Goal: Information Seeking & Learning: Learn about a topic

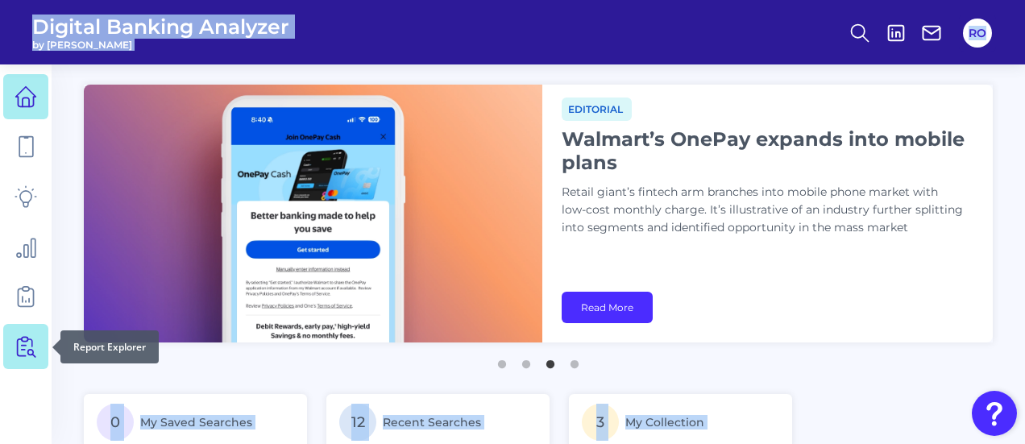
click at [37, 354] on link at bounding box center [25, 346] width 45 height 45
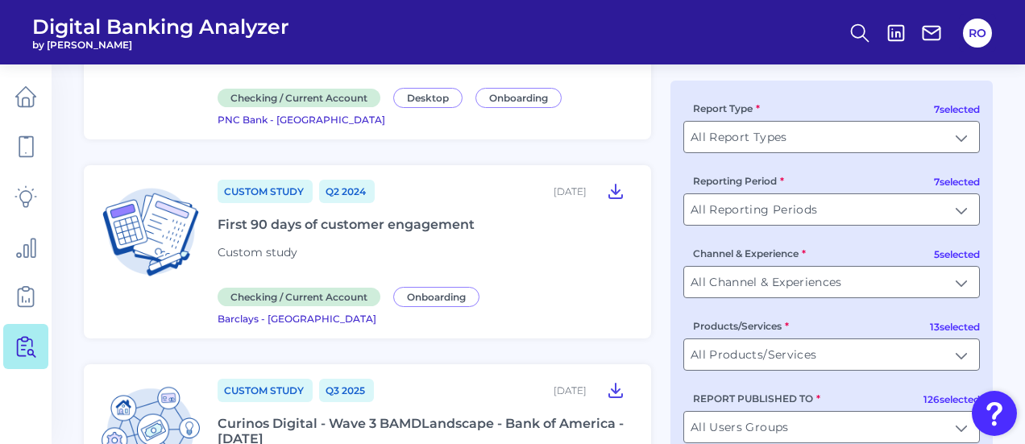
scroll to position [641, 0]
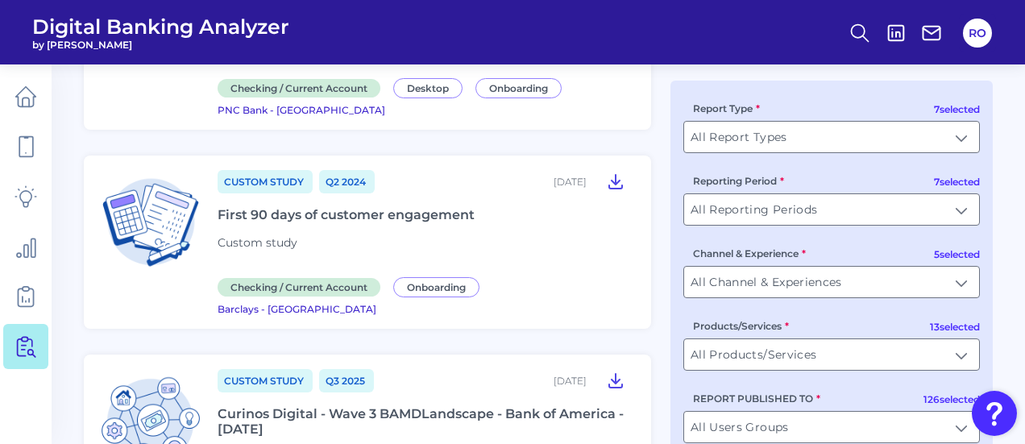
click at [288, 406] on div "Curinos Digital - Wave 3 BAMDLandscape - Bank of America - September 2025" at bounding box center [425, 421] width 414 height 31
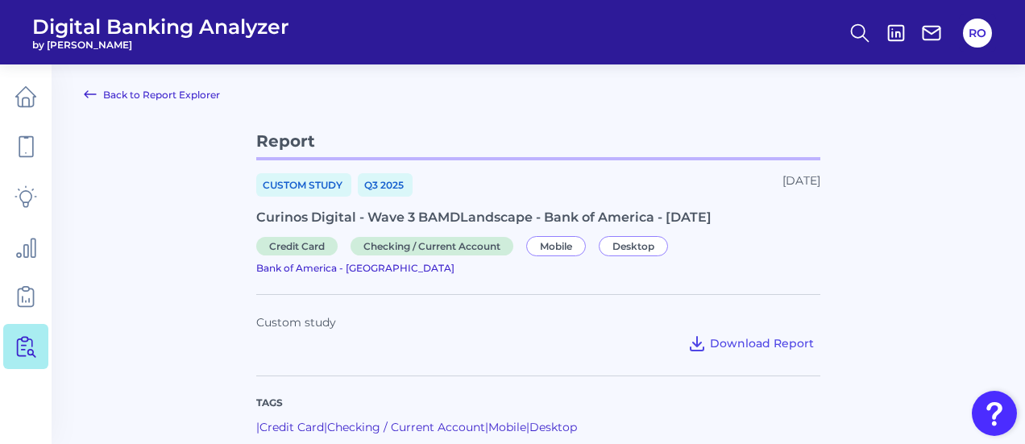
click at [129, 87] on link "Back to Report Explorer" at bounding box center [152, 94] width 136 height 19
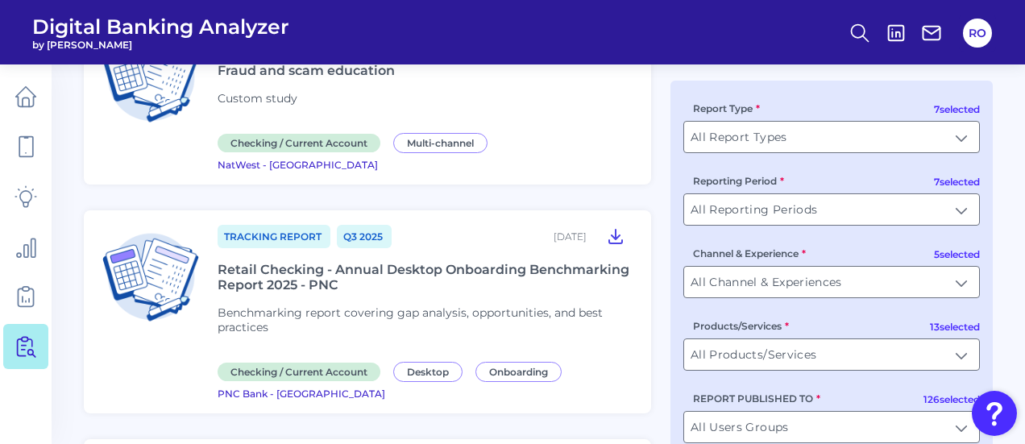
scroll to position [329, 0]
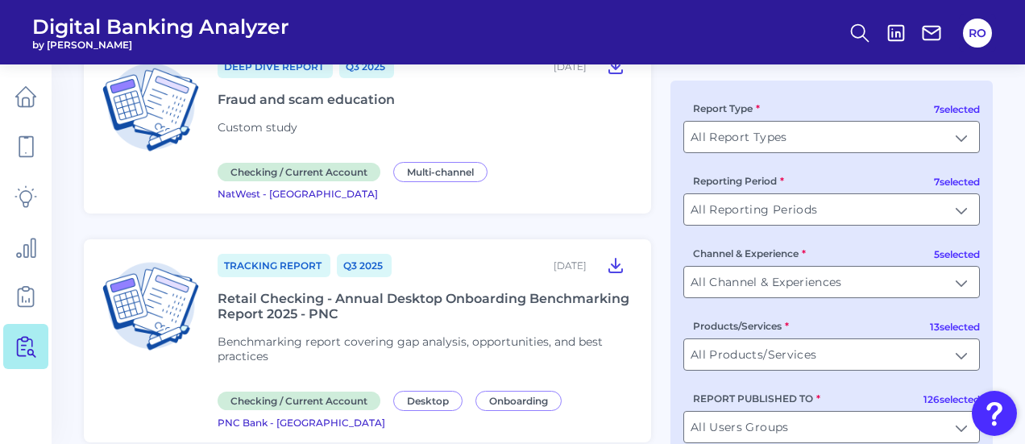
drag, startPoint x: 253, startPoint y: 93, endPoint x: 218, endPoint y: 139, distance: 58.2
click at [218, 139] on div "Deep Dive Report Q3 2025 September 19, 2025 Fraud and scam education Custom stu…" at bounding box center [425, 126] width 414 height 147
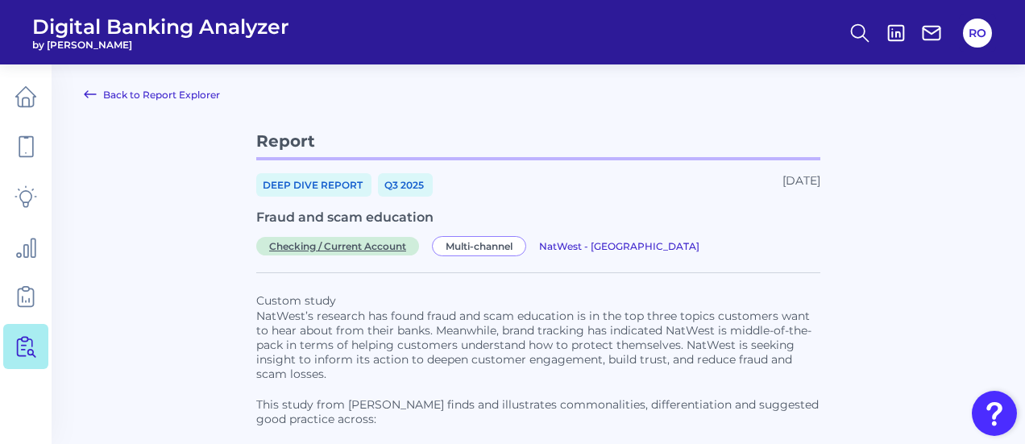
click at [361, 249] on span "Checking / Current Account" at bounding box center [337, 246] width 163 height 19
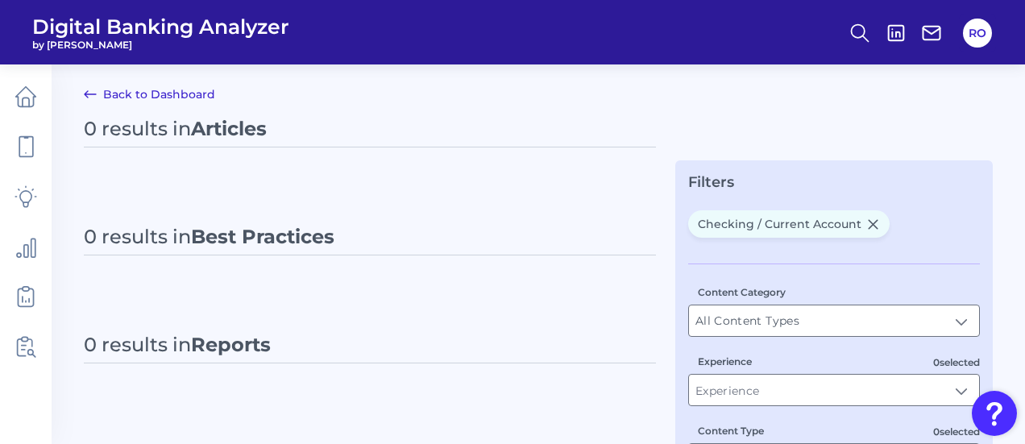
type input "Checking / Current Account"
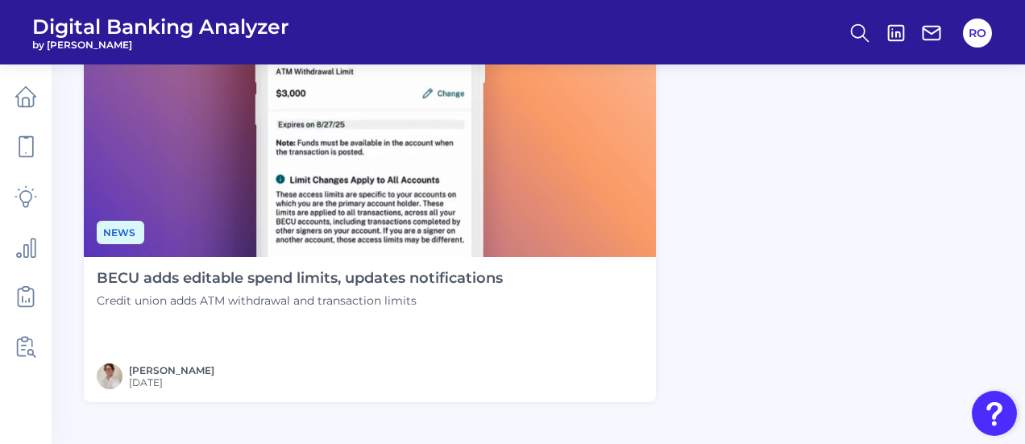
scroll to position [1705, 0]
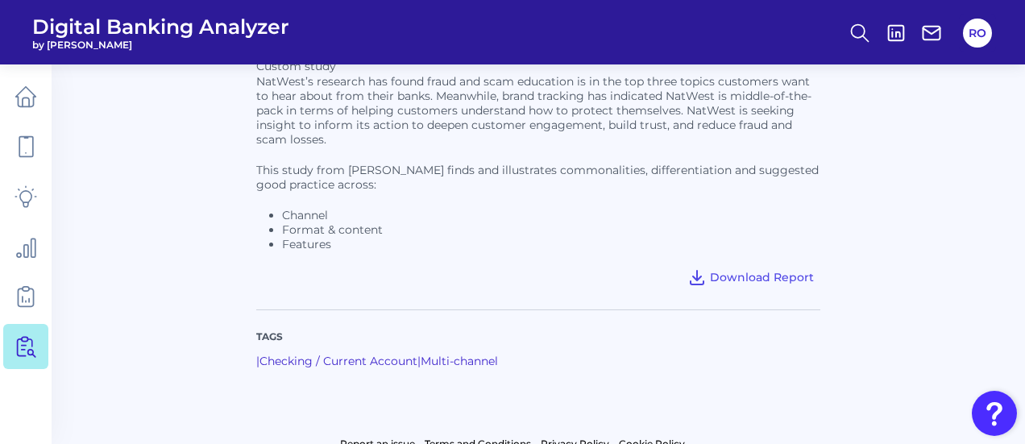
scroll to position [238, 0]
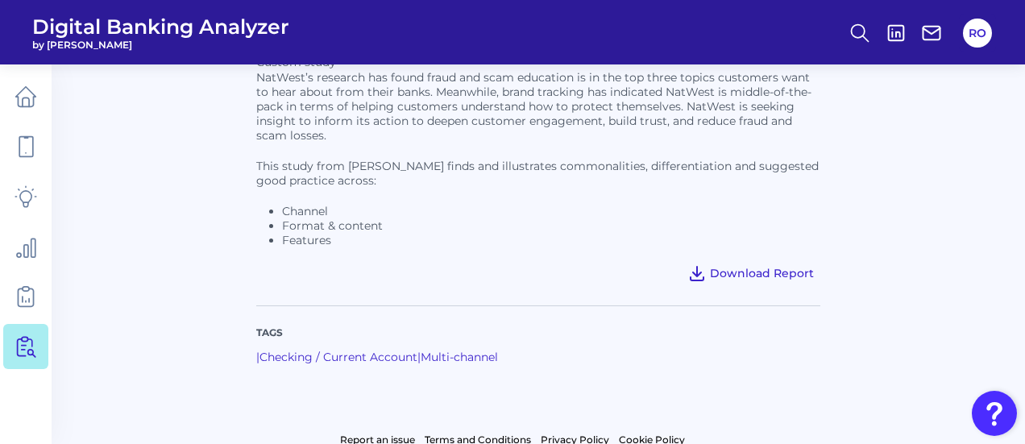
click at [756, 272] on span "Download Report" at bounding box center [762, 273] width 104 height 15
click at [481, 342] on div "Tags | Checking / Current Account | Multi-channel" at bounding box center [538, 344] width 564 height 78
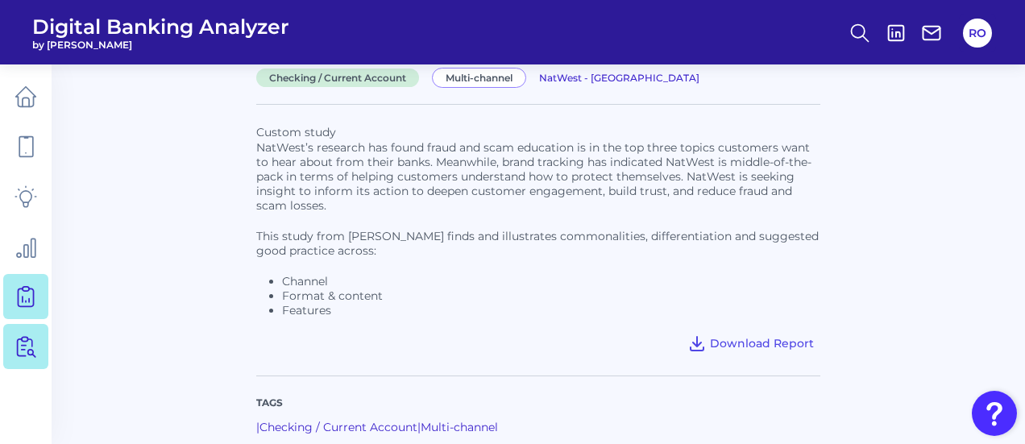
scroll to position [81, 0]
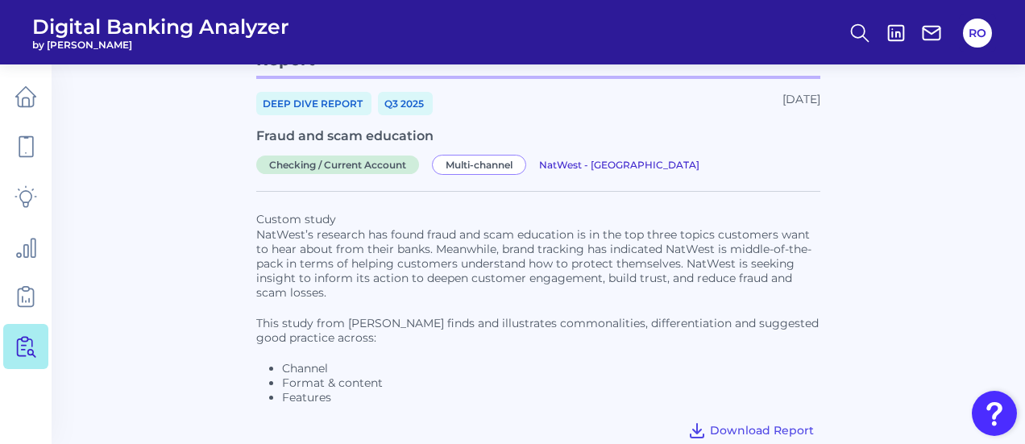
click at [340, 344] on p "This study from Curinos finds and illustrates commonalities, differentiation an…" at bounding box center [538, 330] width 564 height 29
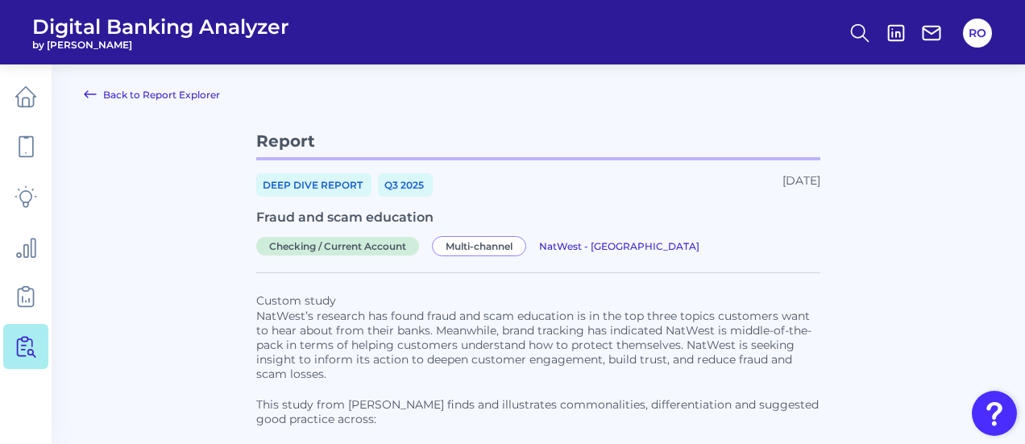
scroll to position [110, 0]
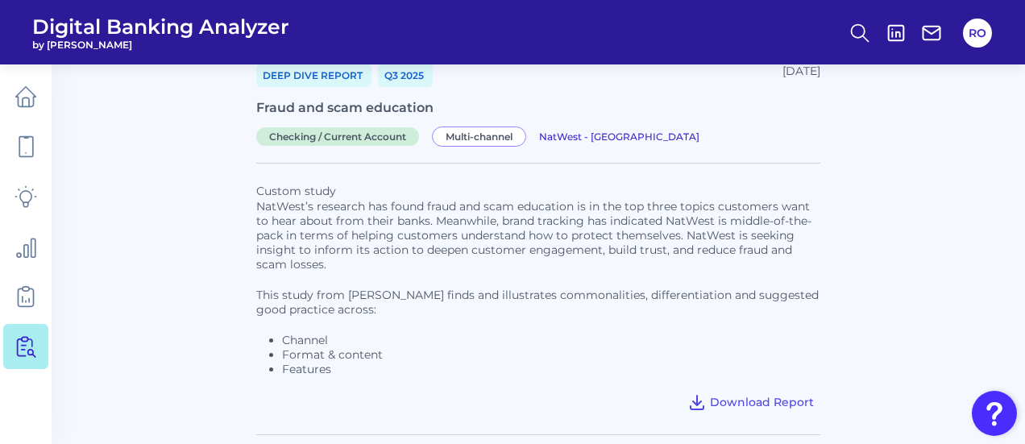
click at [205, 205] on main "Back to Report Explorer Report Deep Dive Report Q3 2025 September 19, 2025 Frau…" at bounding box center [512, 257] width 1025 height 735
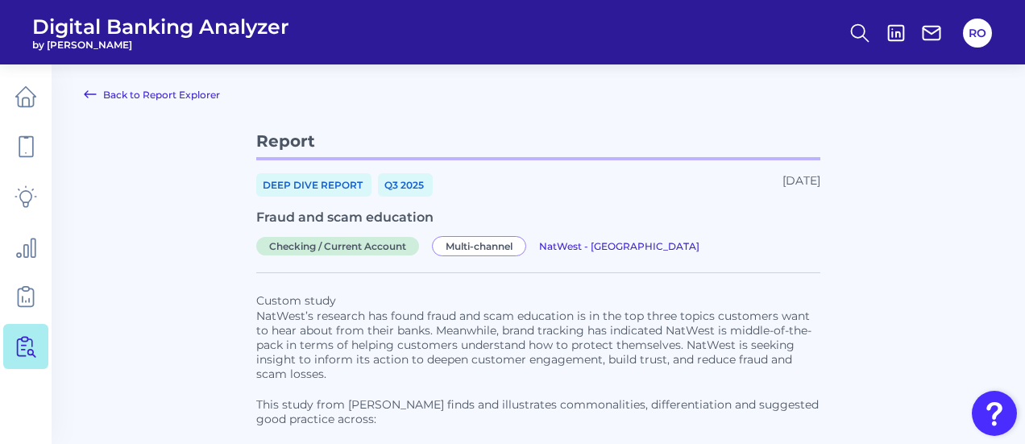
click at [170, 92] on link "Back to Report Explorer" at bounding box center [152, 94] width 136 height 19
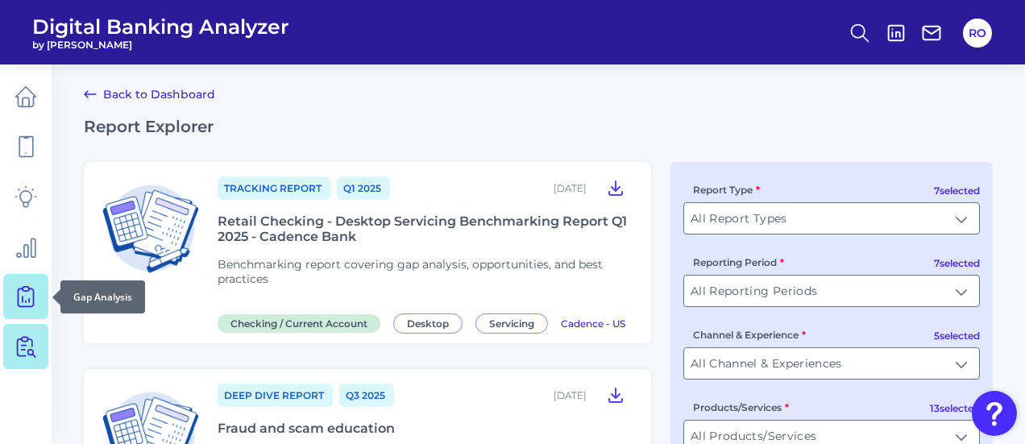
click at [21, 297] on icon at bounding box center [26, 296] width 23 height 23
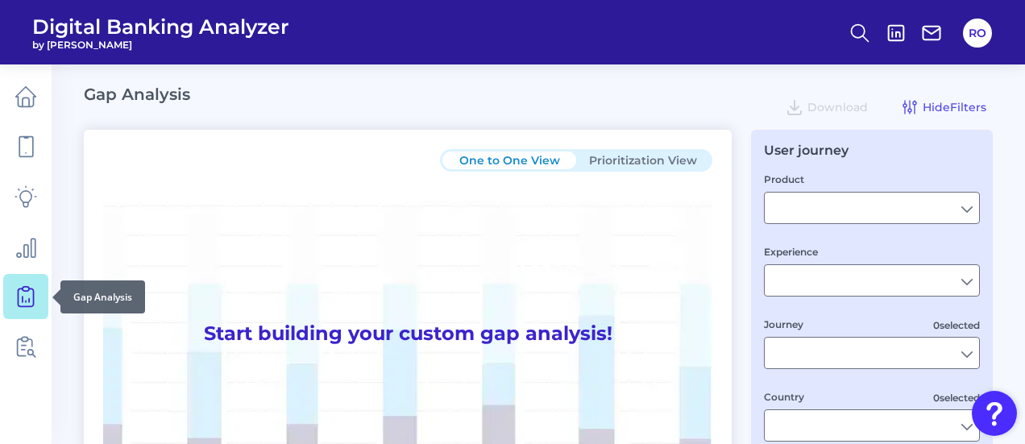
type input "Checking / Current Account"
type input "Mobile Servicing"
type input "Pre-Login Area, New Customer Onboarding, Login & Authentication, Accounts and t…"
type input "United Kingdom"
type input "All Select individual brands"
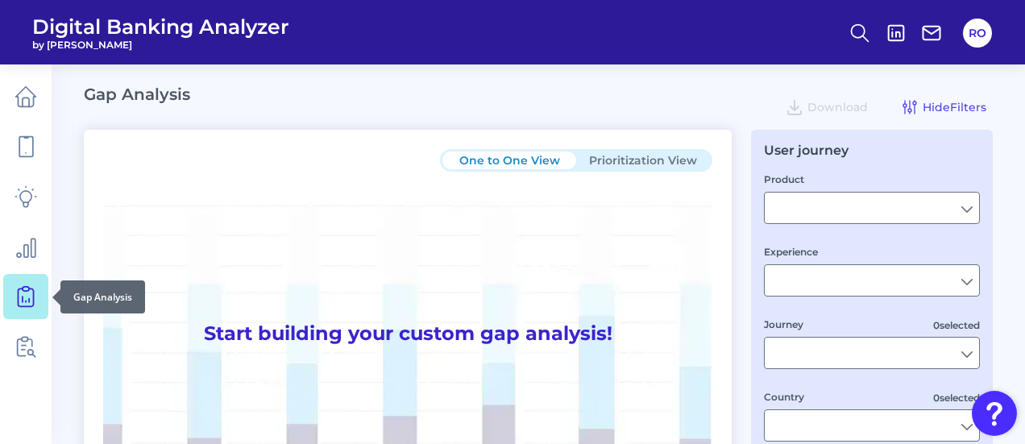
type input "All Journeys"
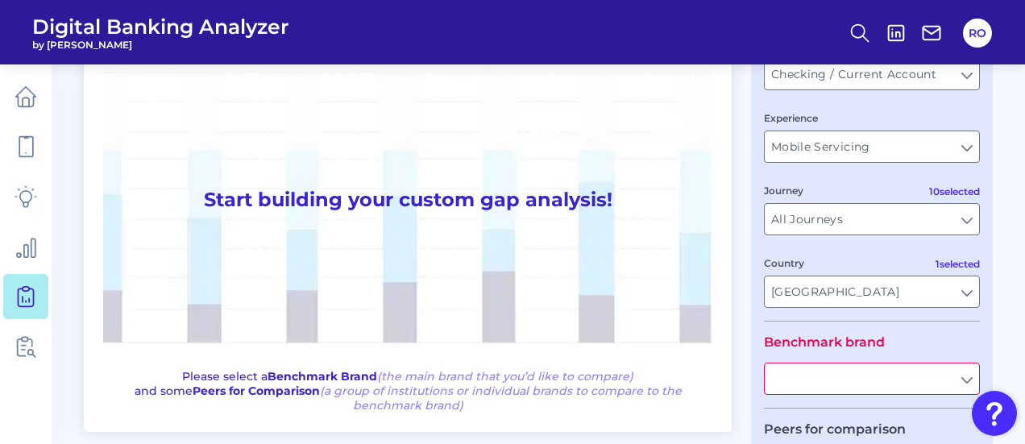
scroll to position [124, 0]
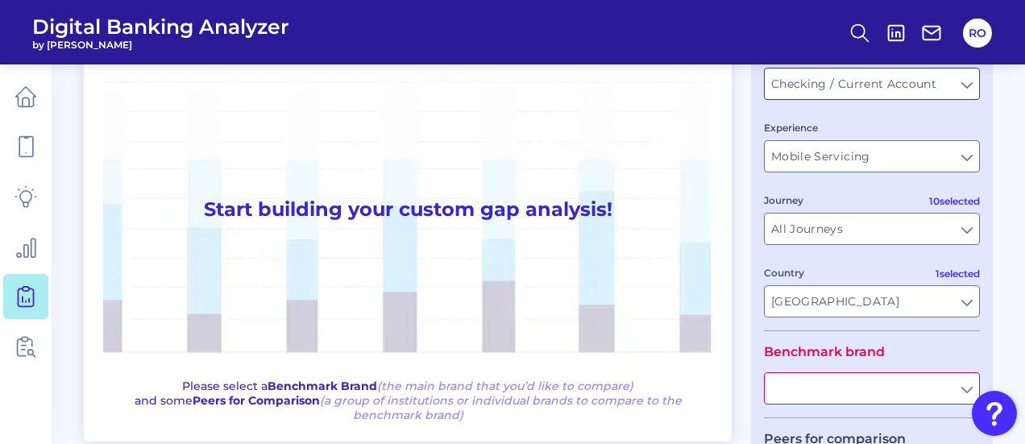
click at [799, 84] on input "Checking / Current Account" at bounding box center [872, 83] width 214 height 31
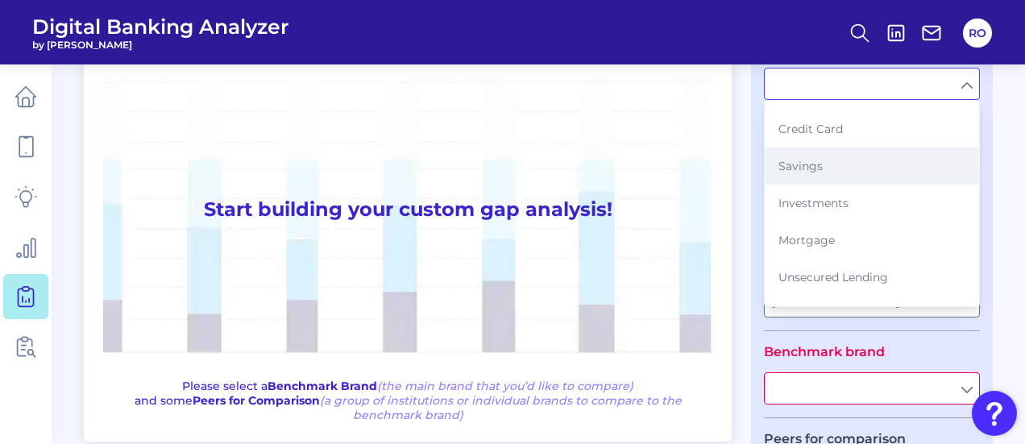
scroll to position [68, 0]
click at [813, 230] on span "Mortgage" at bounding box center [806, 237] width 56 height 15
type input "Mortgage"
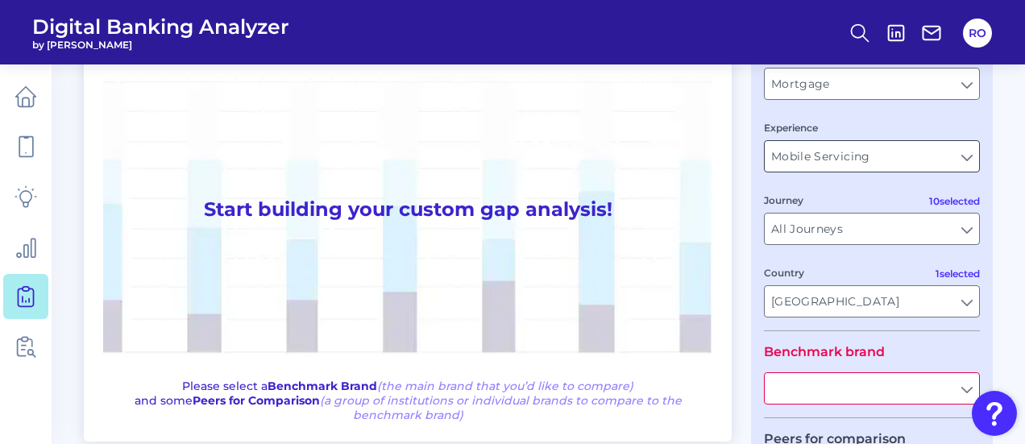
click at [838, 156] on input "Mobile Servicing" at bounding box center [872, 156] width 214 height 31
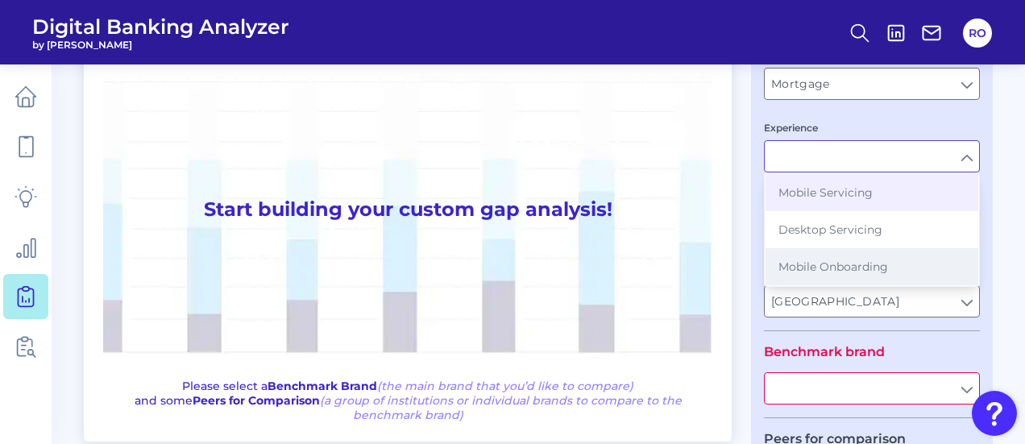
scroll to position [158, 0]
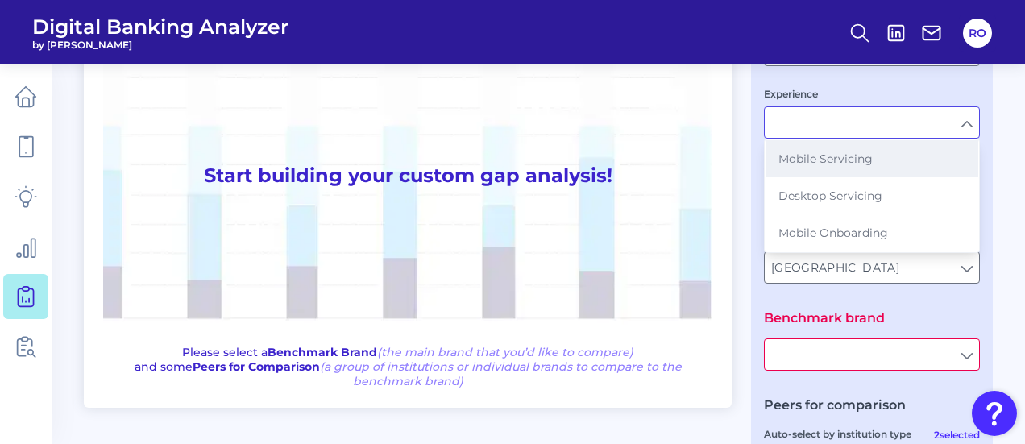
click at [830, 154] on span "Mobile Servicing" at bounding box center [825, 158] width 94 height 15
type input "Mobile Servicing"
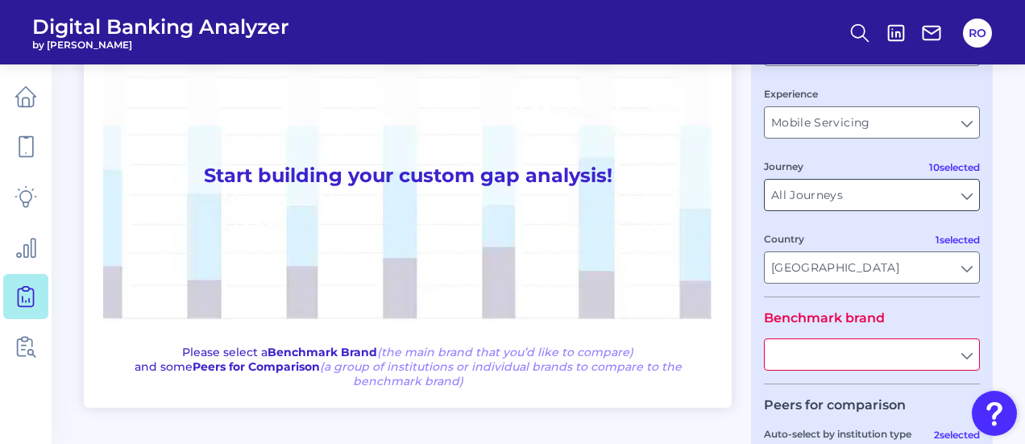
click at [835, 189] on input "All Journeys" at bounding box center [872, 195] width 214 height 31
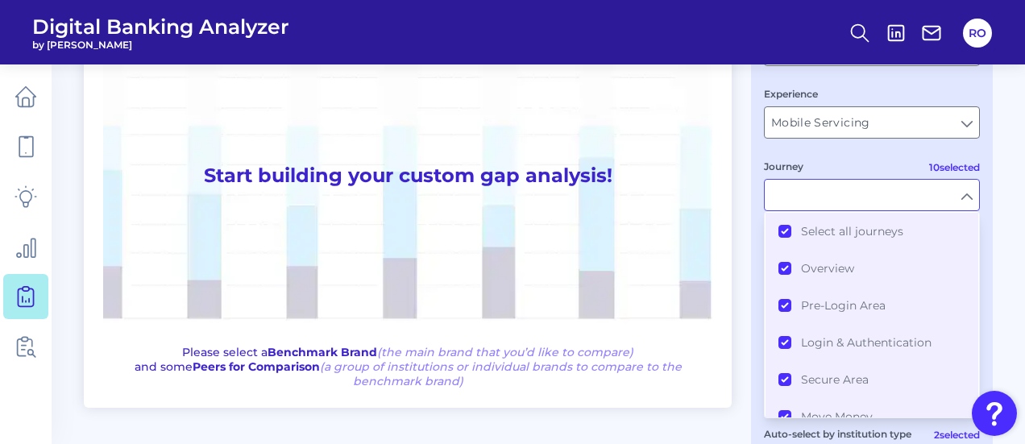
click at [835, 189] on input "Journey" at bounding box center [872, 195] width 214 height 31
type input "All Journeys"
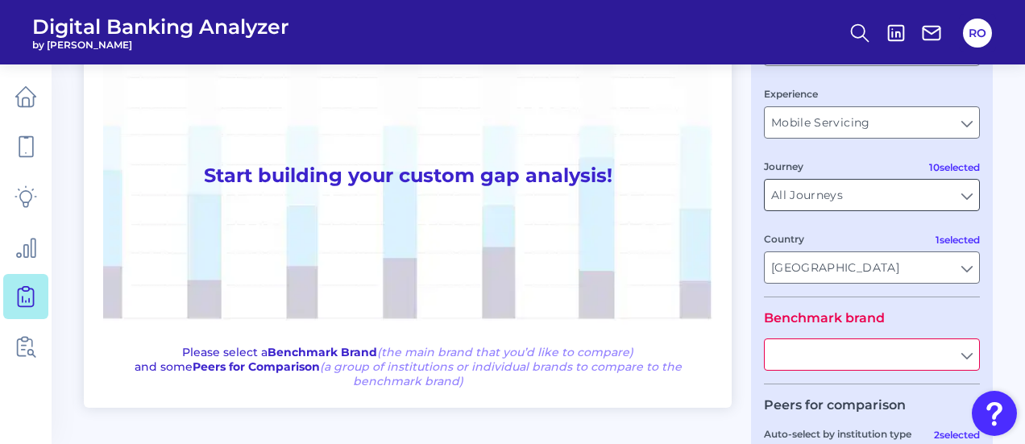
scroll to position [361, 0]
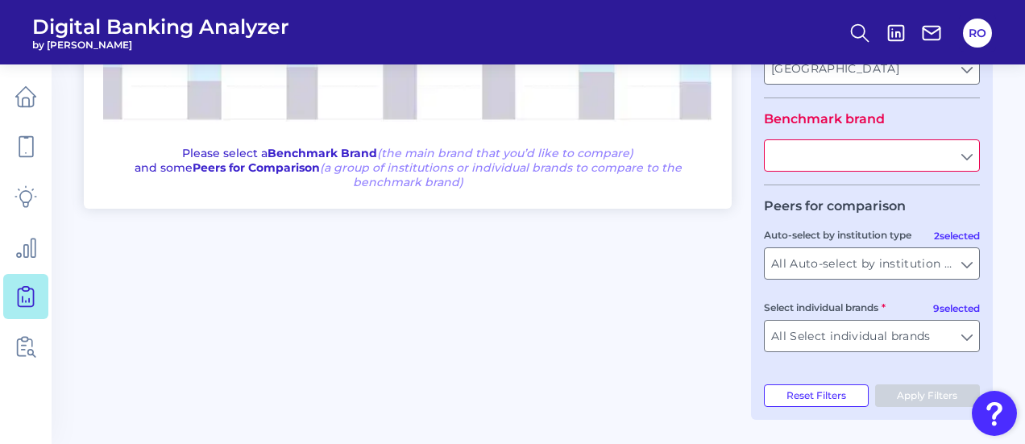
click at [859, 153] on input "text" at bounding box center [872, 155] width 214 height 31
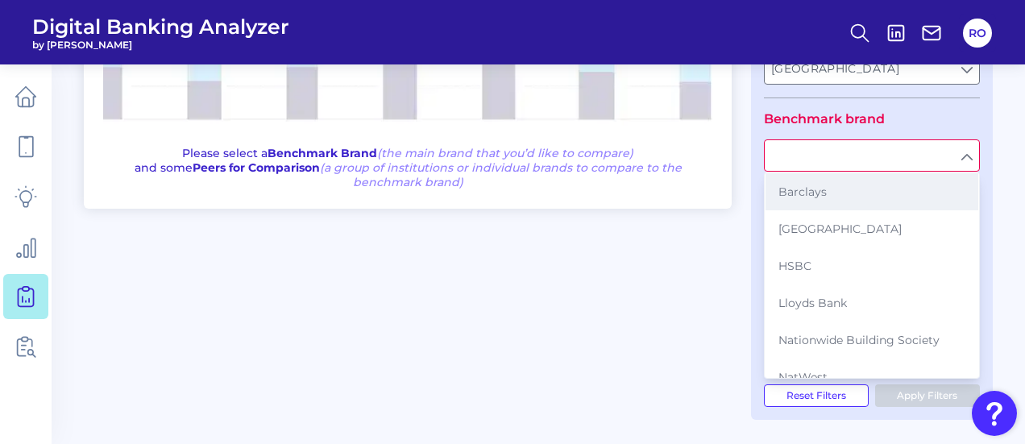
click at [815, 191] on span "Barclays" at bounding box center [802, 192] width 48 height 15
type input "Barclays"
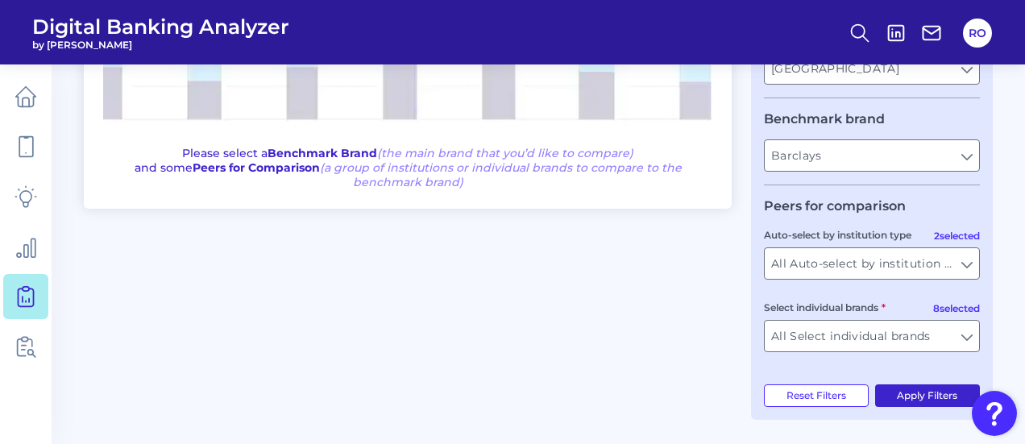
click at [903, 397] on button "Apply Filters" at bounding box center [928, 395] width 106 height 23
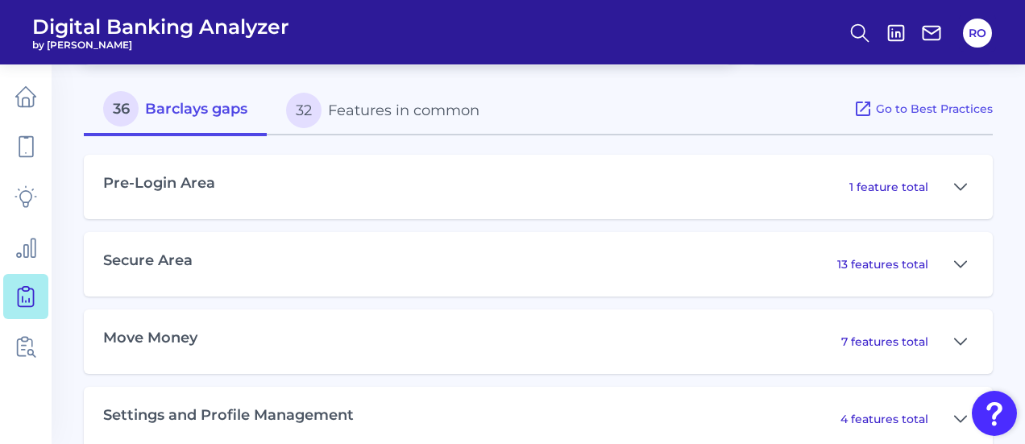
scroll to position [662, 0]
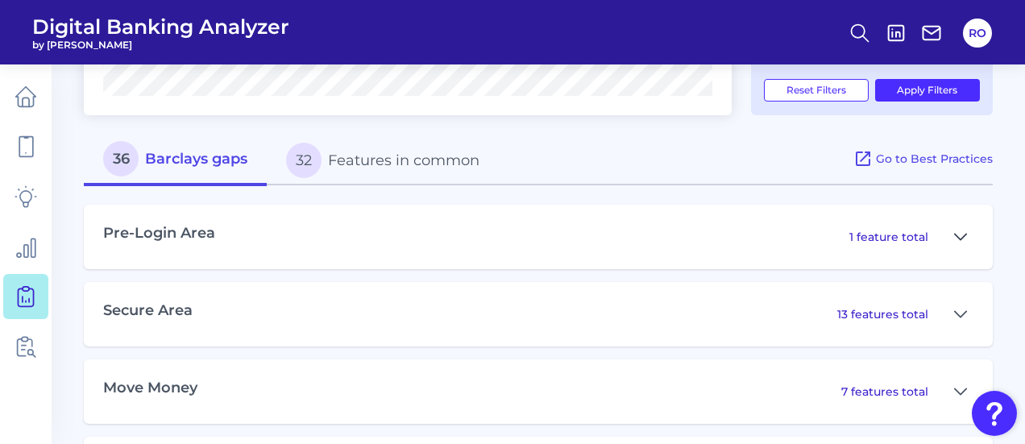
click at [957, 231] on icon at bounding box center [960, 236] width 13 height 19
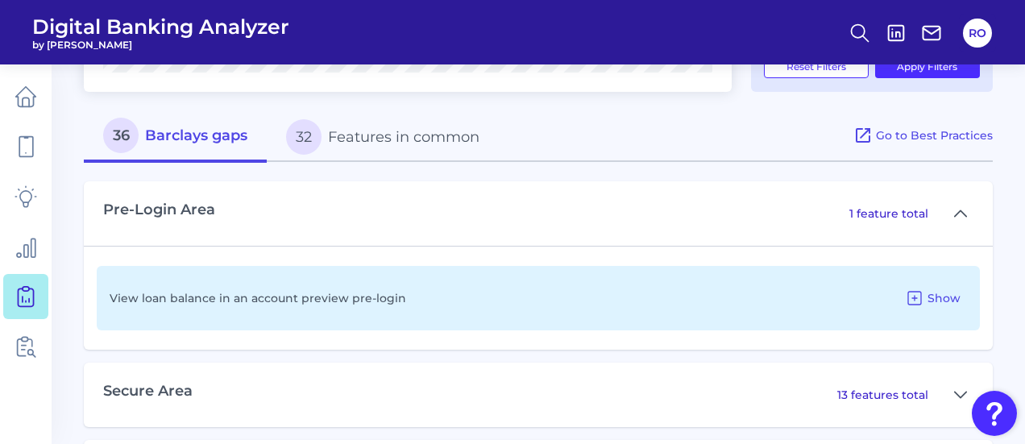
scroll to position [685, 0]
click at [923, 305] on icon at bounding box center [914, 298] width 19 height 19
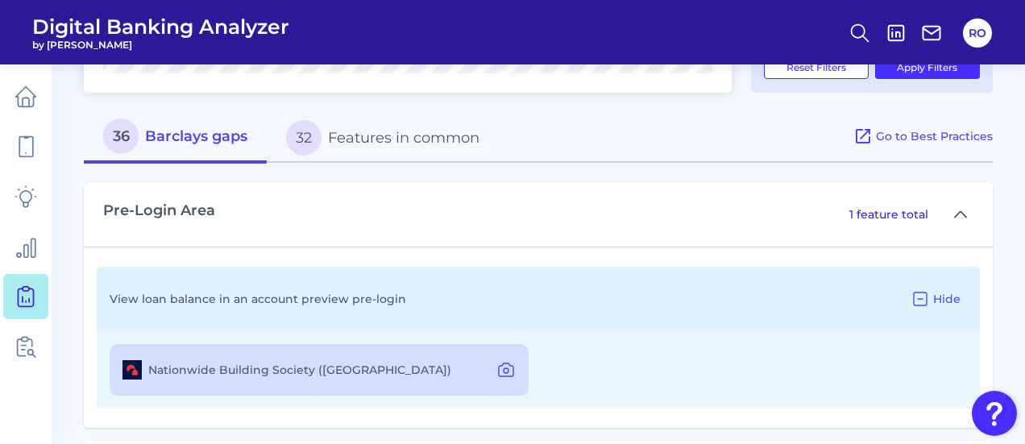
click at [324, 289] on div "View loan balance in an account preview pre-login Hide" at bounding box center [538, 299] width 883 height 64
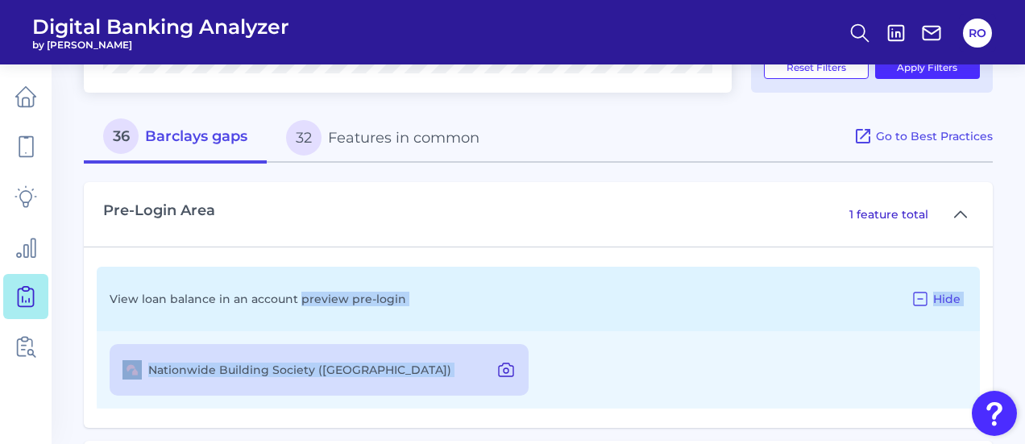
drag, startPoint x: 324, startPoint y: 289, endPoint x: 513, endPoint y: 373, distance: 207.1
click at [513, 373] on div "View loan balance in an account preview pre-login Hide Nationwide Building Soci…" at bounding box center [538, 338] width 883 height 142
click at [413, 352] on div "Nationwide Building Society (UK)" at bounding box center [319, 370] width 419 height 52
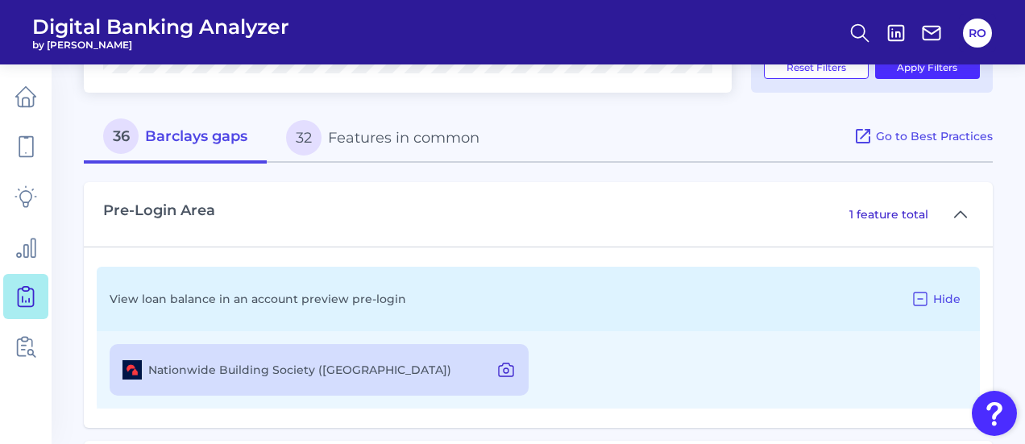
click at [509, 367] on icon at bounding box center [506, 369] width 15 height 13
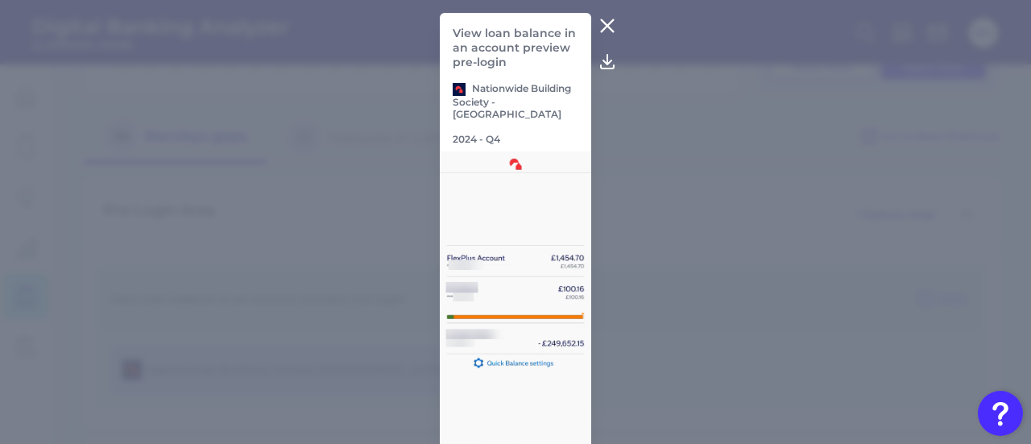
click at [602, 27] on icon at bounding box center [608, 26] width 12 height 12
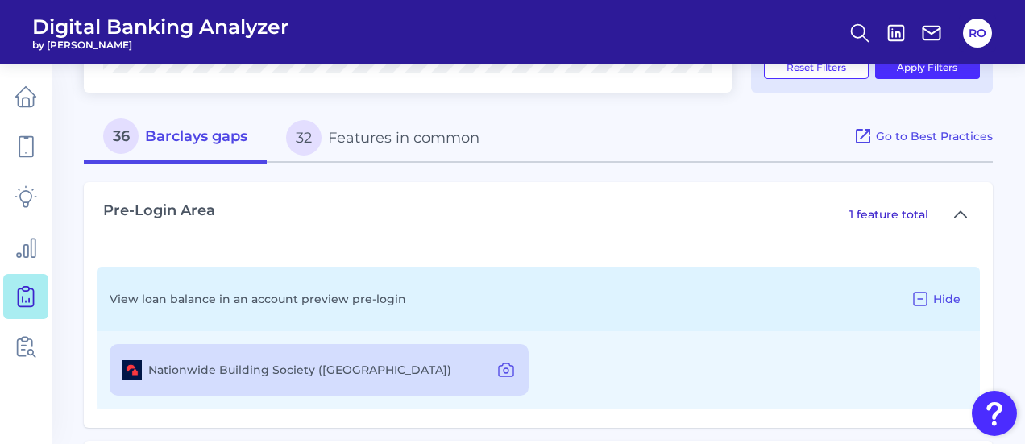
click at [285, 290] on div "View loan balance in an account preview pre-login Hide" at bounding box center [538, 299] width 883 height 64
drag, startPoint x: 285, startPoint y: 290, endPoint x: 474, endPoint y: 244, distance: 194.1
click at [474, 244] on div "Pre-Login Area 1 feature total View loan balance in an account preview pre-logi…" at bounding box center [538, 305] width 909 height 246
click at [474, 244] on div "Pre-Login Area 1 feature total" at bounding box center [538, 214] width 909 height 64
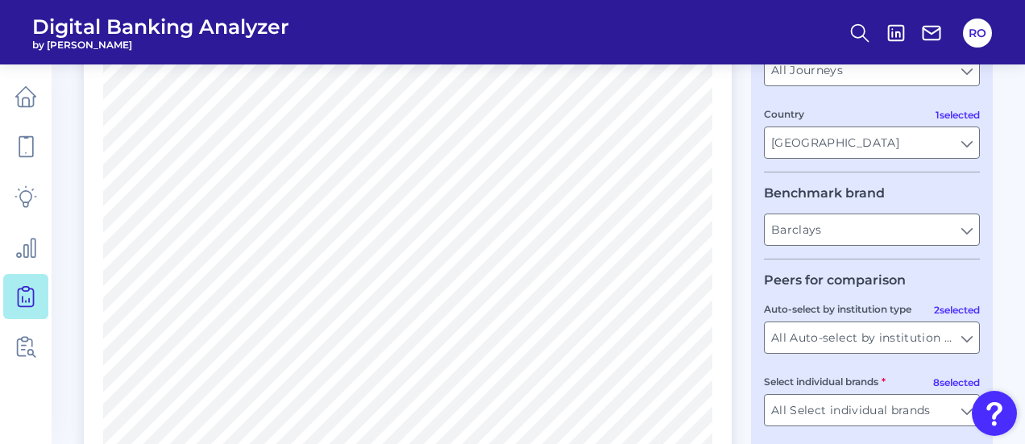
scroll to position [263, 0]
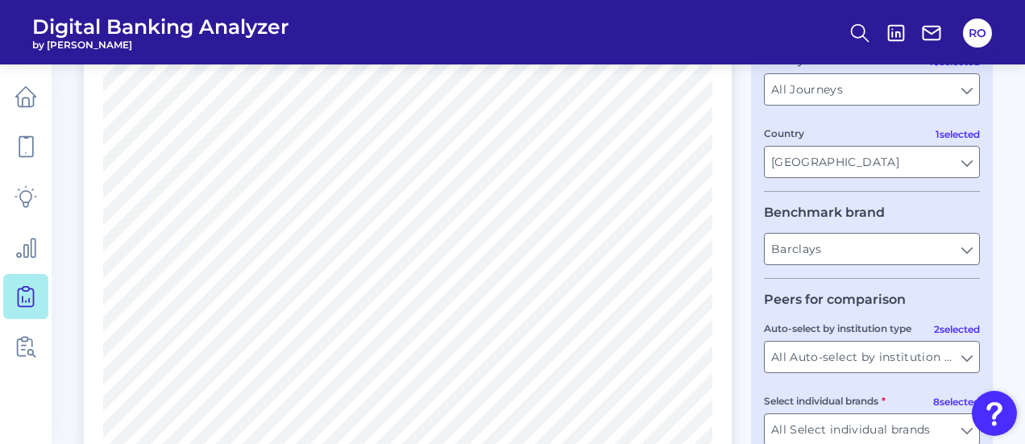
drag, startPoint x: 1024, startPoint y: 93, endPoint x: 1031, endPoint y: 48, distance: 46.4
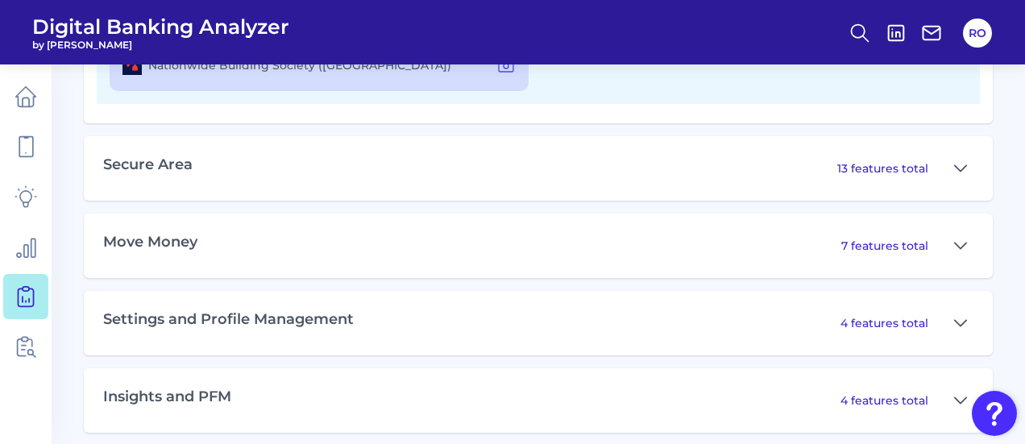
scroll to position [991, 0]
click at [960, 248] on icon at bounding box center [960, 243] width 13 height 19
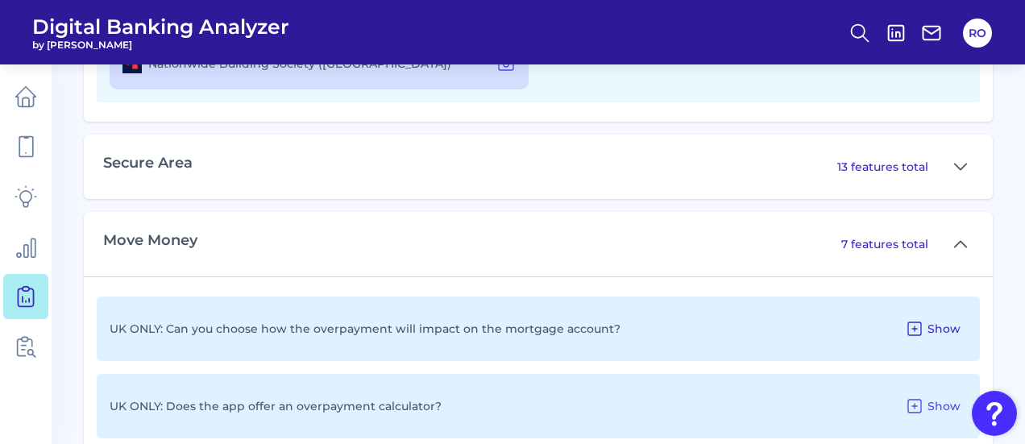
click at [915, 338] on icon at bounding box center [914, 328] width 19 height 19
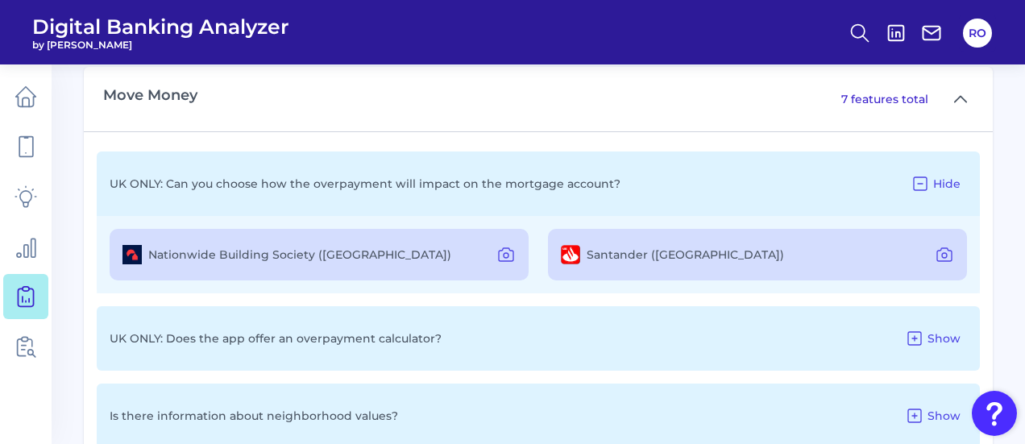
scroll to position [1139, 0]
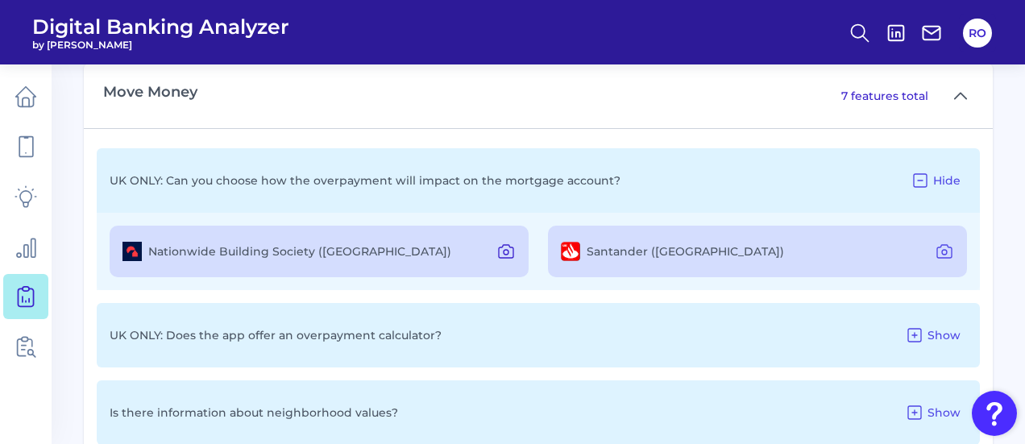
click at [509, 256] on icon at bounding box center [505, 251] width 19 height 19
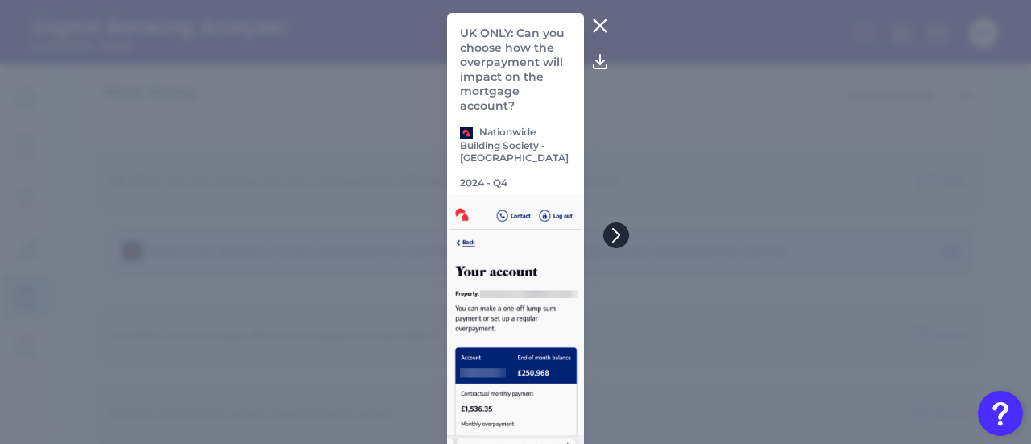
click at [620, 238] on icon at bounding box center [616, 235] width 15 height 15
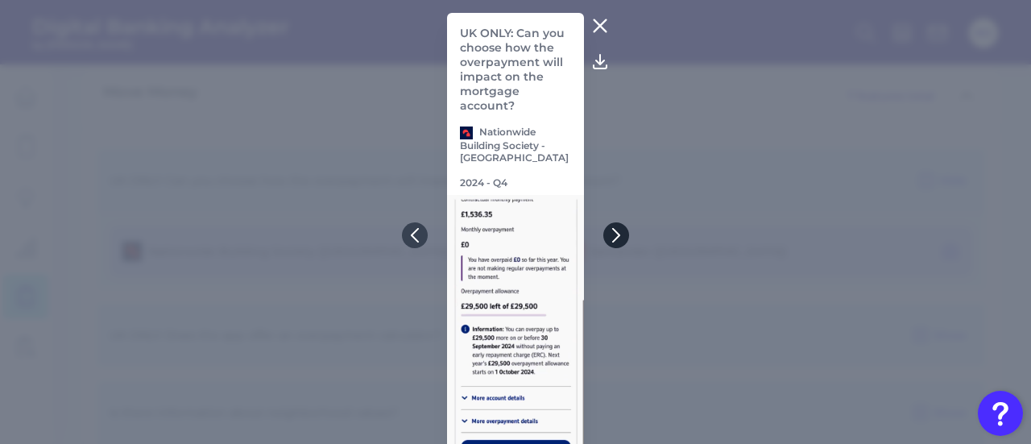
click at [620, 238] on icon at bounding box center [616, 235] width 15 height 15
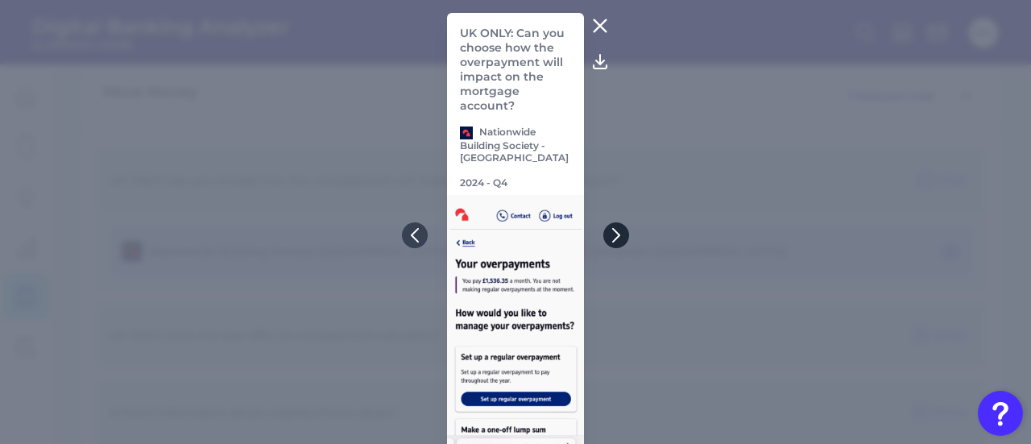
click at [620, 238] on icon at bounding box center [616, 235] width 15 height 15
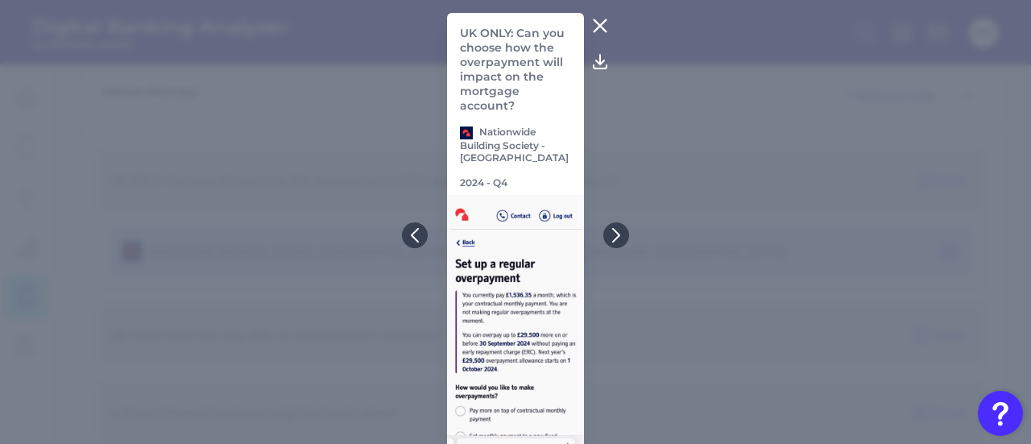
click at [601, 25] on icon at bounding box center [600, 25] width 19 height 19
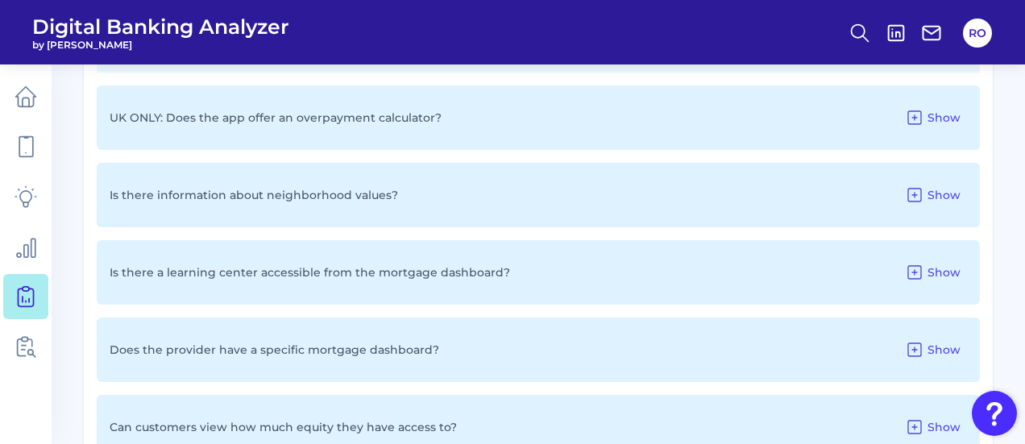
scroll to position [1400, 0]
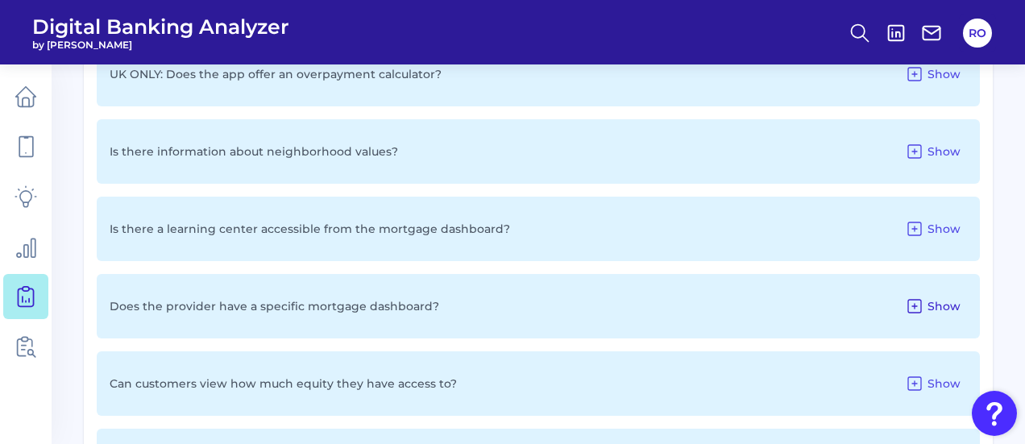
click at [923, 309] on icon at bounding box center [914, 306] width 19 height 19
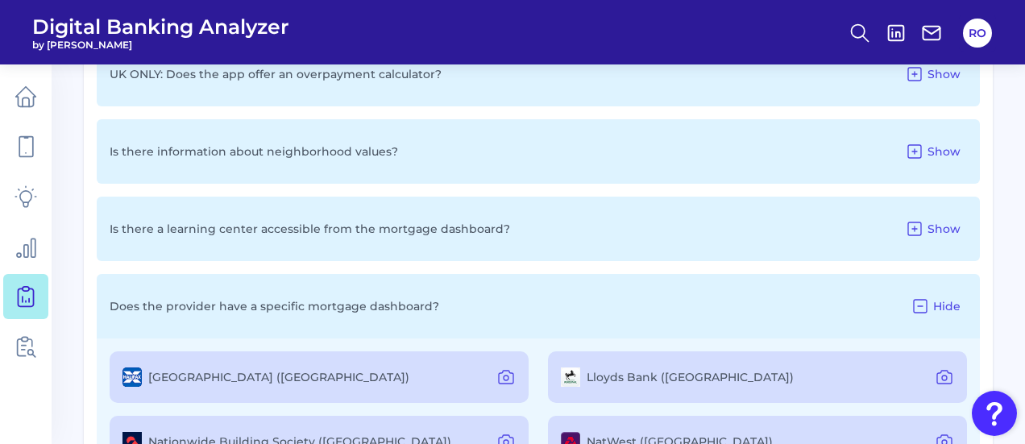
click at [645, 386] on div "Lloyds Bank (UK)" at bounding box center [757, 377] width 419 height 52
click at [508, 378] on icon at bounding box center [505, 376] width 19 height 19
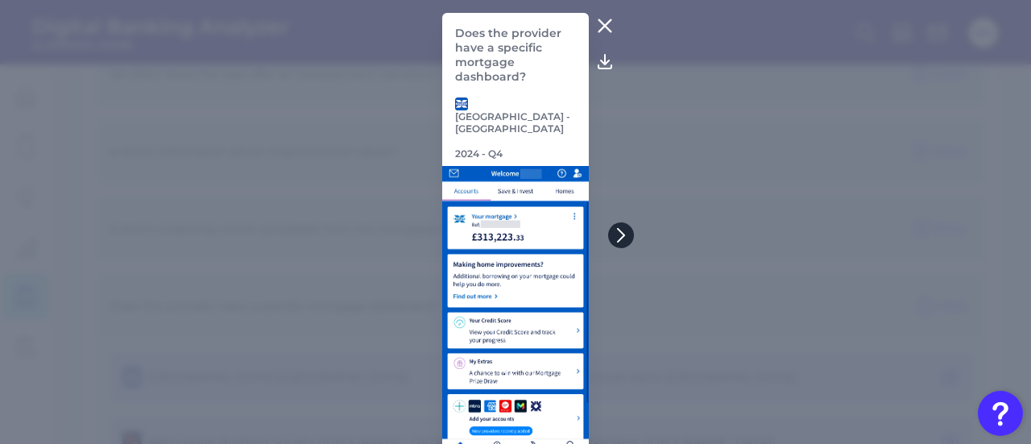
click at [622, 234] on icon at bounding box center [621, 234] width 6 height 13
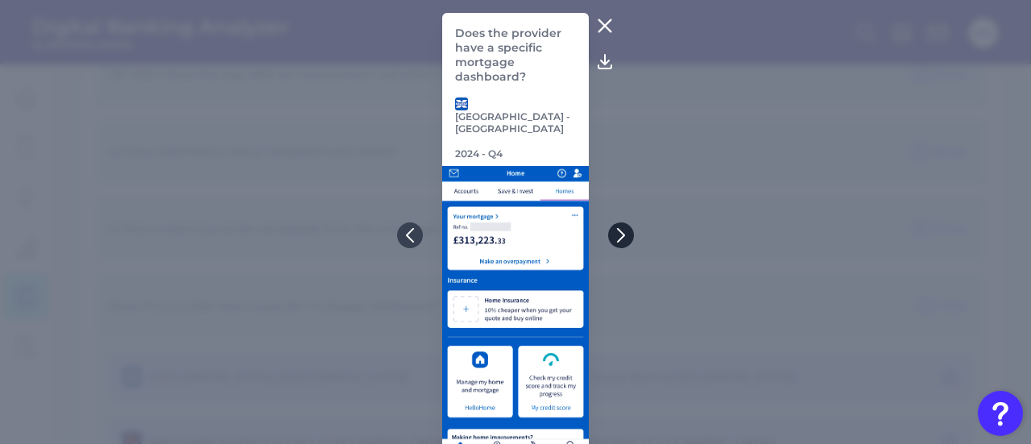
click at [622, 236] on icon at bounding box center [621, 235] width 15 height 15
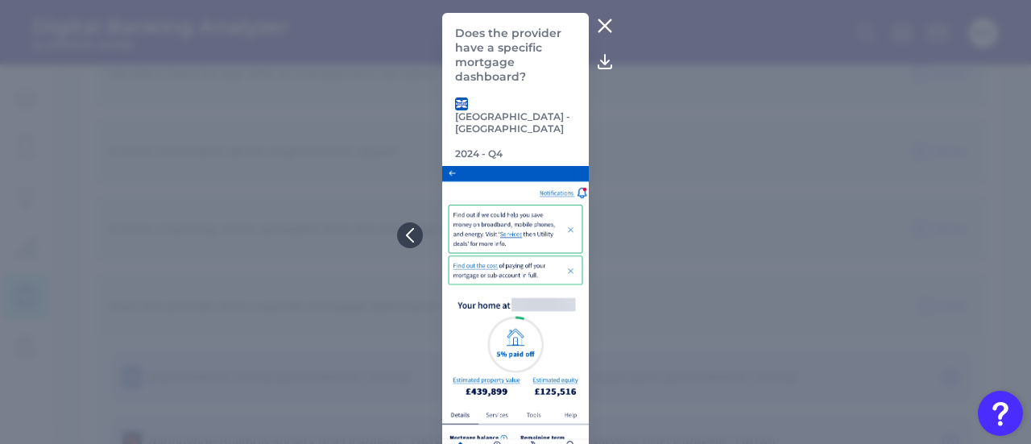
click at [608, 27] on icon at bounding box center [604, 25] width 19 height 19
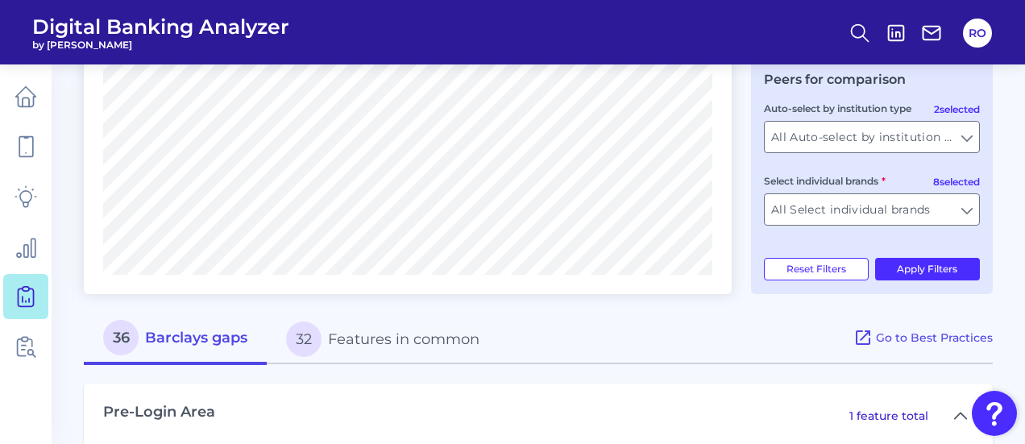
scroll to position [375, 0]
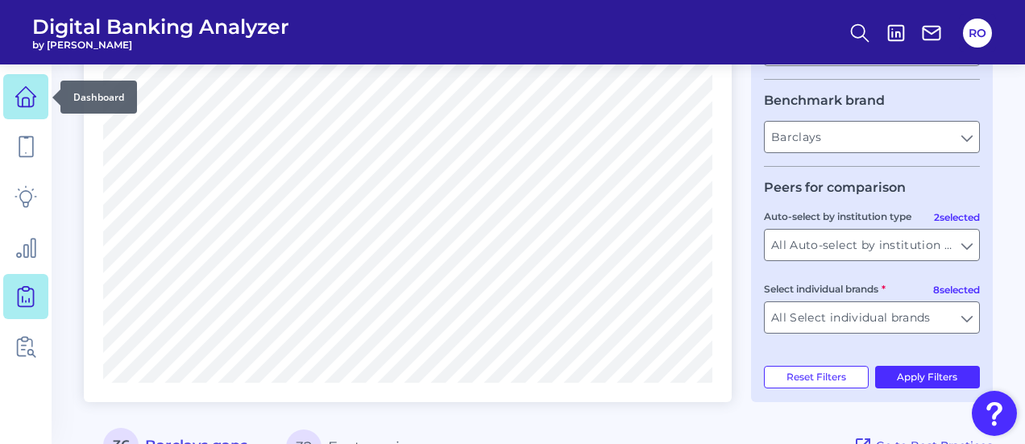
click at [37, 89] on link at bounding box center [25, 96] width 45 height 45
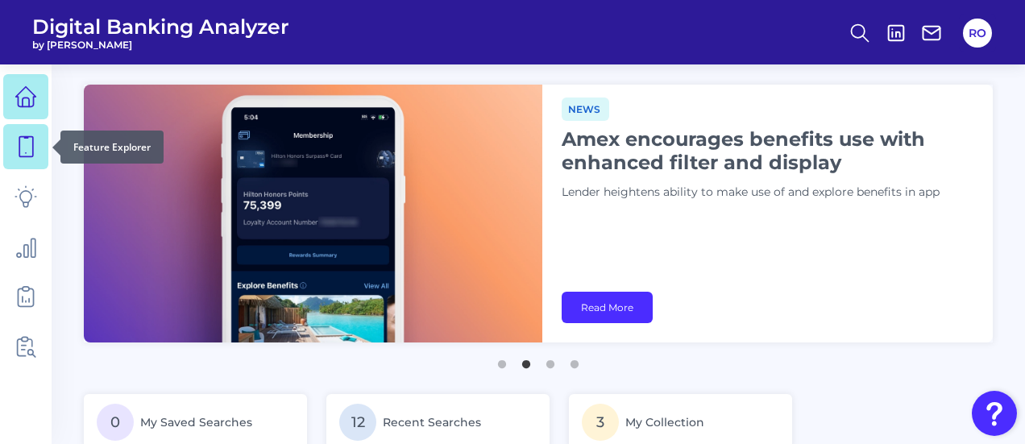
click at [29, 135] on icon at bounding box center [26, 146] width 23 height 23
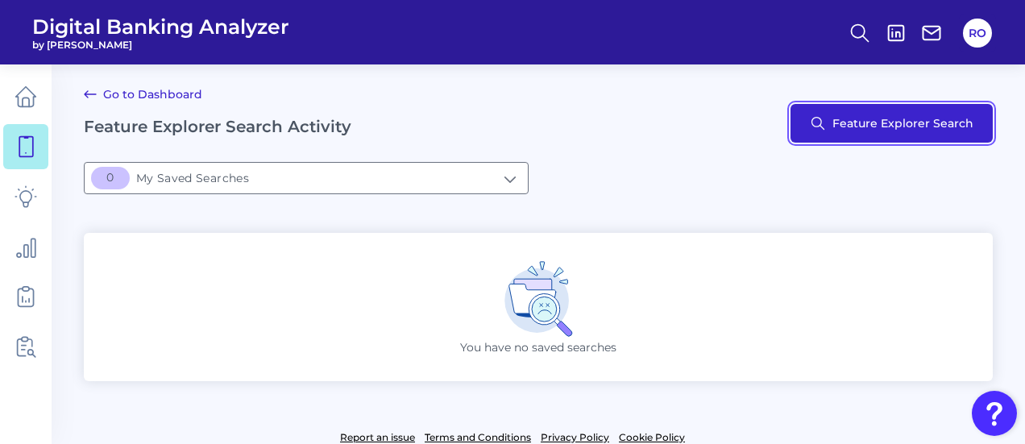
click at [838, 133] on button "Feature Explorer Search" at bounding box center [891, 123] width 202 height 39
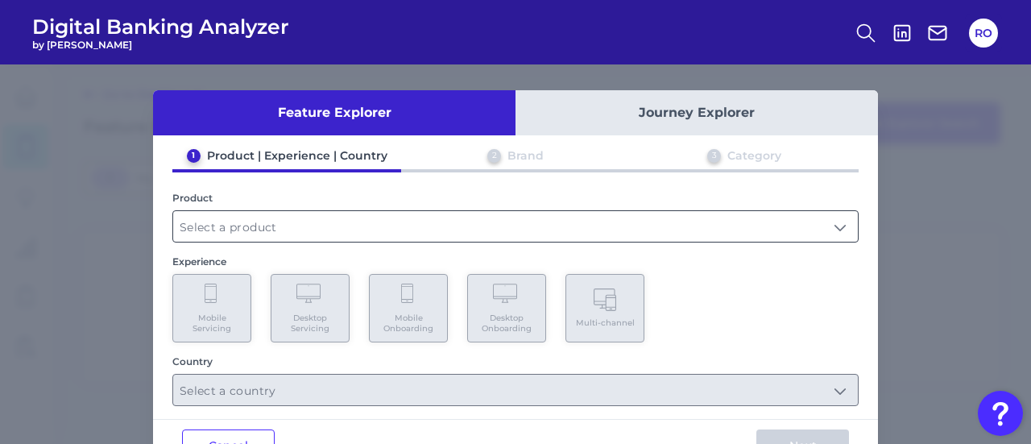
scroll to position [49, 0]
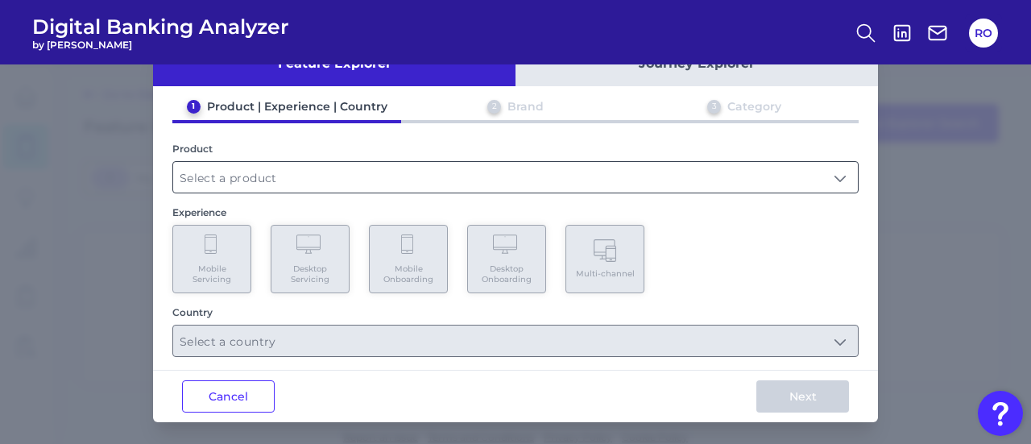
click at [663, 170] on input "text" at bounding box center [515, 177] width 685 height 31
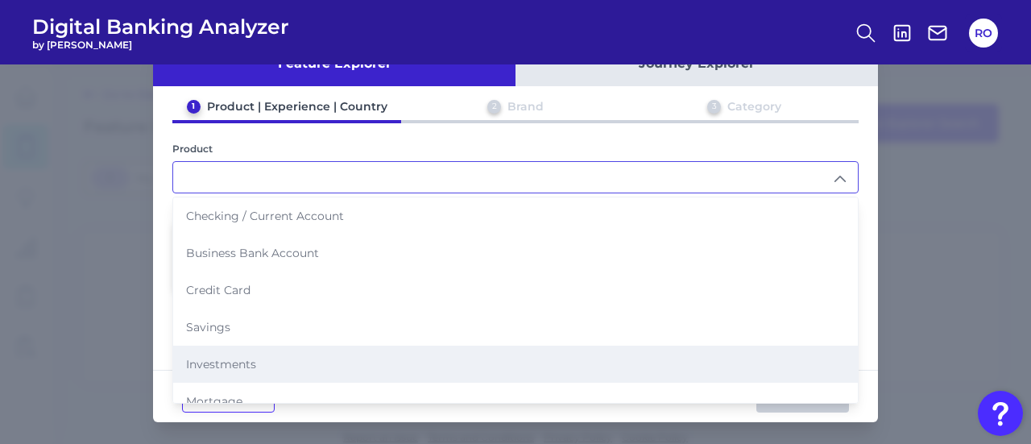
click at [442, 363] on li "Investments" at bounding box center [515, 364] width 685 height 37
type input "Investments"
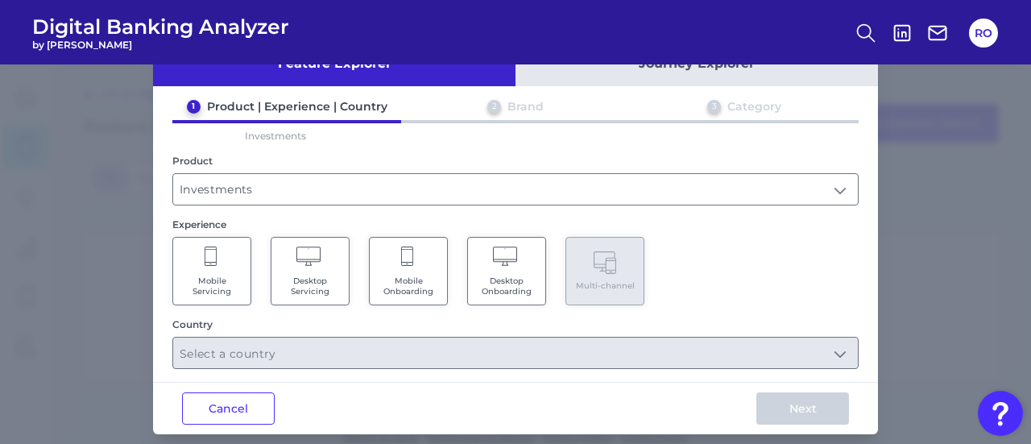
click at [211, 257] on icon at bounding box center [212, 258] width 15 height 23
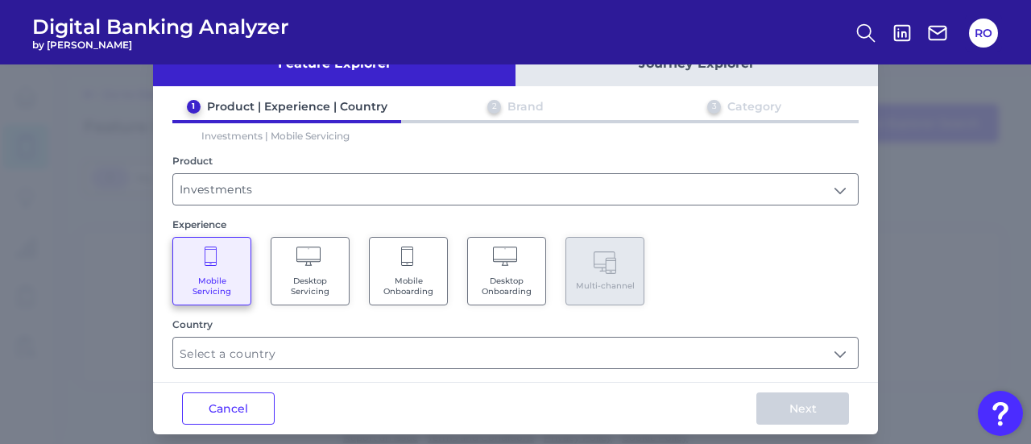
scroll to position [61, 0]
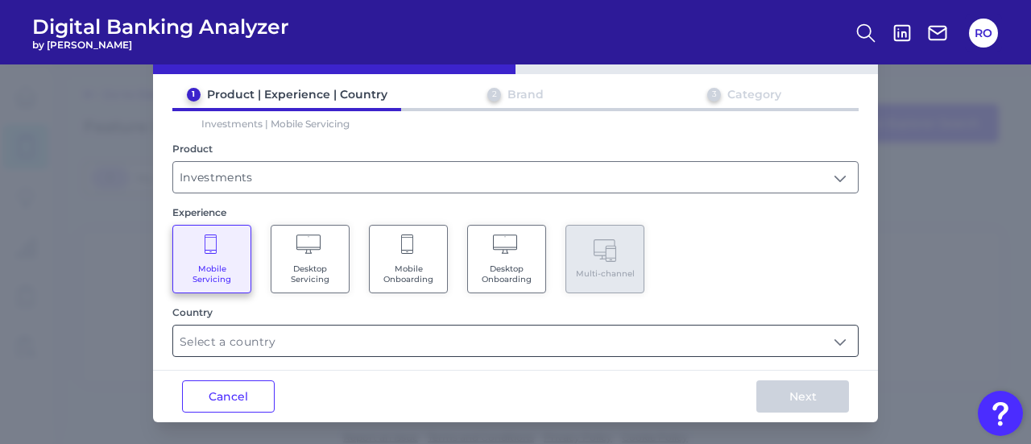
click at [533, 335] on input "text" at bounding box center [515, 341] width 685 height 31
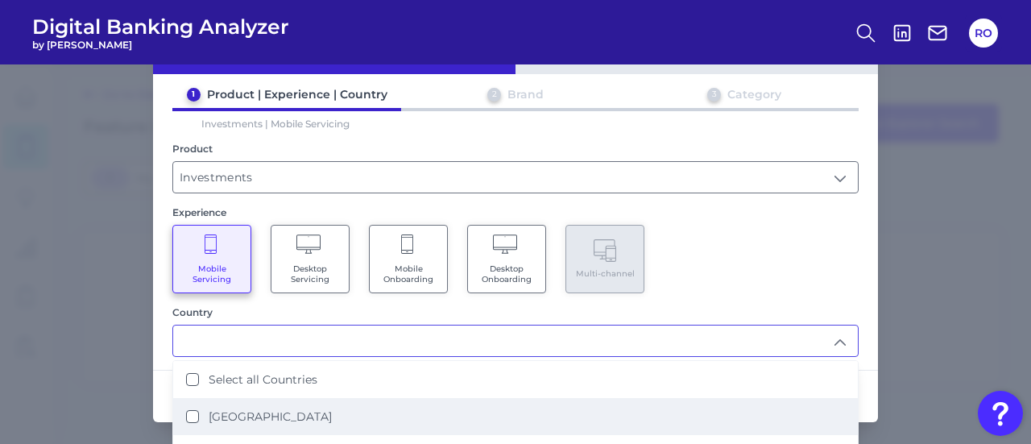
scroll to position [84, 0]
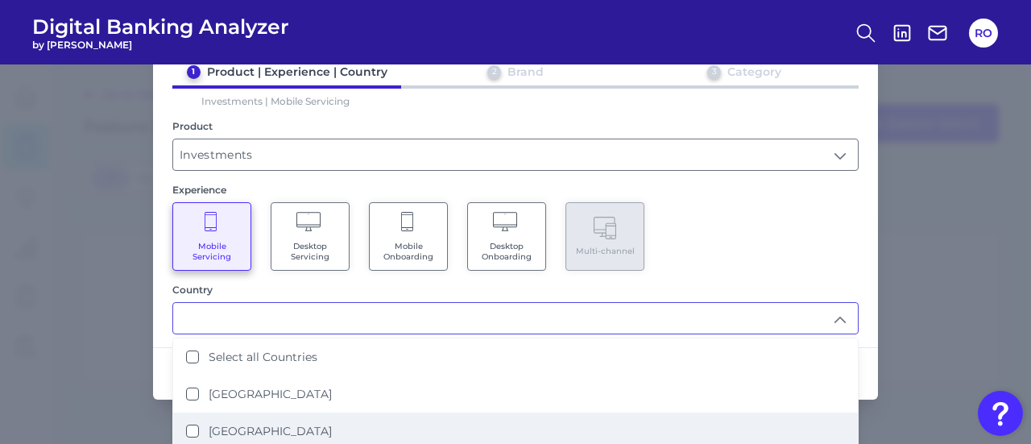
click at [507, 415] on li "United Kingdom" at bounding box center [515, 431] width 685 height 37
type input "United Kingdom"
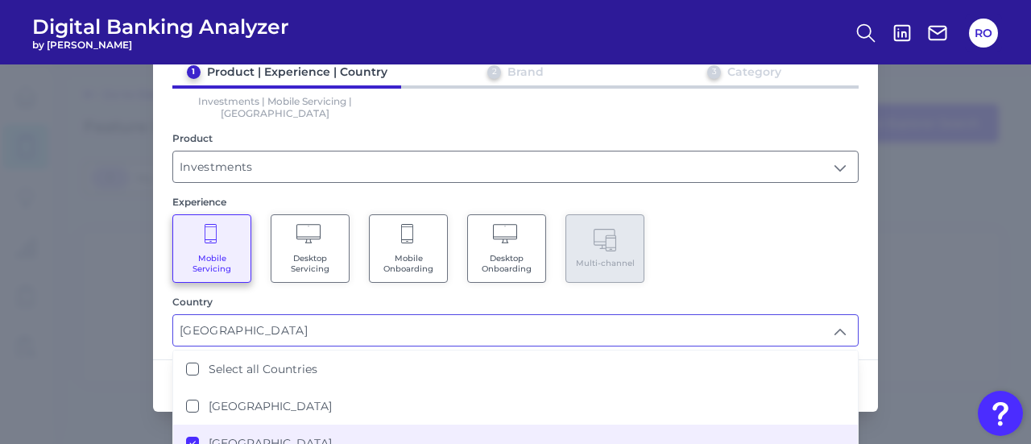
scroll to position [0, 0]
click at [691, 280] on div "1 Product | Experience | Country 2 Brand 3 Category Investments | Mobile Servic…" at bounding box center [515, 205] width 725 height 282
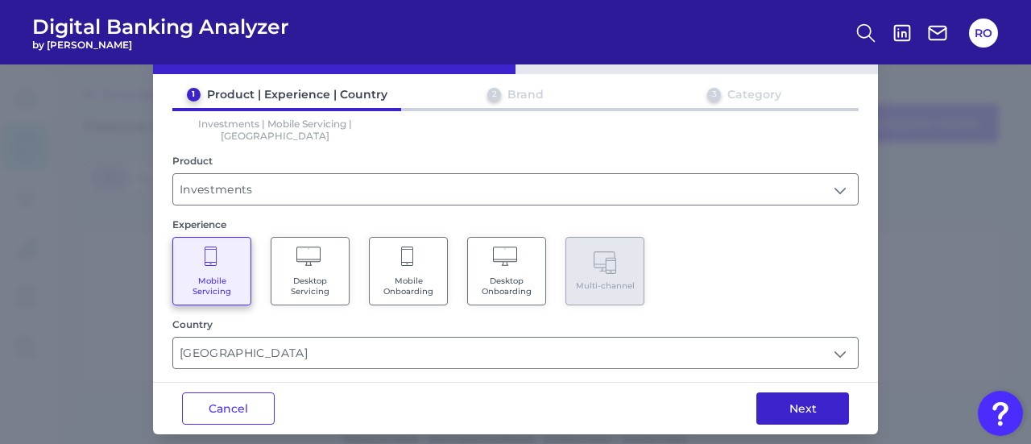
click at [794, 393] on button "Next" at bounding box center [803, 408] width 93 height 32
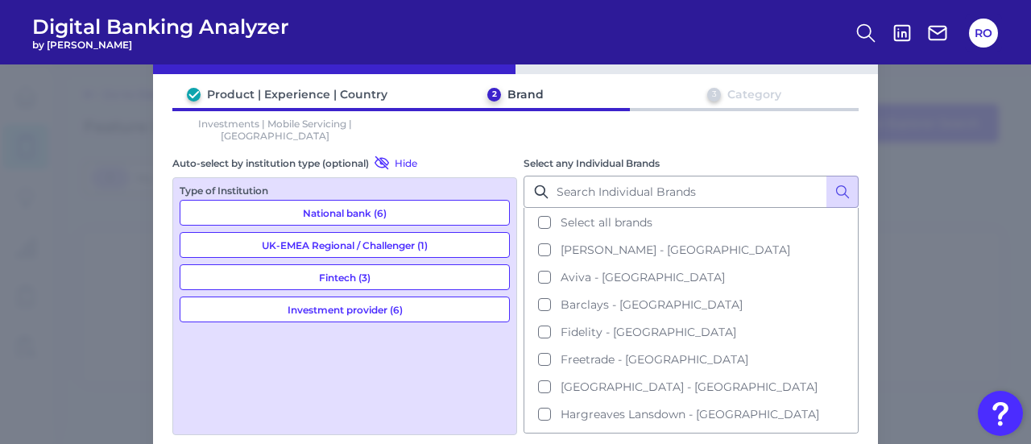
scroll to position [61, 0]
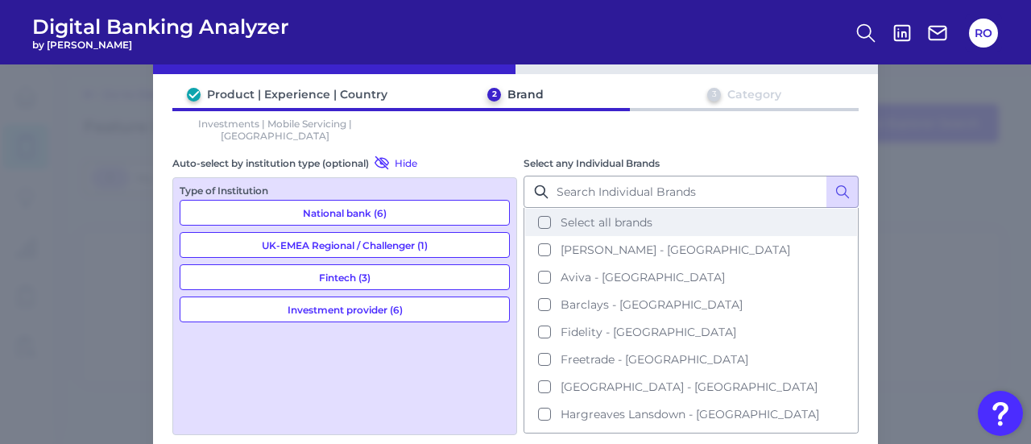
click at [622, 215] on span "Select all brands" at bounding box center [607, 222] width 92 height 15
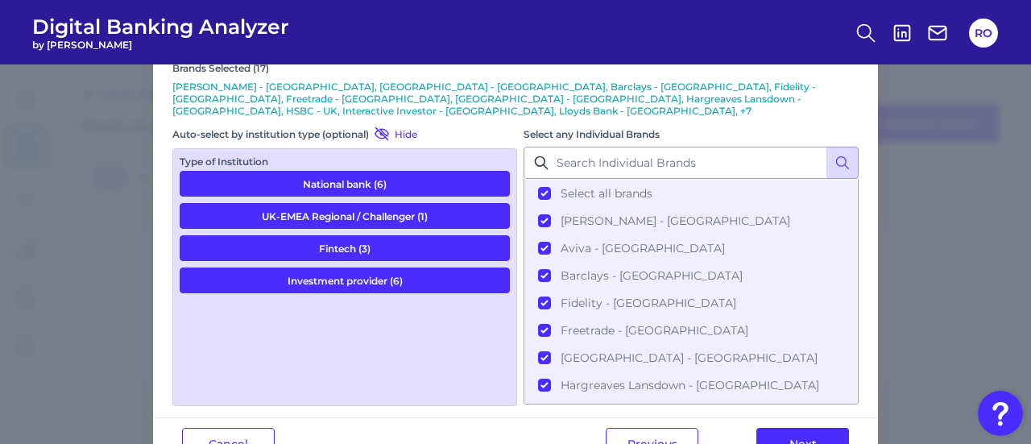
scroll to position [184, 0]
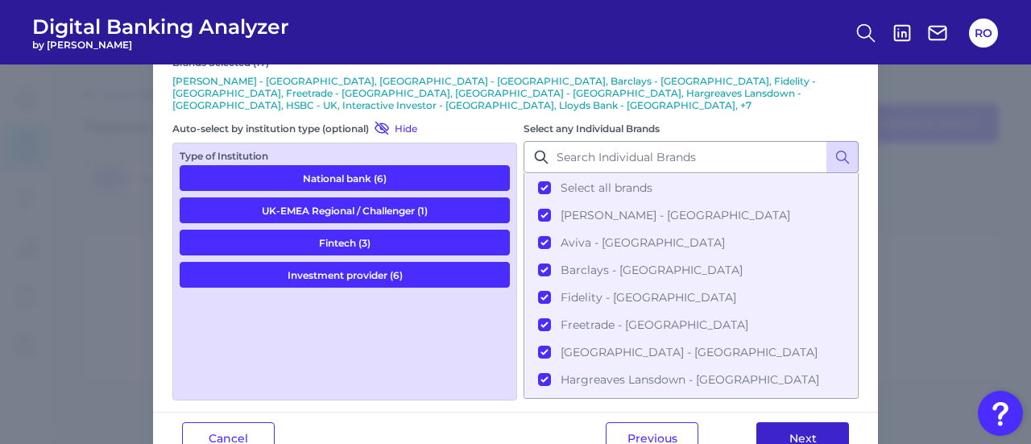
click at [830, 422] on button "Next" at bounding box center [803, 438] width 93 height 32
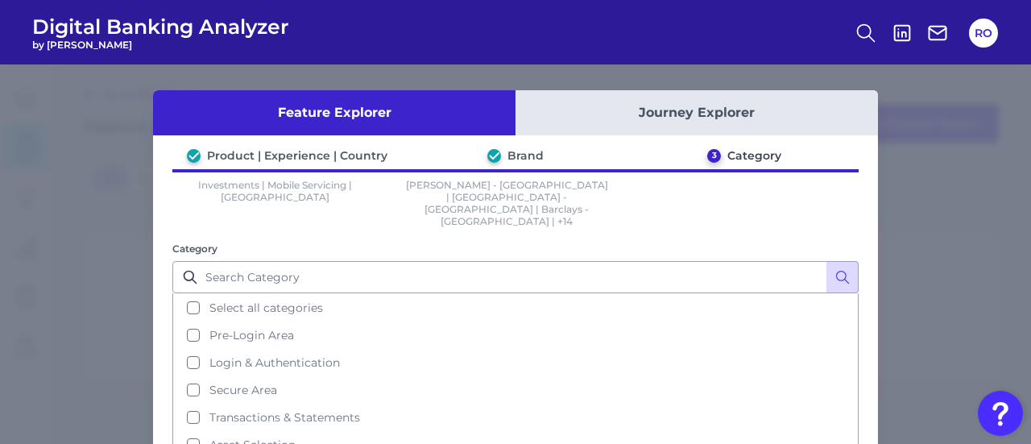
scroll to position [0, 0]
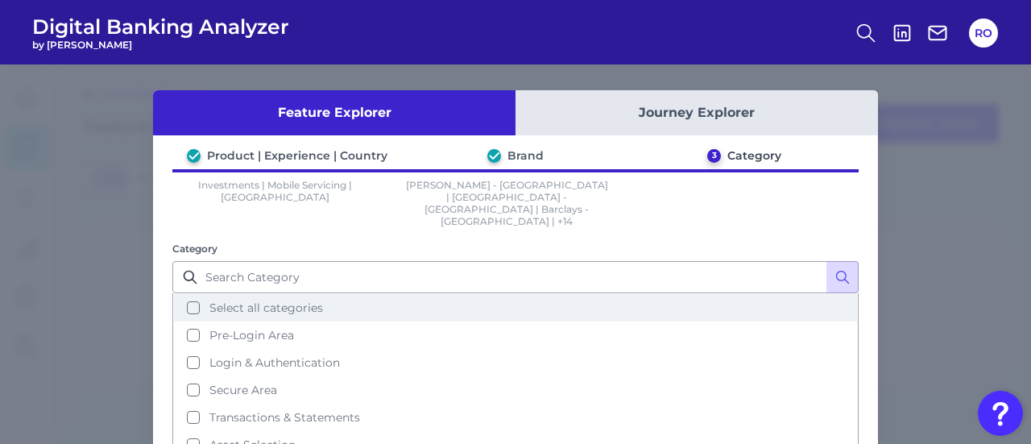
click at [222, 301] on span "Select all categories" at bounding box center [266, 308] width 114 height 15
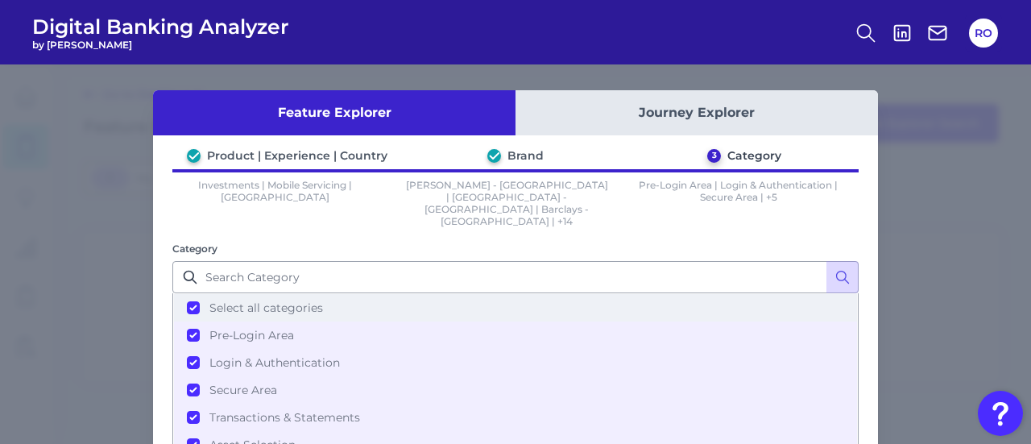
click at [222, 301] on span "Select all categories" at bounding box center [266, 308] width 114 height 15
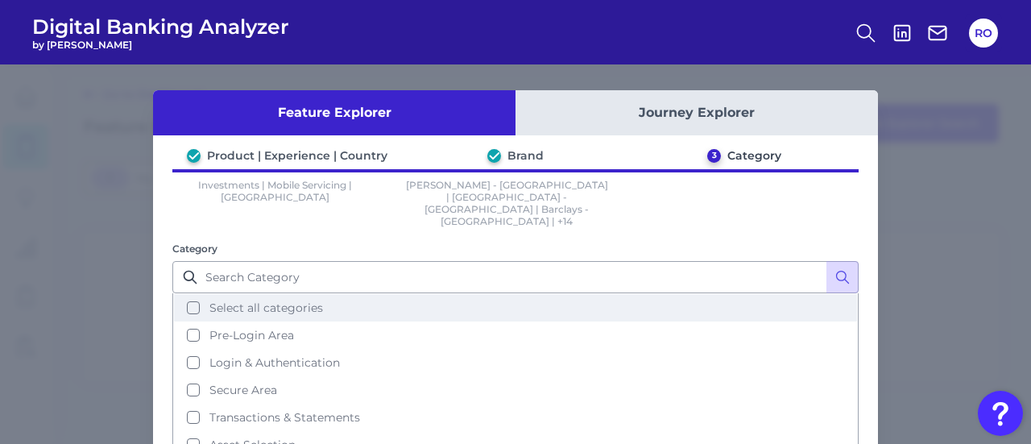
click at [305, 301] on span "Select all categories" at bounding box center [266, 308] width 114 height 15
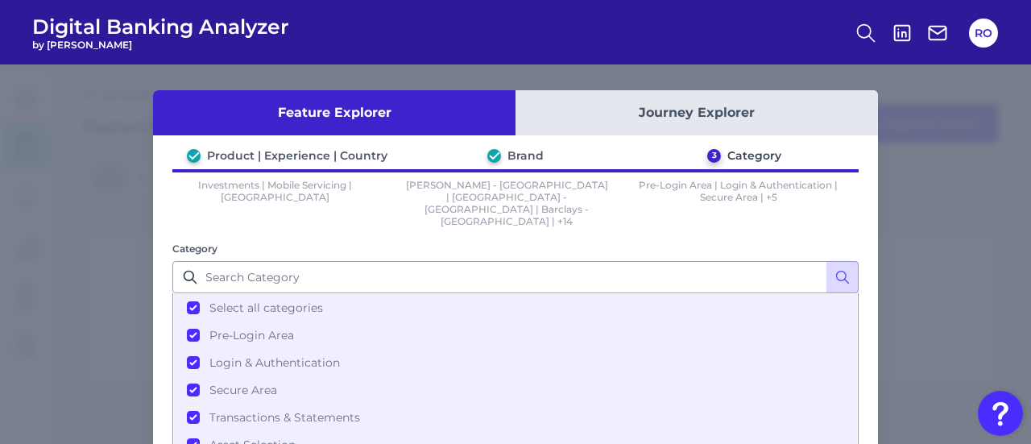
scroll to position [139, 0]
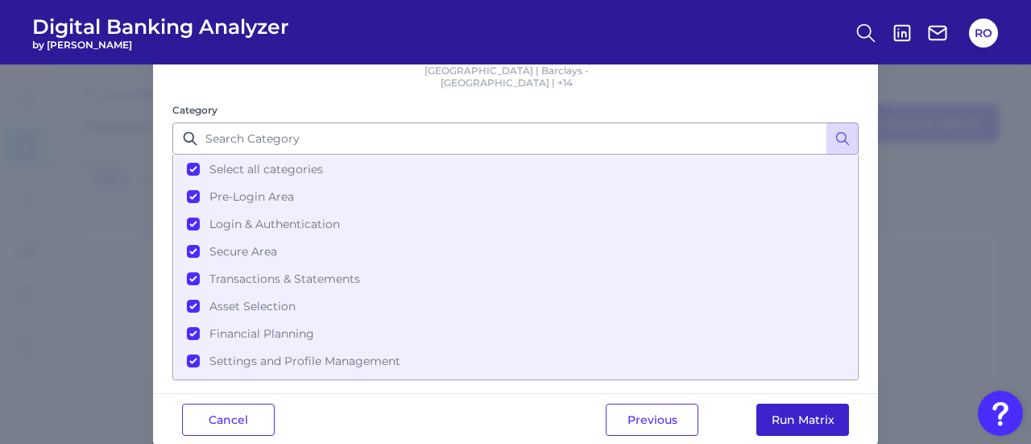
click at [770, 404] on button "Run Matrix" at bounding box center [803, 420] width 93 height 32
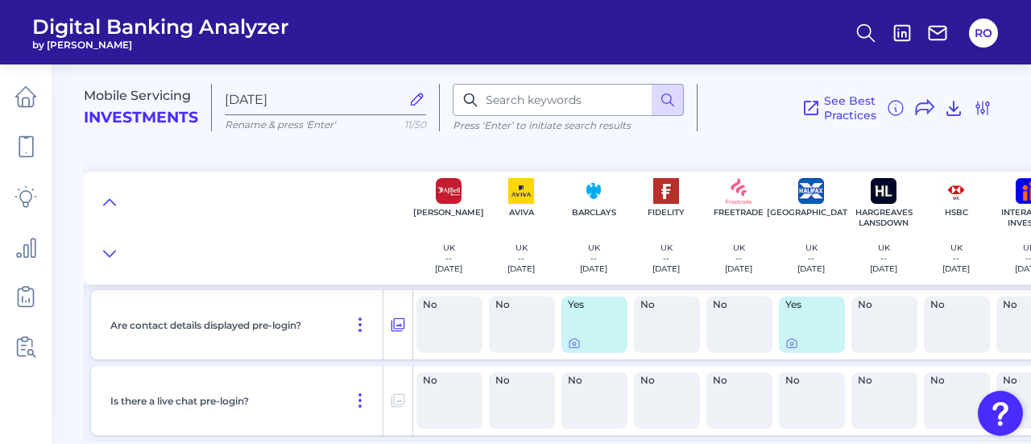
scroll to position [823, 0]
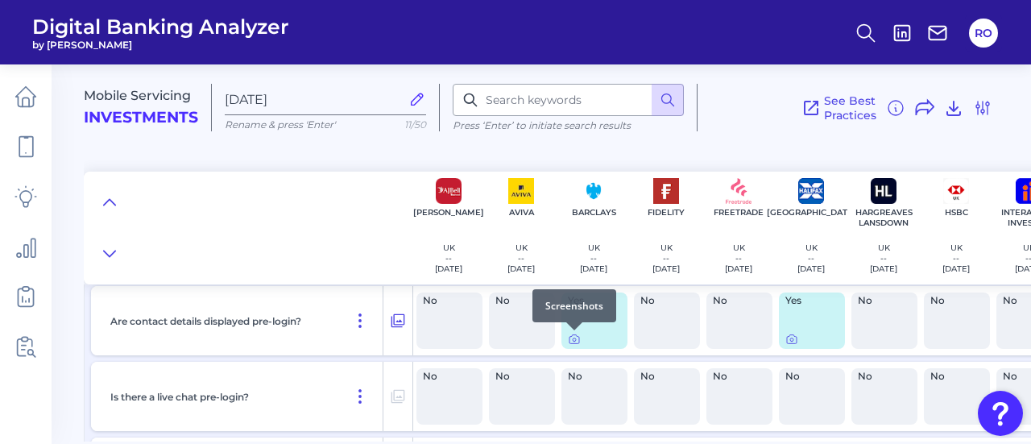
click at [572, 336] on div at bounding box center [574, 330] width 16 height 16
click at [577, 341] on icon at bounding box center [574, 339] width 13 height 13
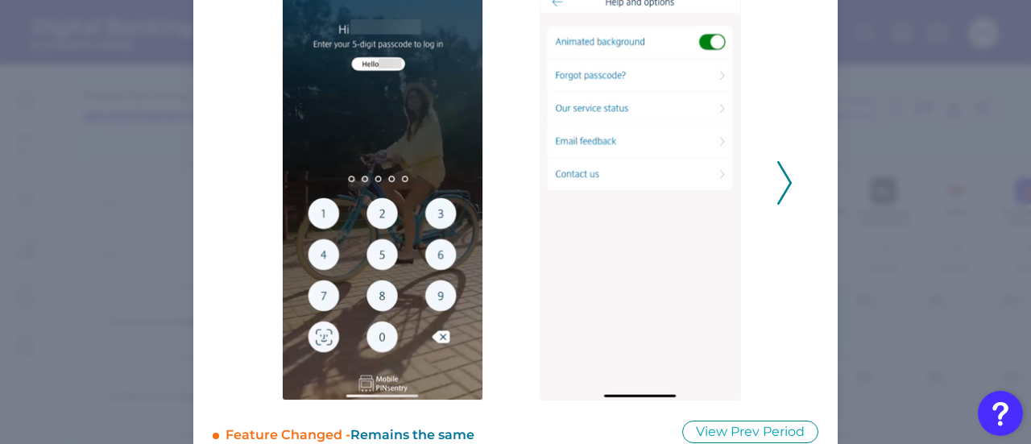
scroll to position [200, 0]
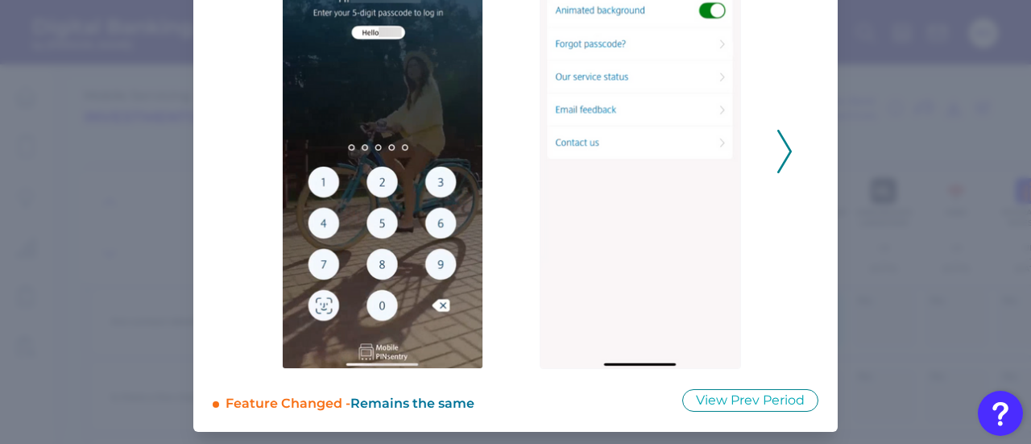
click at [780, 151] on icon at bounding box center [785, 152] width 15 height 44
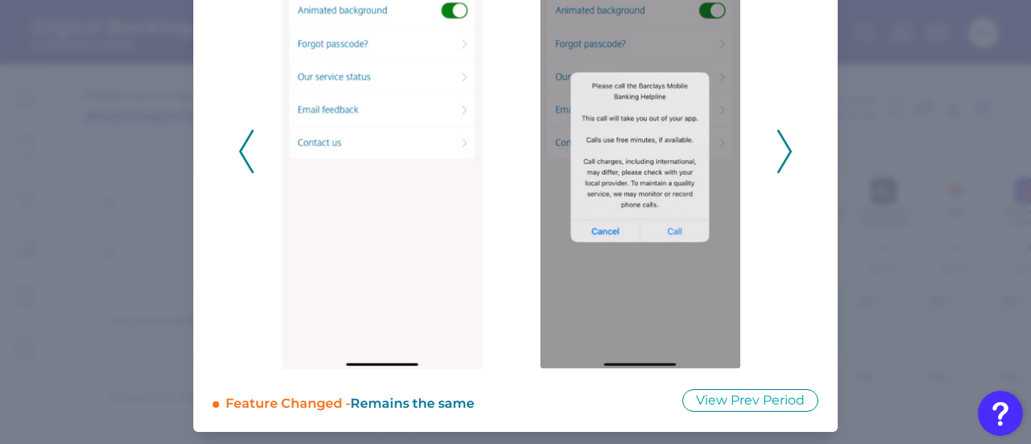
click at [780, 151] on icon at bounding box center [785, 152] width 15 height 44
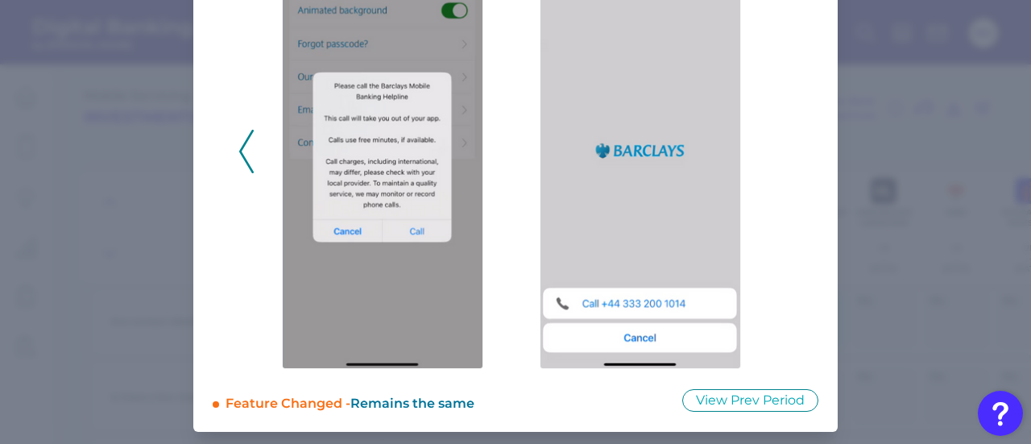
click at [780, 151] on div "2025 - Q2" at bounding box center [515, 143] width 554 height 452
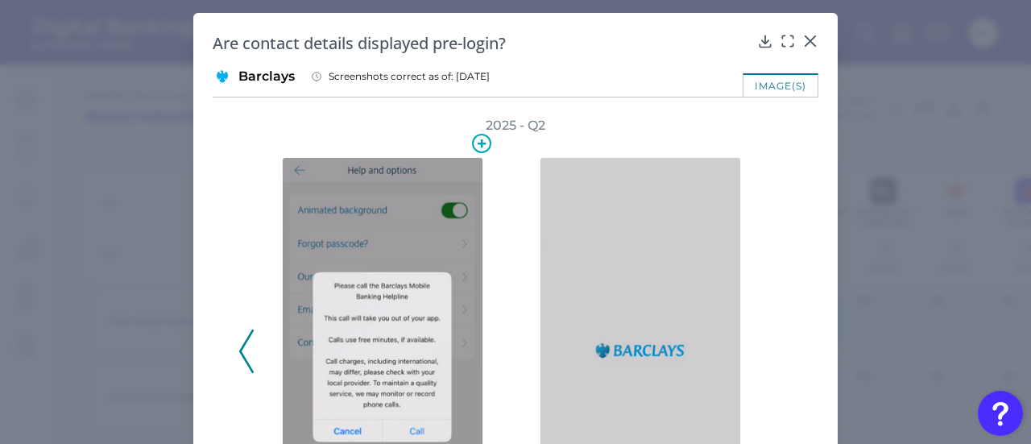
scroll to position [1, 0]
click at [811, 40] on icon at bounding box center [810, 40] width 16 height 16
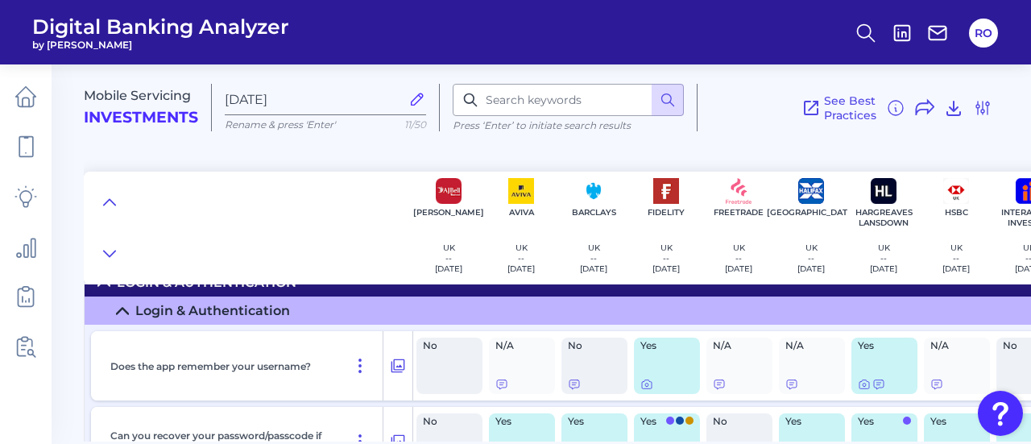
scroll to position [1088, 0]
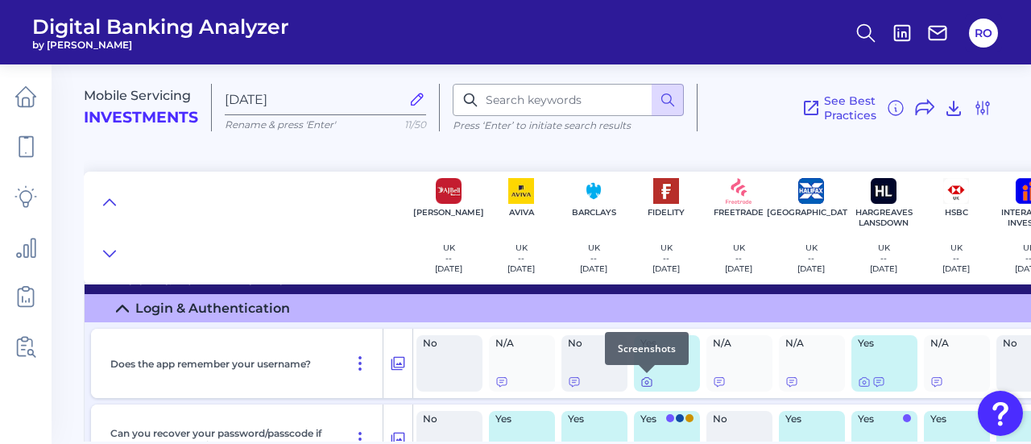
click at [644, 384] on icon at bounding box center [647, 381] width 13 height 13
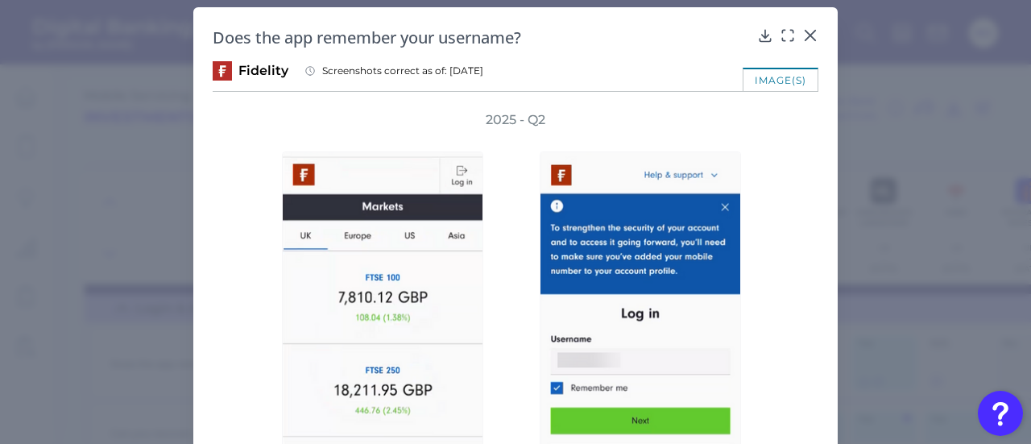
scroll to position [0, 0]
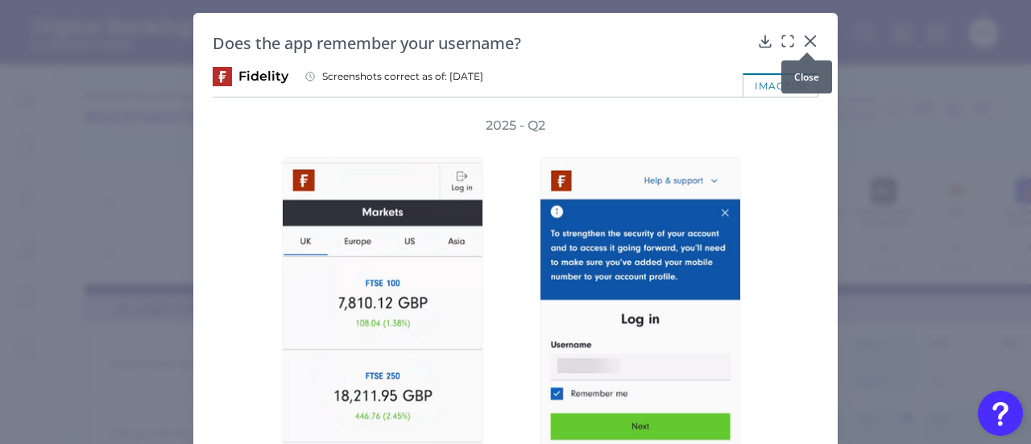
click at [806, 35] on icon at bounding box center [810, 41] width 16 height 16
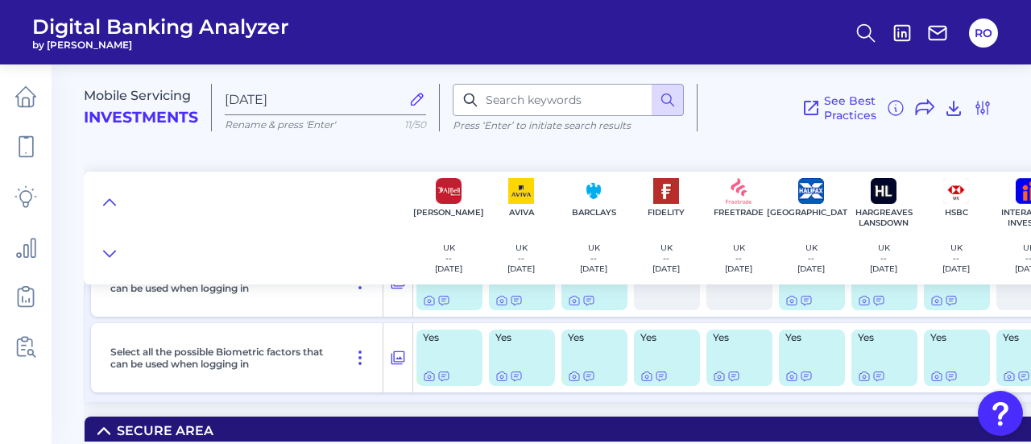
scroll to position [1476, 0]
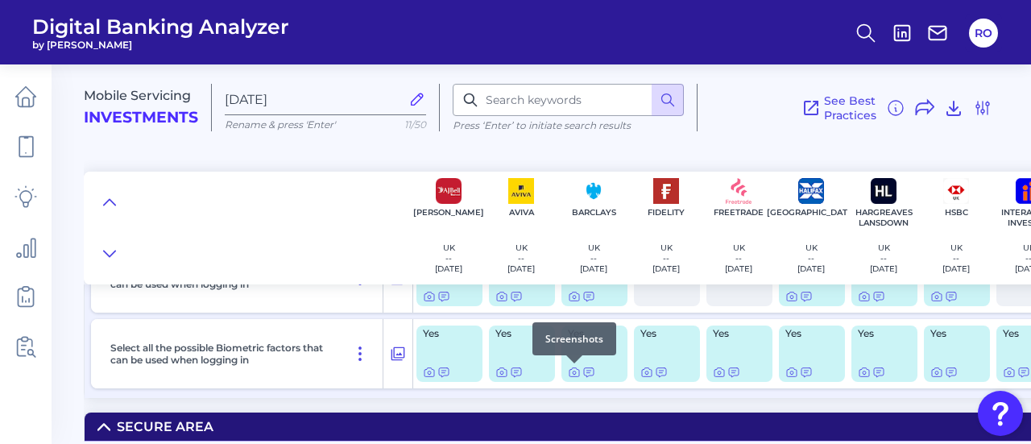
click at [572, 370] on div at bounding box center [574, 363] width 16 height 16
click at [572, 375] on icon at bounding box center [574, 372] width 13 height 13
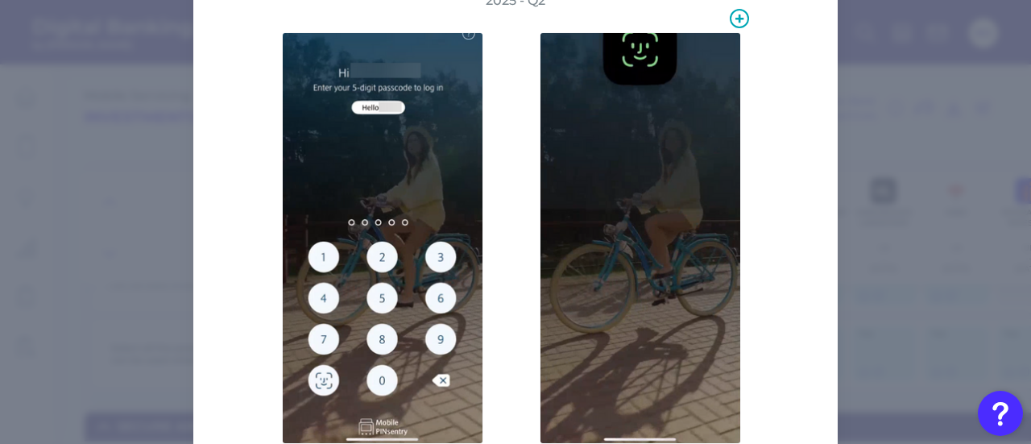
scroll to position [139, 0]
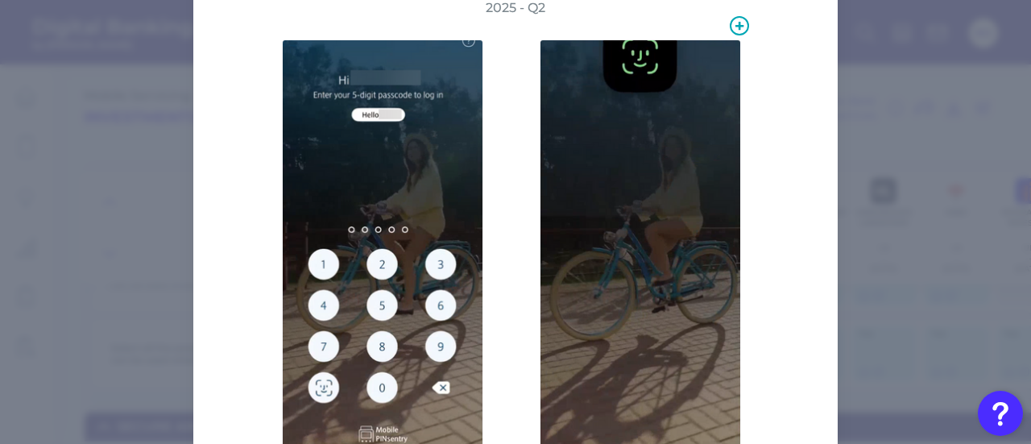
click at [593, 297] on img at bounding box center [640, 245] width 201 height 412
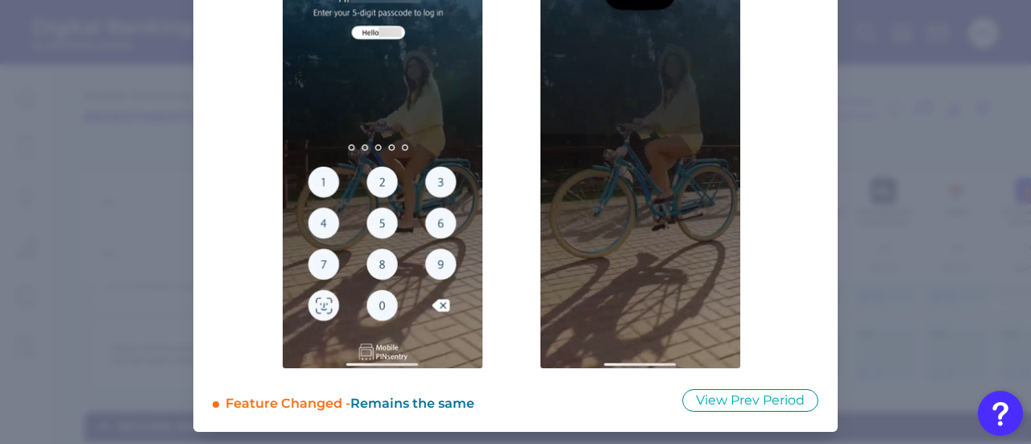
scroll to position [0, 0]
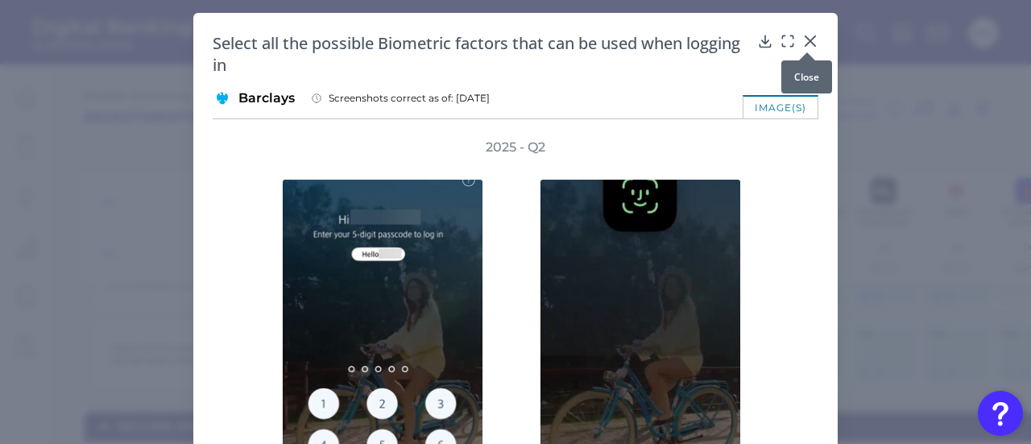
click at [808, 43] on icon at bounding box center [811, 41] width 10 height 10
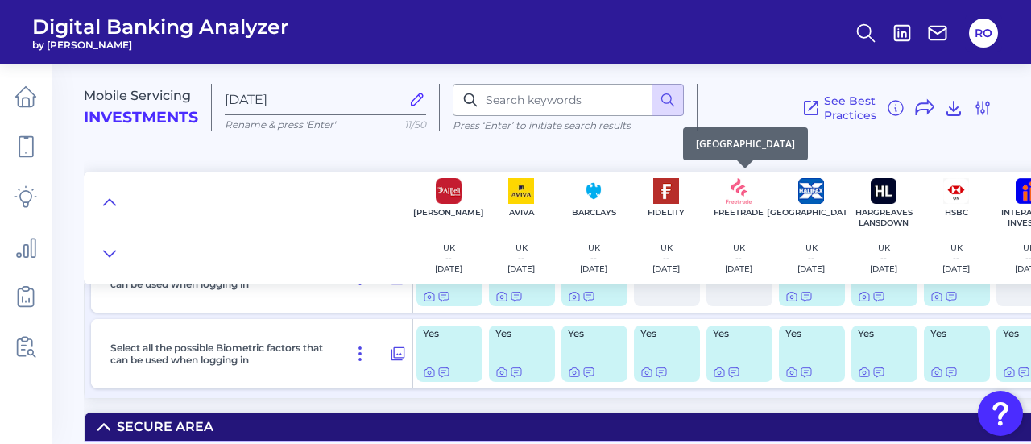
click at [749, 267] on p "2025-04-08" at bounding box center [738, 268] width 27 height 10
click at [722, 309] on div "No" at bounding box center [739, 277] width 73 height 69
click at [744, 125] on div "See Best Practices Filters Clear all filters Experience Reset Mobile Servicing …" at bounding box center [845, 108] width 295 height 48
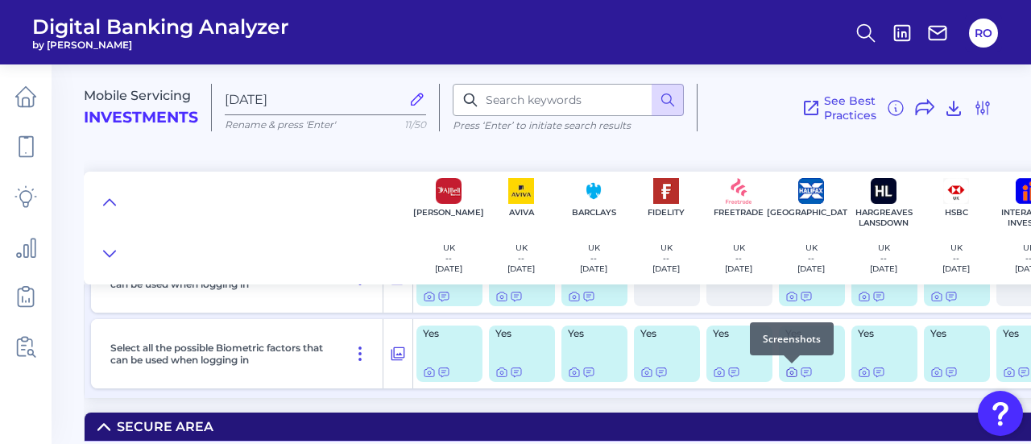
click at [792, 376] on icon at bounding box center [792, 372] width 13 height 13
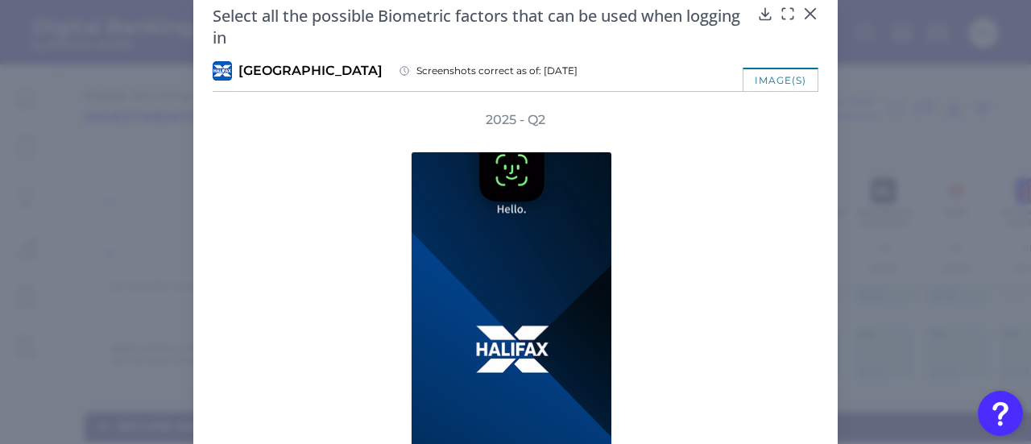
scroll to position [26, 0]
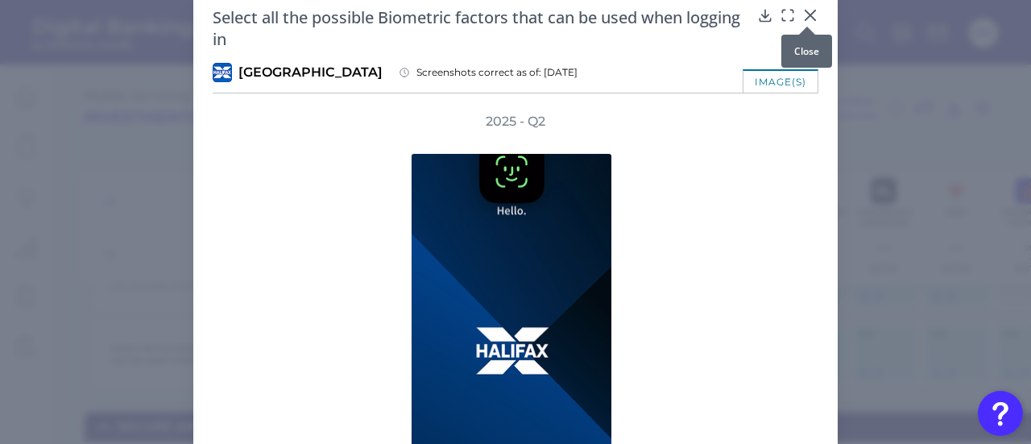
click at [806, 17] on icon at bounding box center [811, 15] width 10 height 10
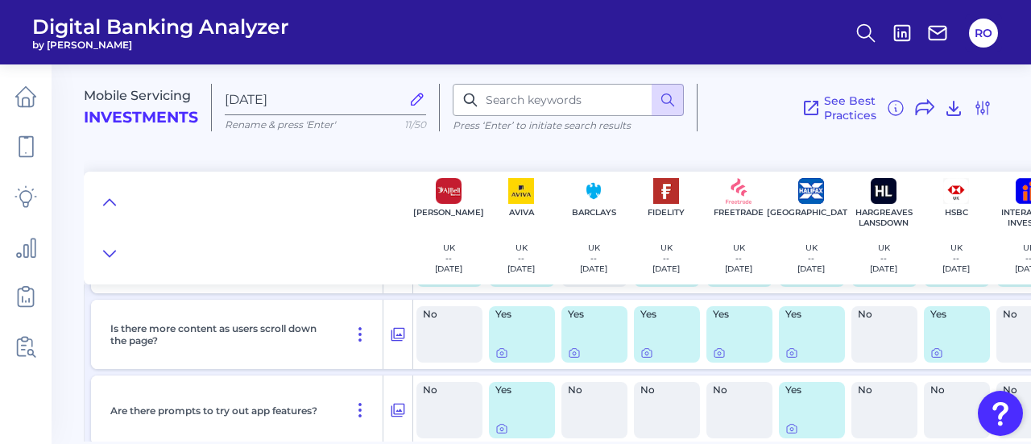
scroll to position [1931, 0]
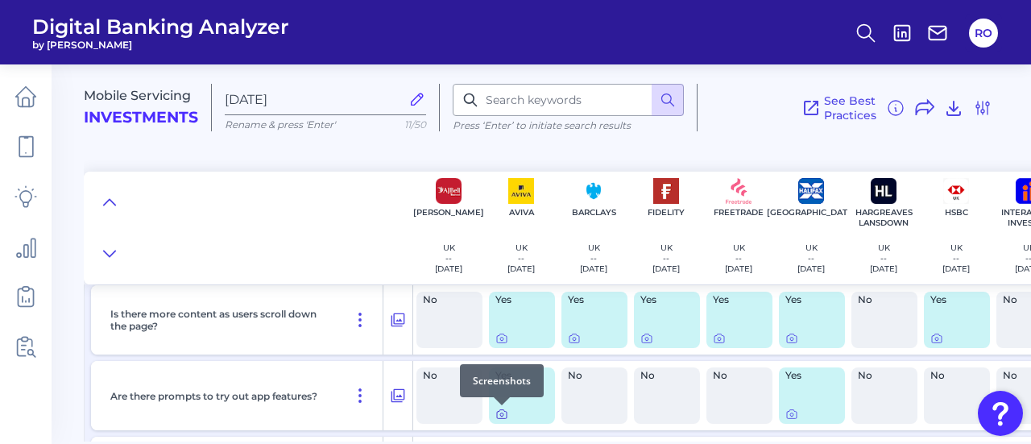
click at [500, 415] on icon at bounding box center [502, 414] width 13 height 13
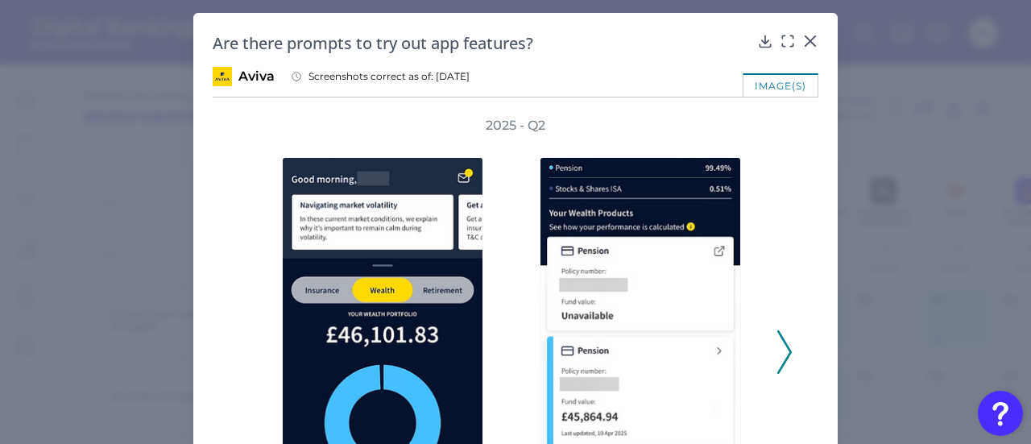
click at [782, 349] on icon at bounding box center [785, 352] width 15 height 44
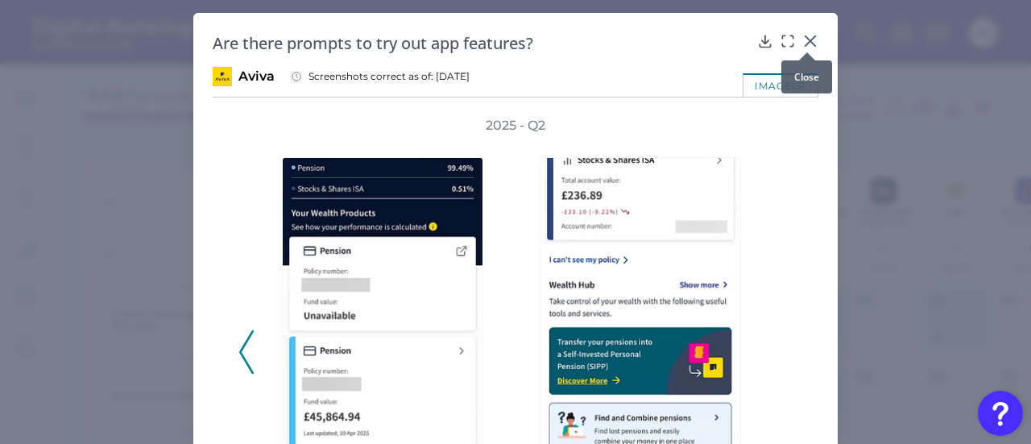
click at [807, 45] on div at bounding box center [807, 52] width 16 height 16
click at [809, 43] on icon at bounding box center [811, 41] width 10 height 10
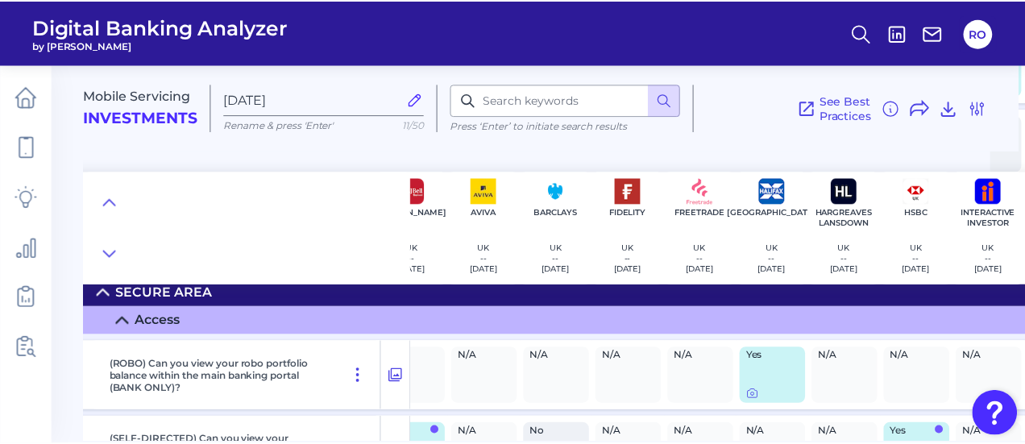
scroll to position [1604, 35]
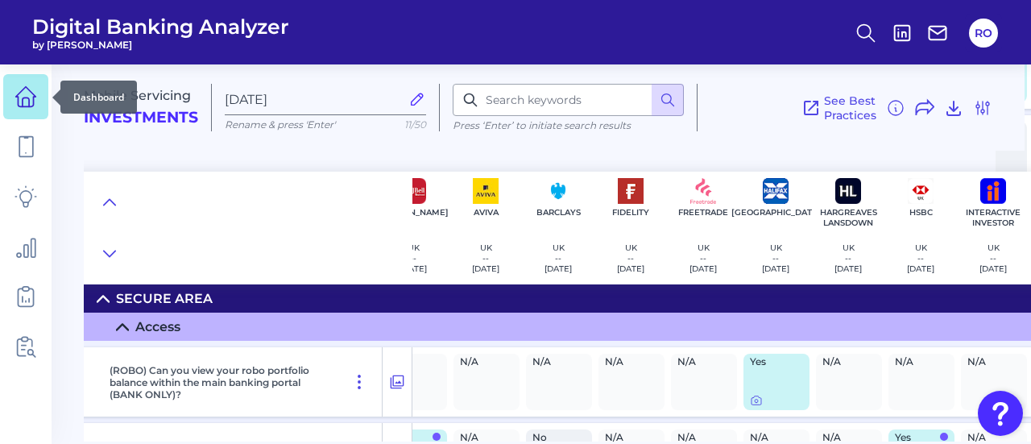
click at [21, 99] on icon at bounding box center [26, 96] width 23 height 23
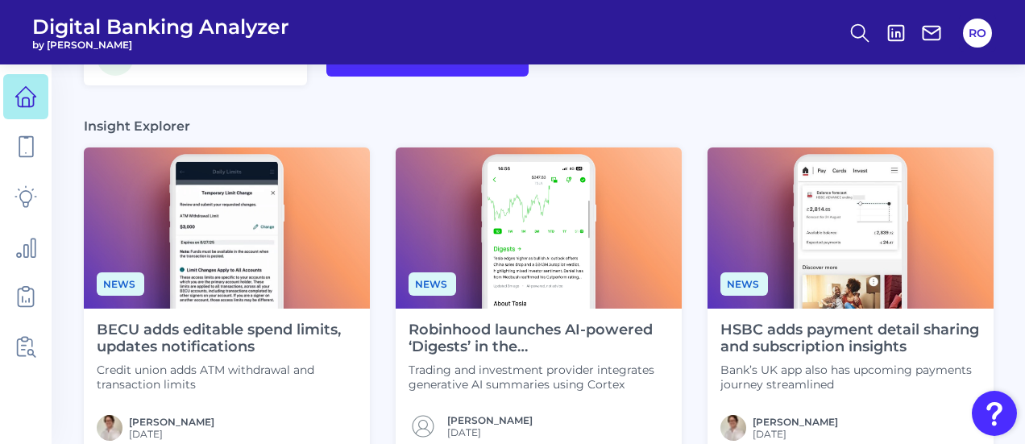
scroll to position [407, 0]
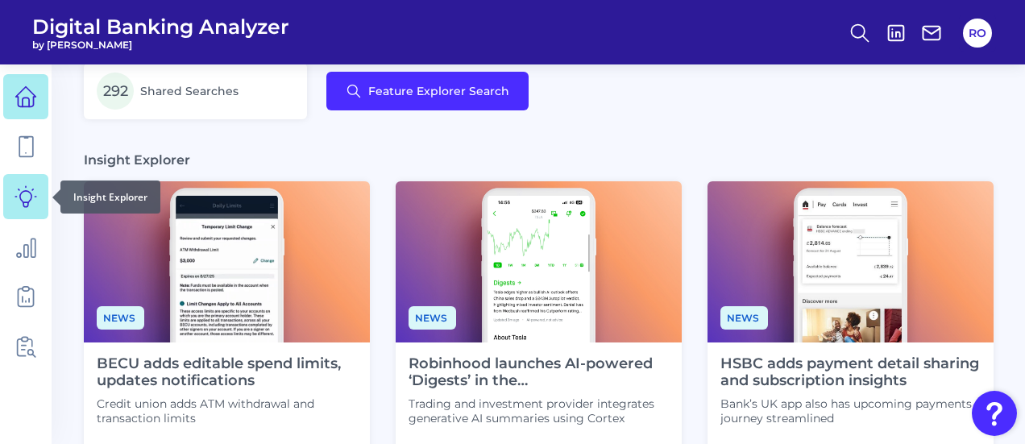
click at [15, 180] on link at bounding box center [25, 196] width 45 height 45
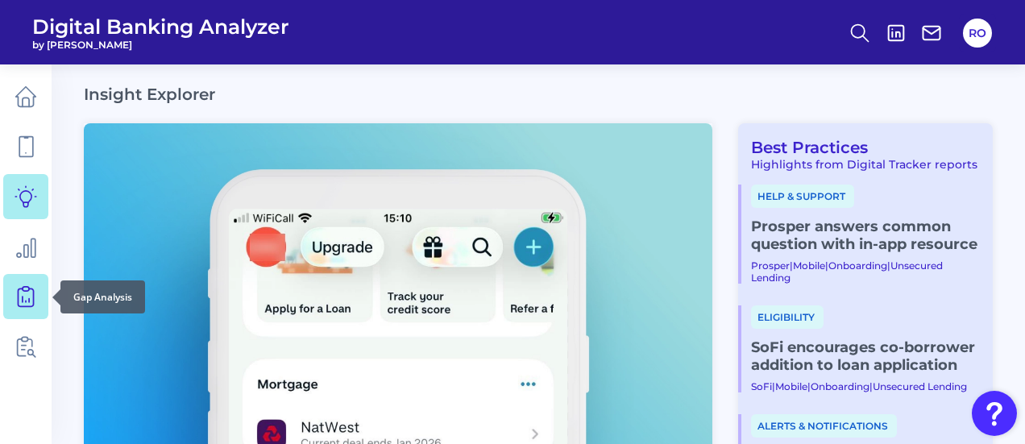
click at [28, 296] on icon at bounding box center [26, 296] width 23 height 23
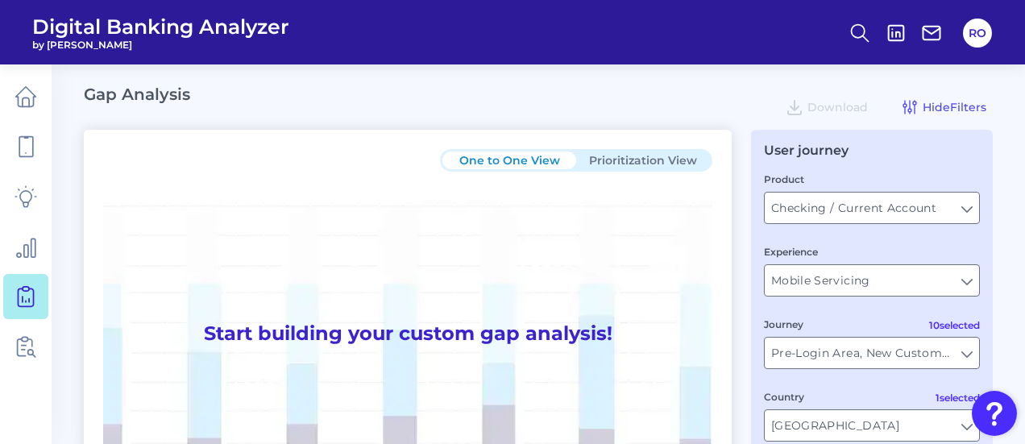
type input "All Journeys"
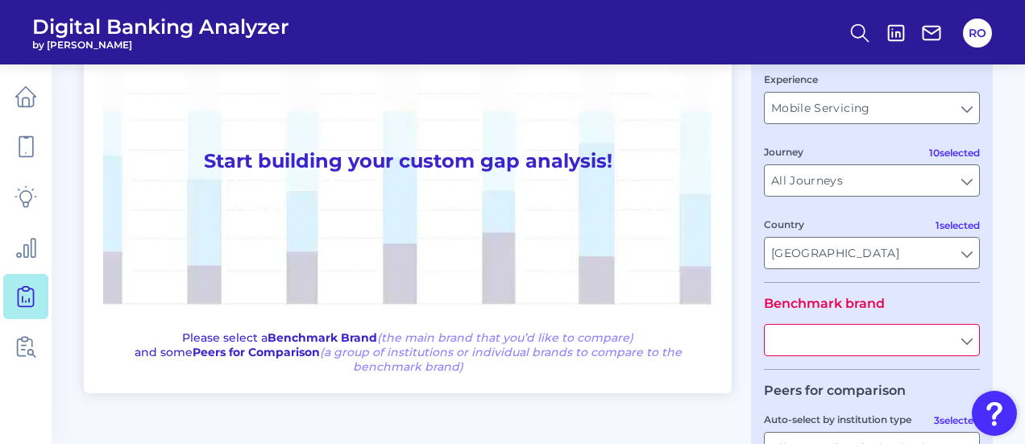
scroll to position [173, 0]
click at [787, 342] on input "text" at bounding box center [872, 339] width 214 height 31
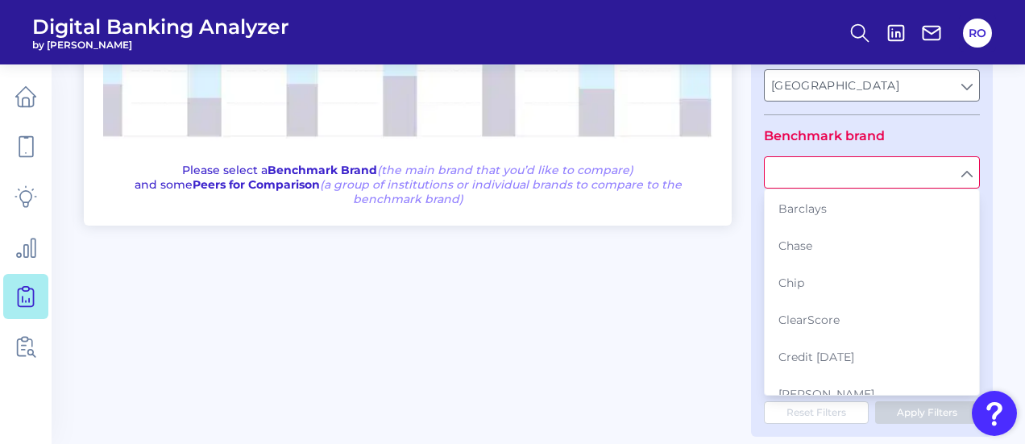
scroll to position [345, 0]
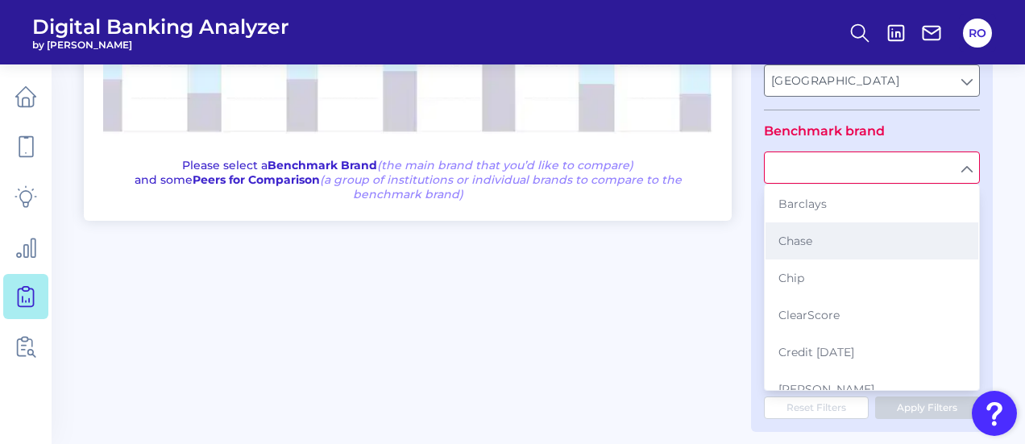
click at [824, 241] on button "Chase" at bounding box center [871, 240] width 213 height 37
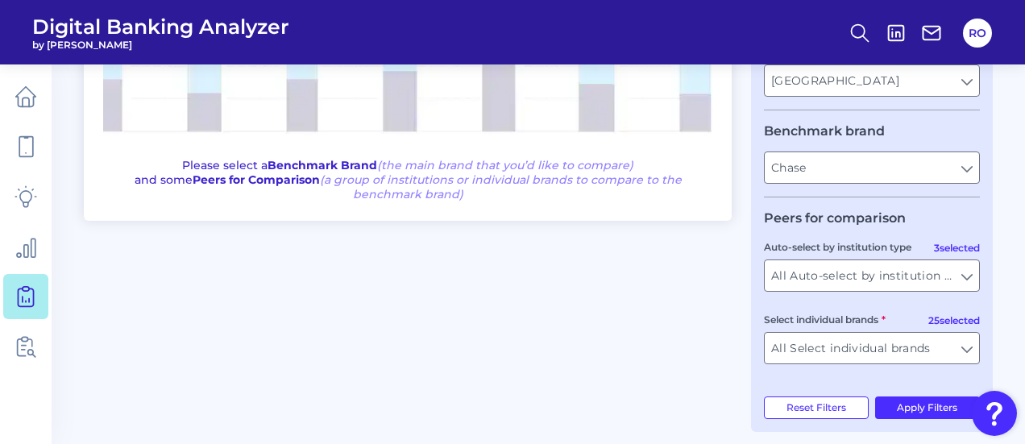
type input "Chase"
click at [712, 360] on div "One to One View Prioritization View Start building your custom gap analysis! Pl…" at bounding box center [538, 108] width 909 height 647
click at [860, 230] on fieldset "Peers for comparison 3 selected Auto-select by institution type All Auto-select…" at bounding box center [872, 293] width 216 height 167
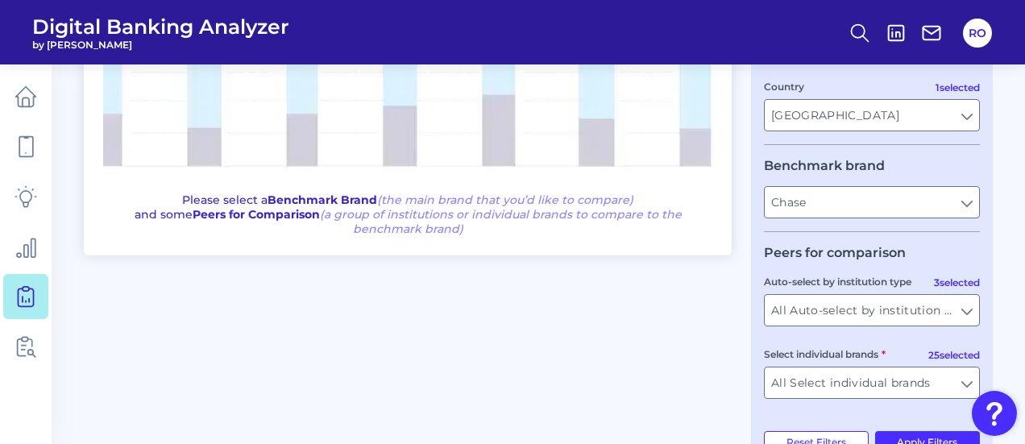
scroll to position [361, 0]
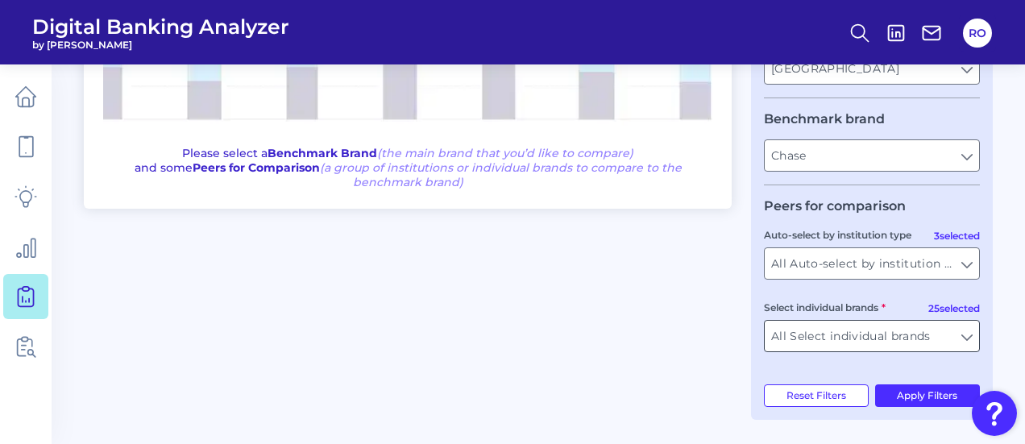
click at [907, 338] on input "All Select individual brands" at bounding box center [872, 336] width 214 height 31
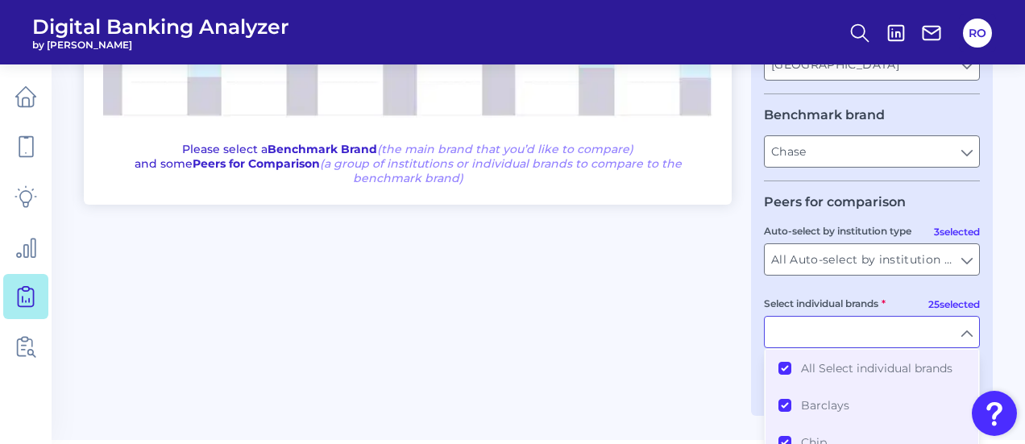
click at [719, 355] on div "One to One View Prioritization View Start building your custom gap analysis! Pl…" at bounding box center [538, 92] width 909 height 647
type input "All Select individual brands"
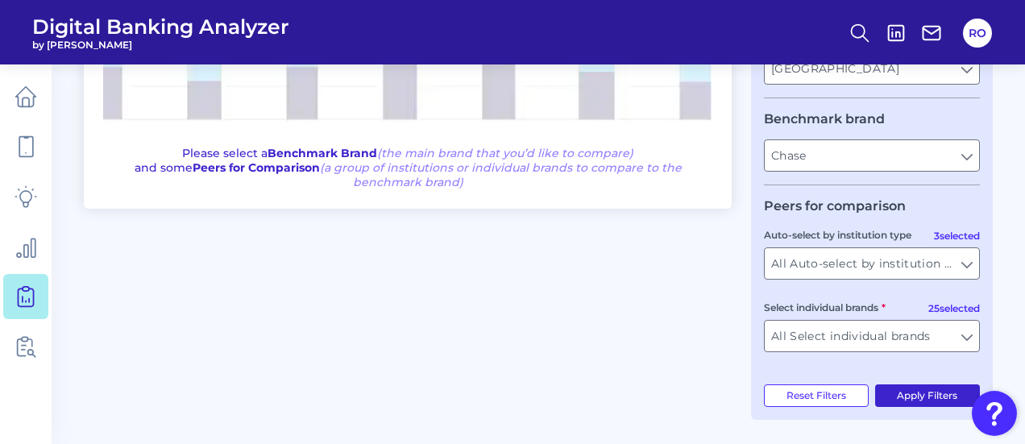
click at [935, 396] on button "Apply Filters" at bounding box center [928, 395] width 106 height 23
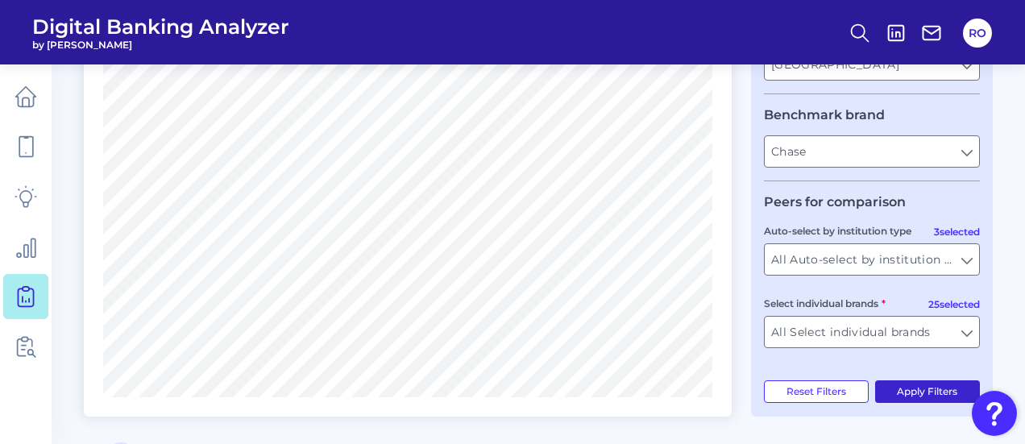
click at [935, 396] on button "Apply Filters" at bounding box center [928, 391] width 106 height 23
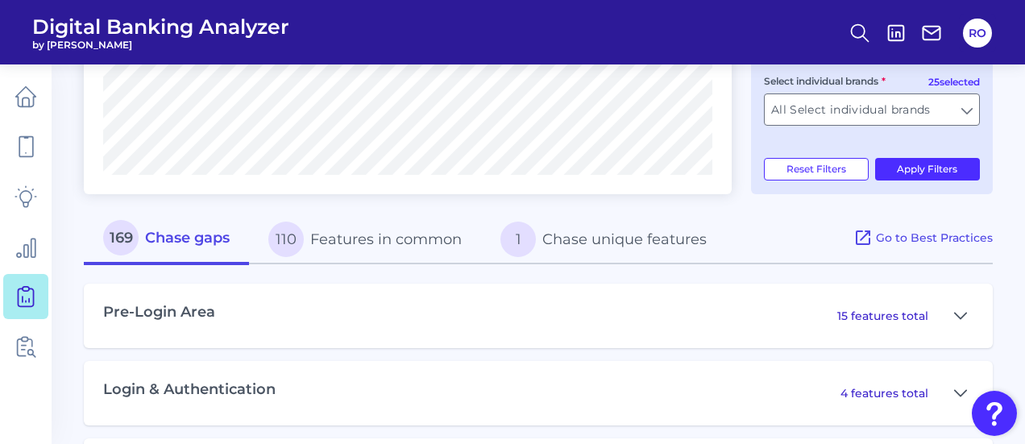
scroll to position [783, 0]
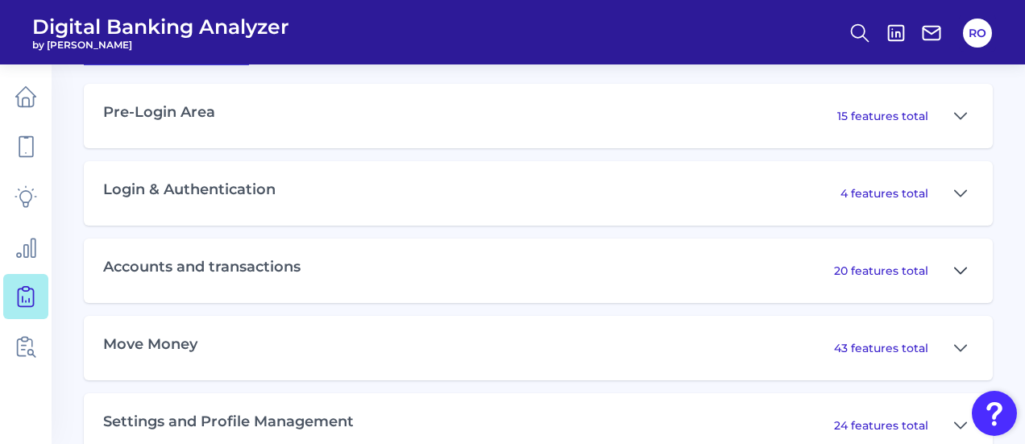
click at [956, 275] on icon at bounding box center [960, 270] width 13 height 19
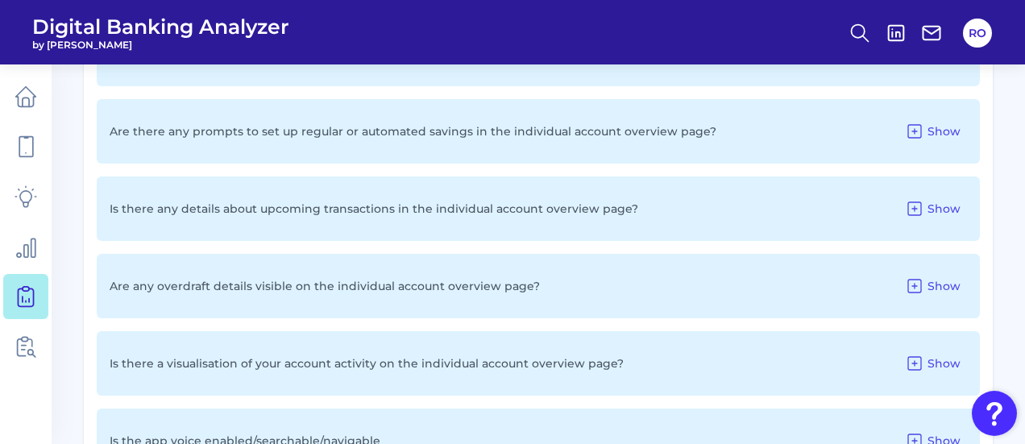
scroll to position [1629, 0]
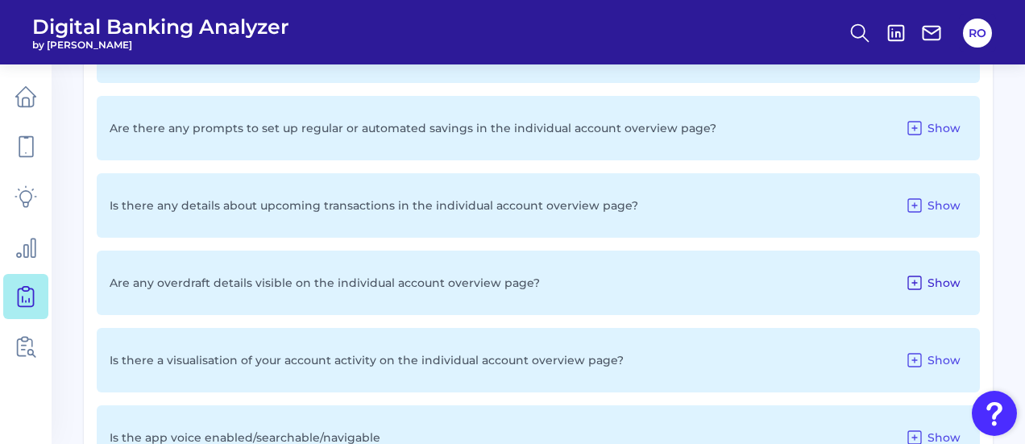
click at [939, 287] on span "Show" at bounding box center [943, 283] width 33 height 15
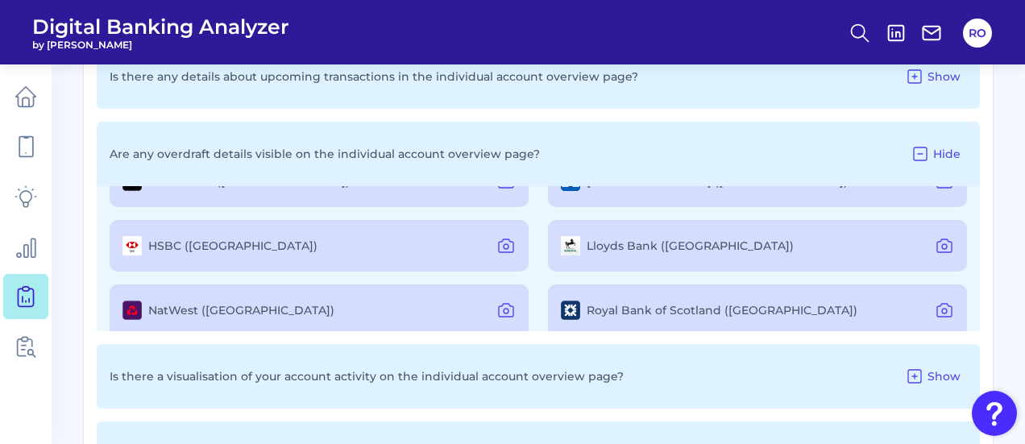
scroll to position [128, 0]
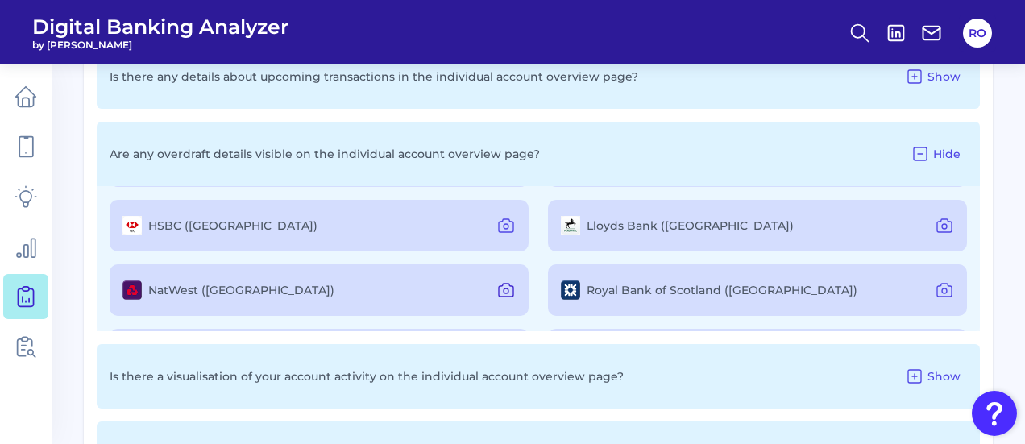
click at [511, 292] on icon at bounding box center [505, 289] width 19 height 19
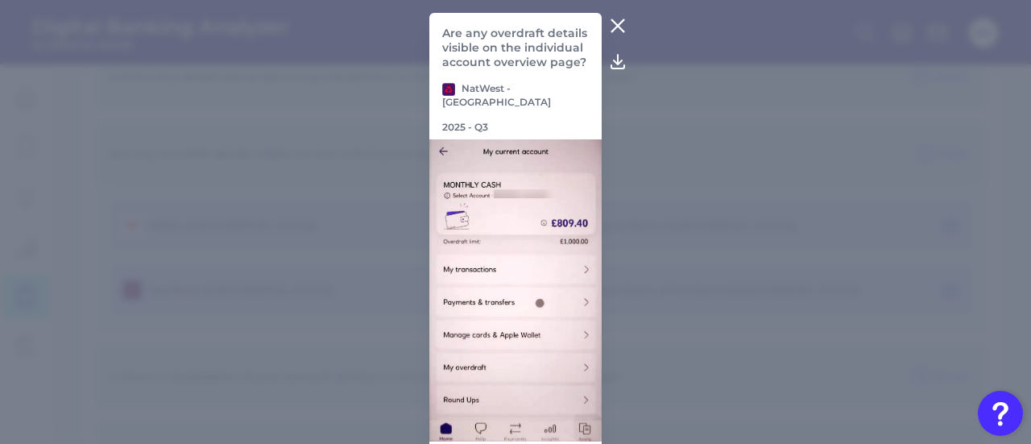
click at [622, 27] on icon at bounding box center [617, 25] width 19 height 19
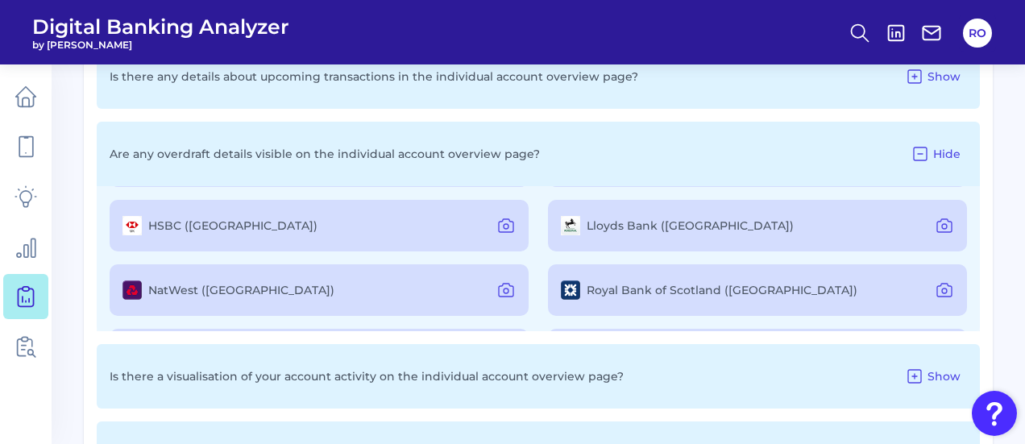
scroll to position [190, 0]
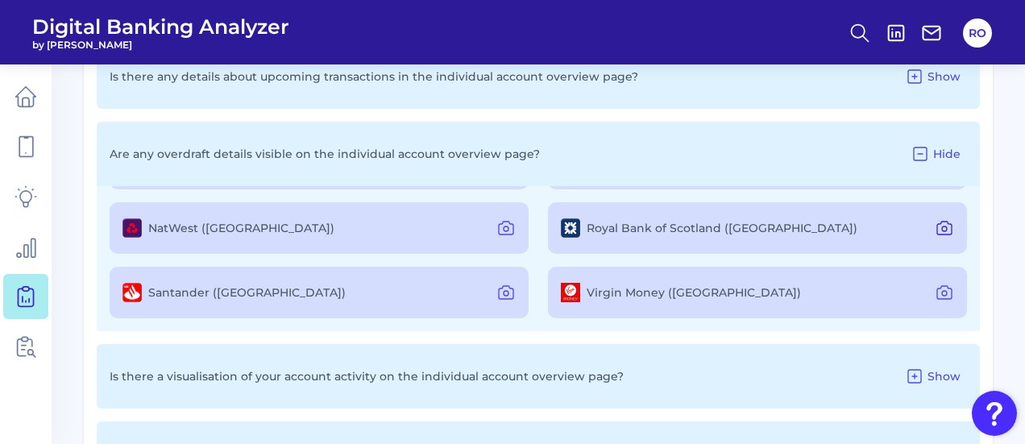
click at [941, 235] on icon at bounding box center [944, 227] width 19 height 19
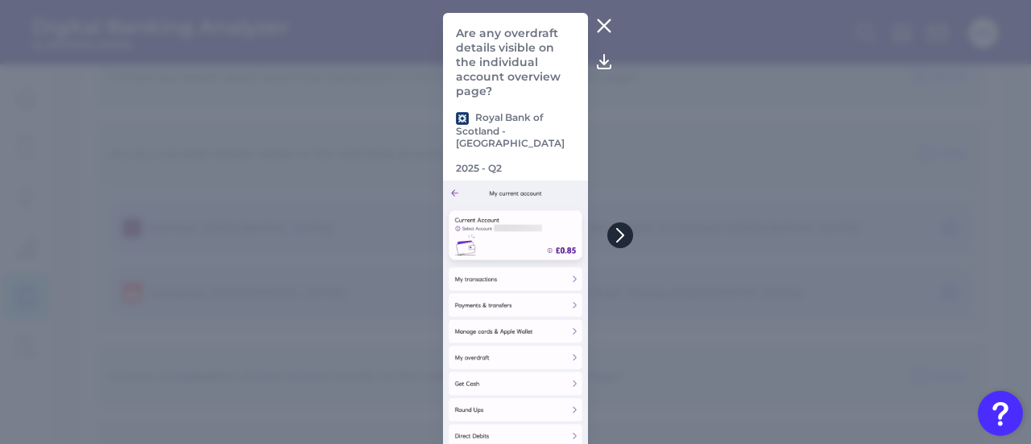
click at [617, 234] on icon at bounding box center [620, 235] width 15 height 15
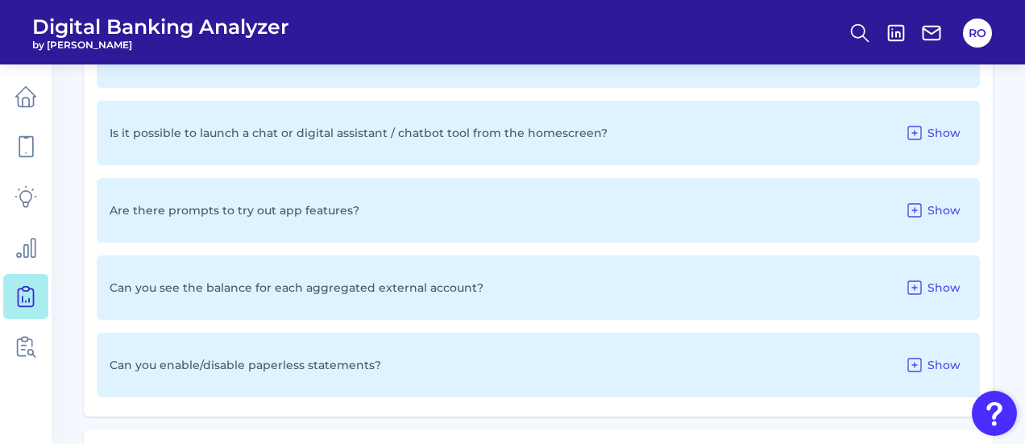
scroll to position [2406, 0]
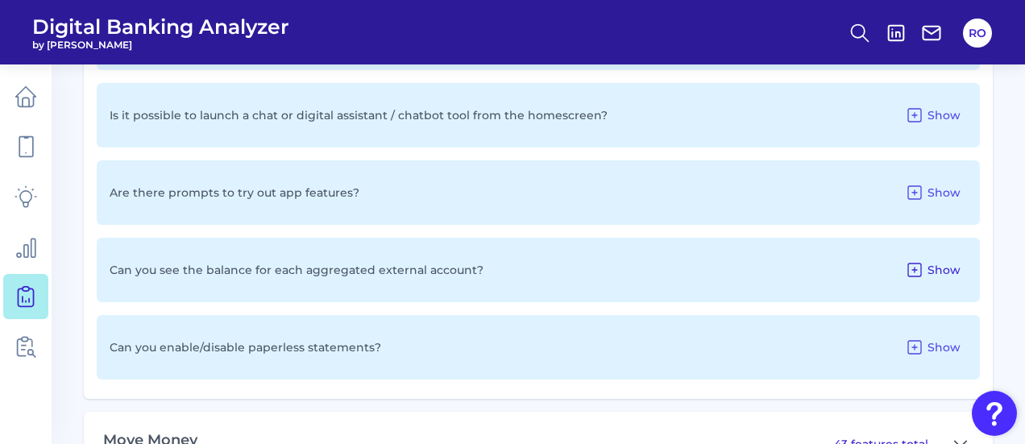
click at [939, 274] on span "Show" at bounding box center [943, 270] width 33 height 15
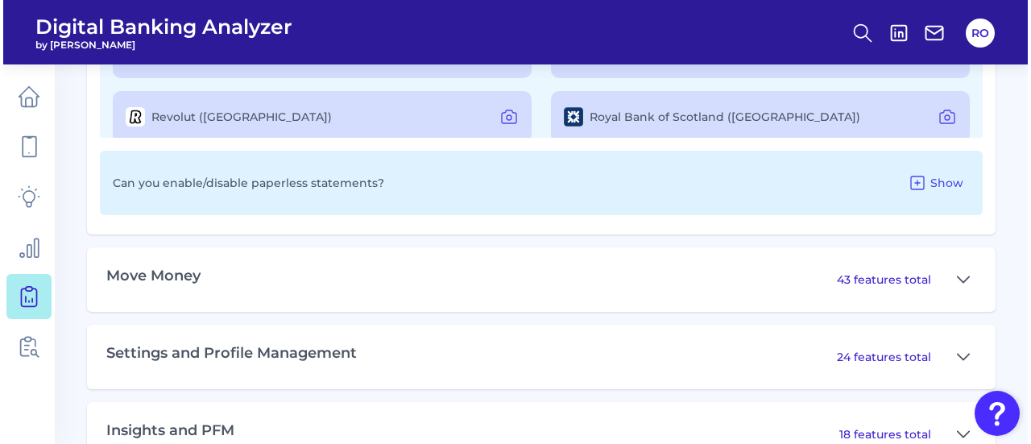
scroll to position [111, 0]
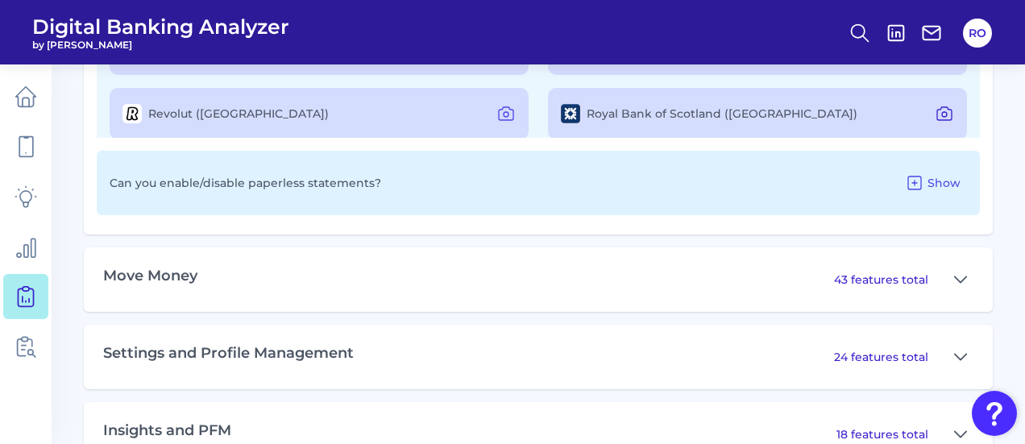
click at [943, 118] on icon at bounding box center [944, 113] width 19 height 19
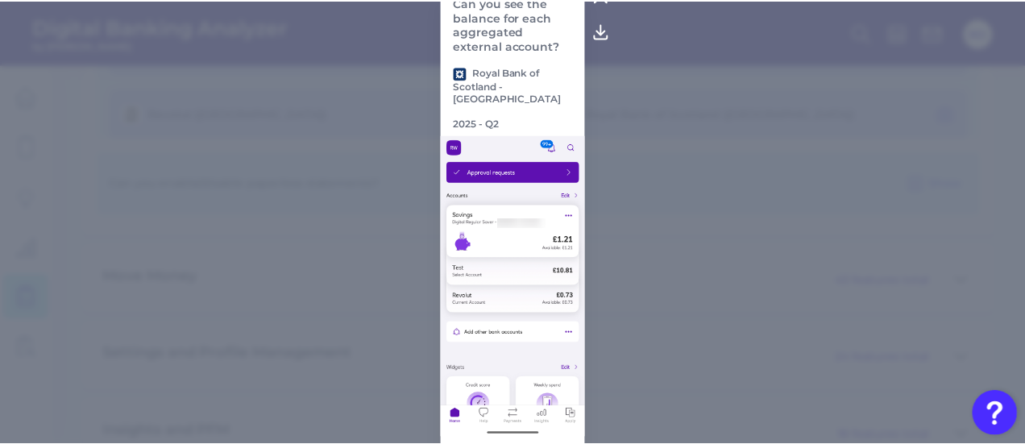
scroll to position [0, 0]
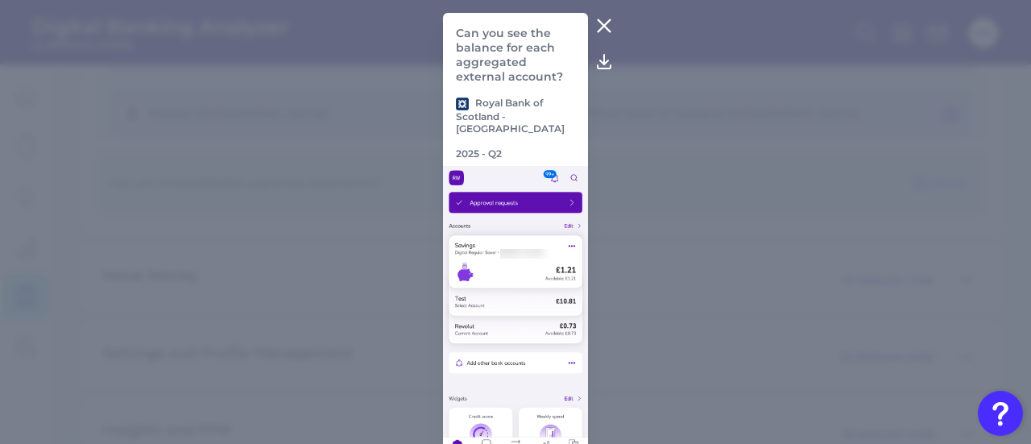
click at [606, 20] on icon at bounding box center [605, 26] width 12 height 12
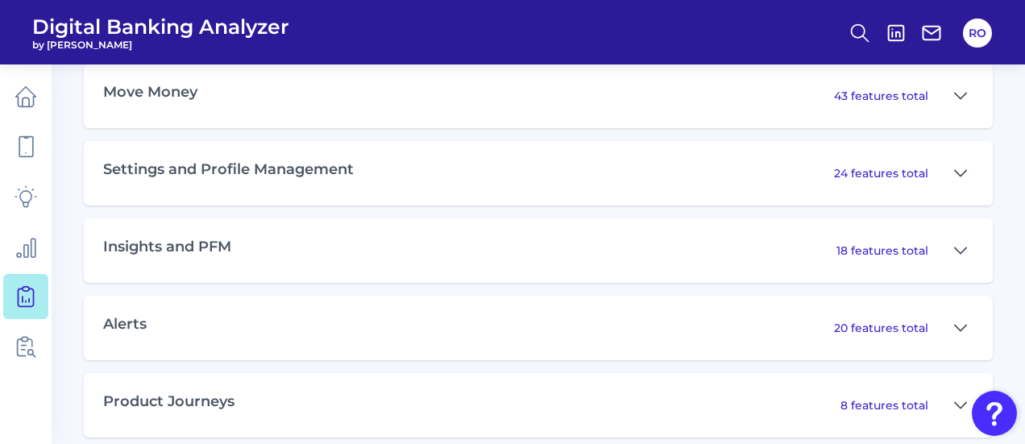
scroll to position [2901, 0]
click at [962, 258] on icon at bounding box center [960, 248] width 13 height 19
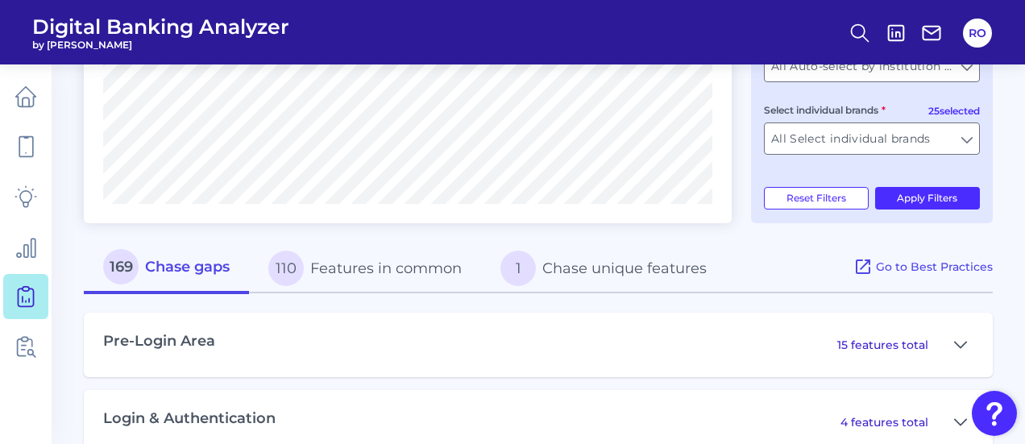
scroll to position [421, 0]
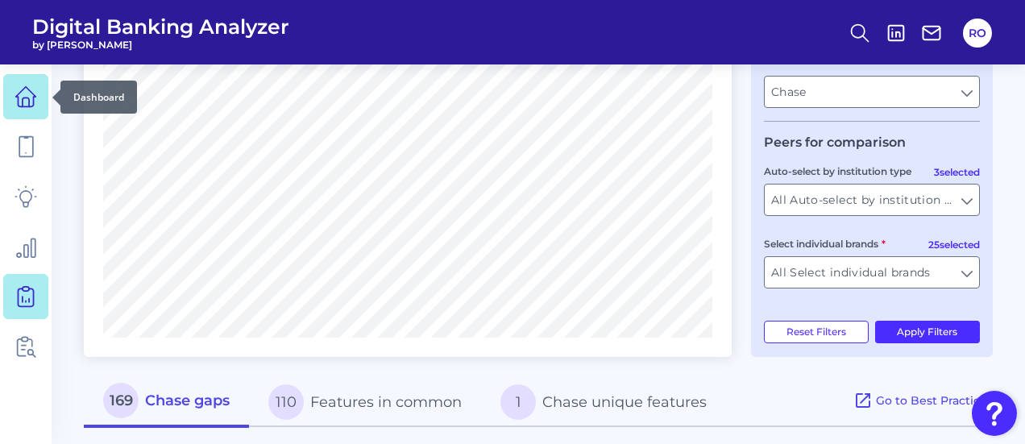
click at [34, 84] on link at bounding box center [25, 96] width 45 height 45
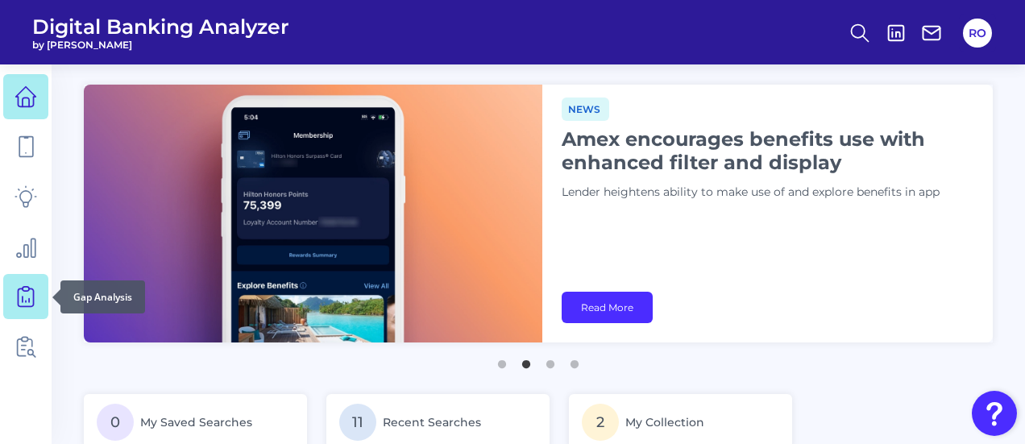
click at [35, 299] on icon at bounding box center [26, 296] width 23 height 23
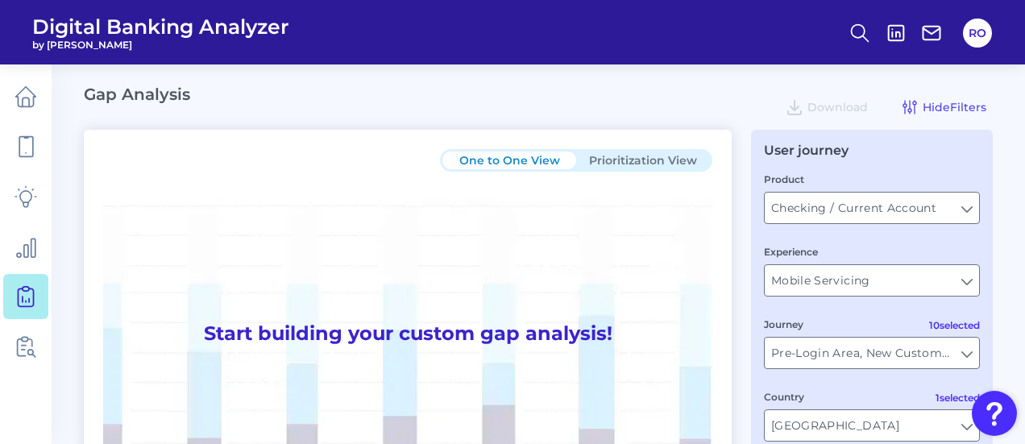
type input "All Journeys"
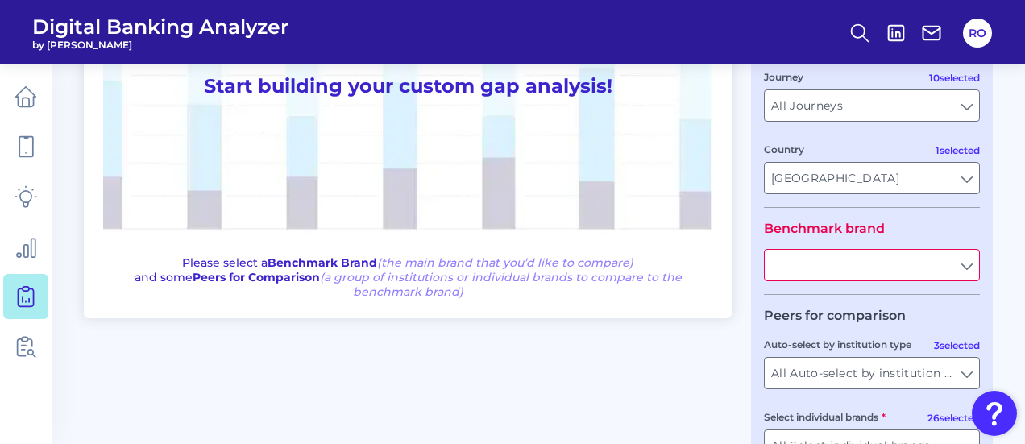
scroll to position [248, 0]
click at [843, 268] on input "text" at bounding box center [872, 264] width 214 height 31
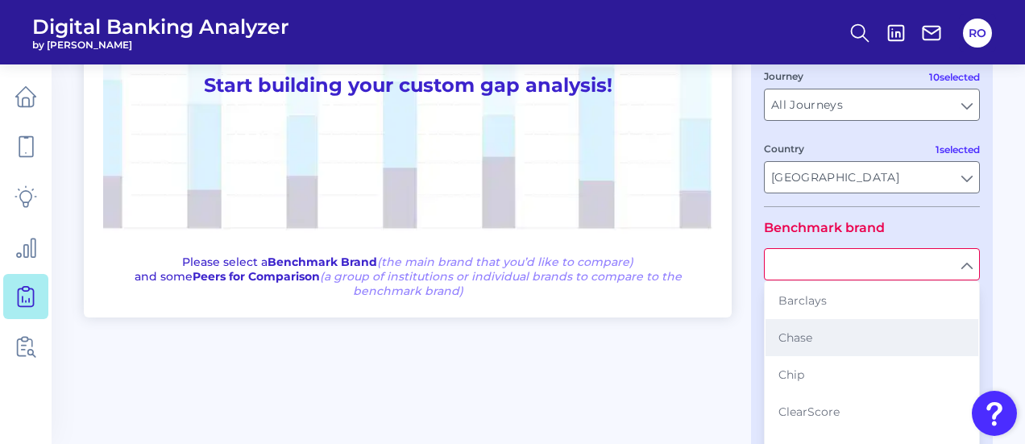
click at [795, 339] on span "Chase" at bounding box center [795, 337] width 34 height 15
type input "Chase"
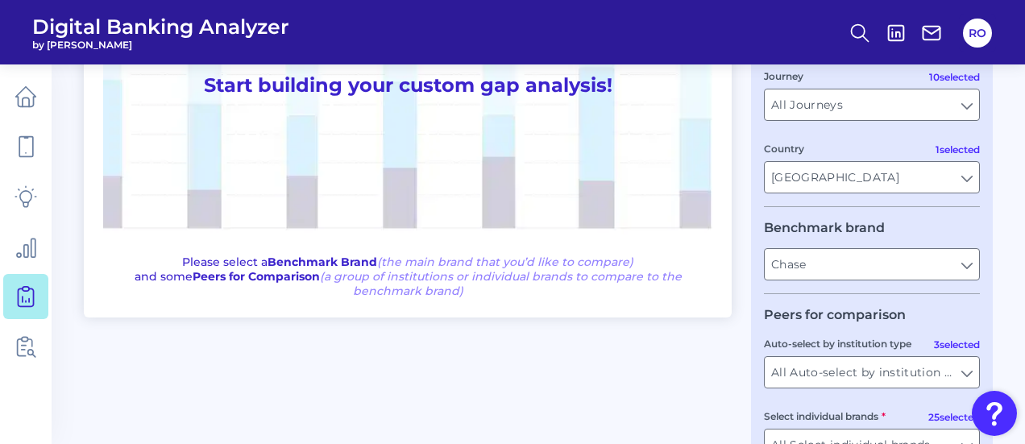
scroll to position [361, 0]
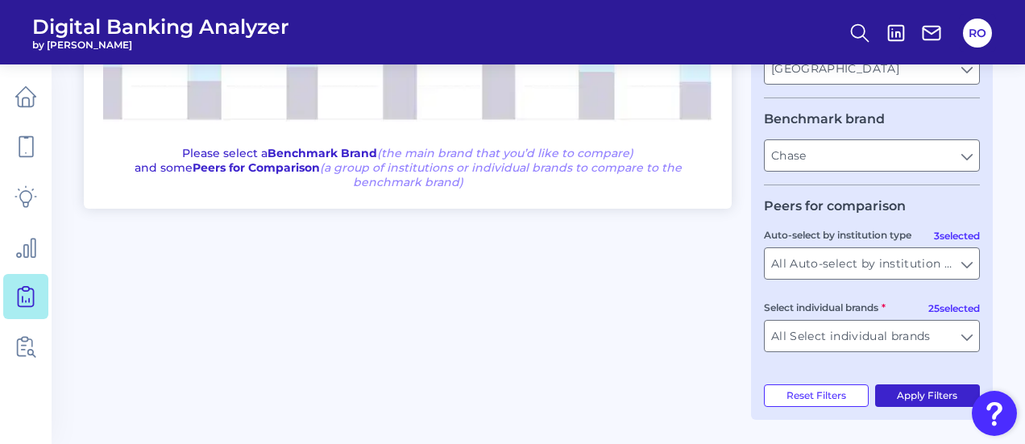
click at [902, 394] on button "Apply Filters" at bounding box center [928, 395] width 106 height 23
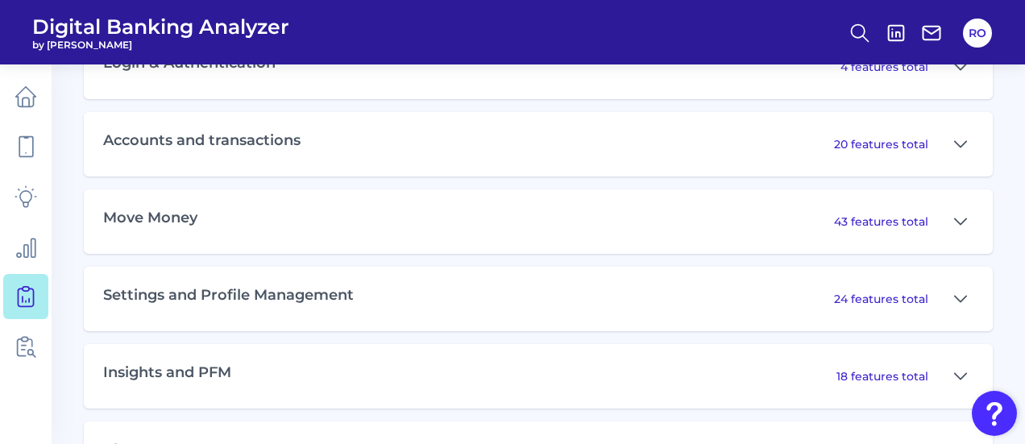
scroll to position [911, 0]
click at [966, 378] on icon at bounding box center [960, 374] width 13 height 19
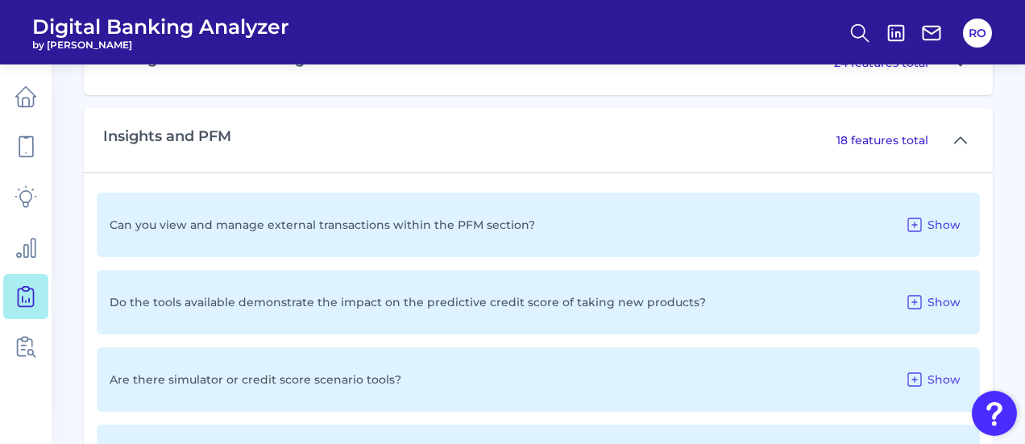
scroll to position [1147, 0]
click at [933, 225] on span "Show" at bounding box center [943, 224] width 33 height 15
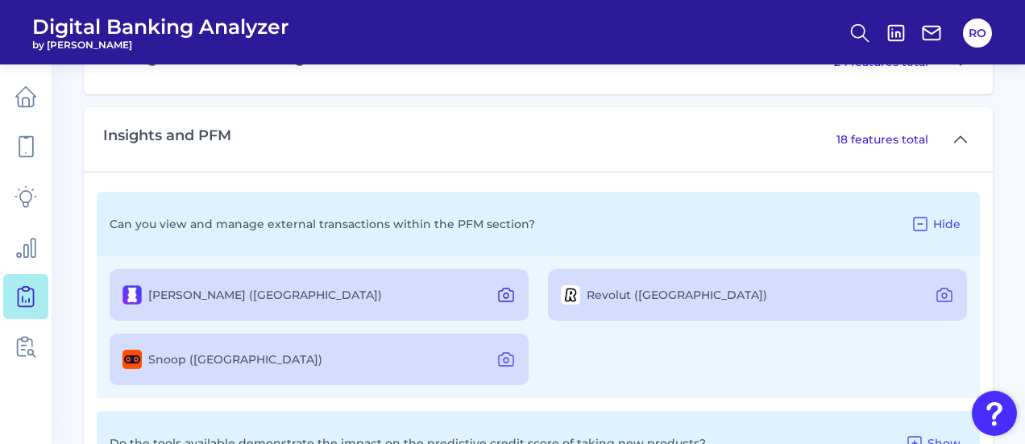
click at [508, 294] on icon at bounding box center [505, 294] width 19 height 19
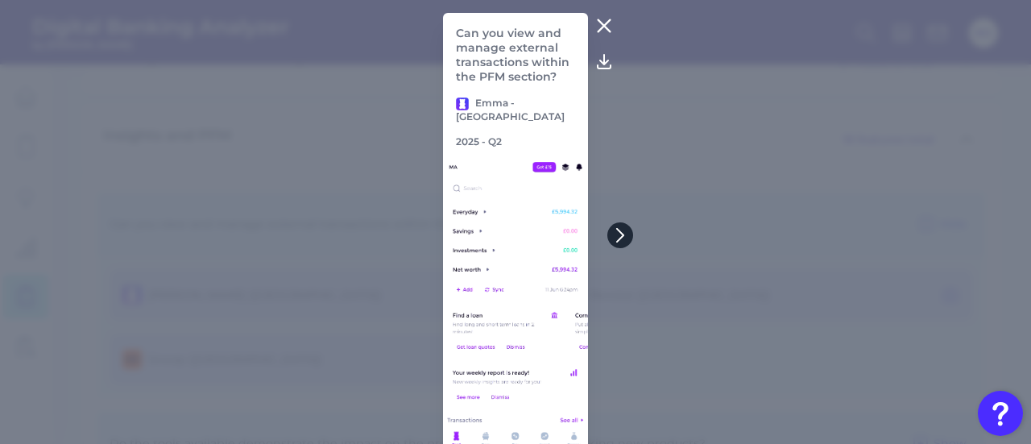
click at [620, 230] on icon at bounding box center [620, 235] width 15 height 15
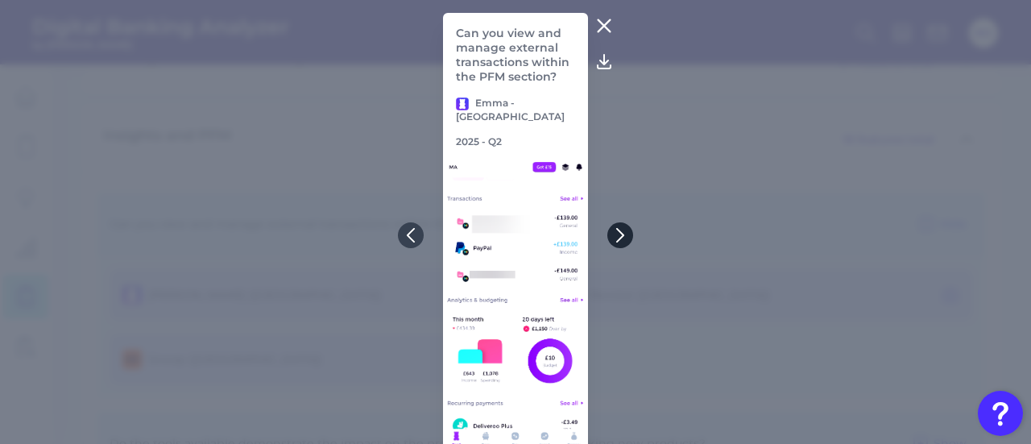
click at [620, 230] on icon at bounding box center [620, 235] width 15 height 15
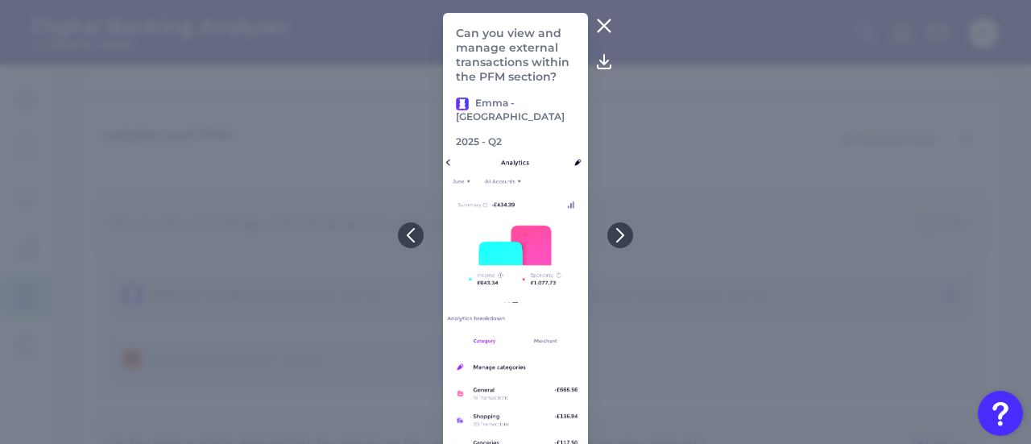
click at [603, 19] on icon at bounding box center [604, 25] width 19 height 19
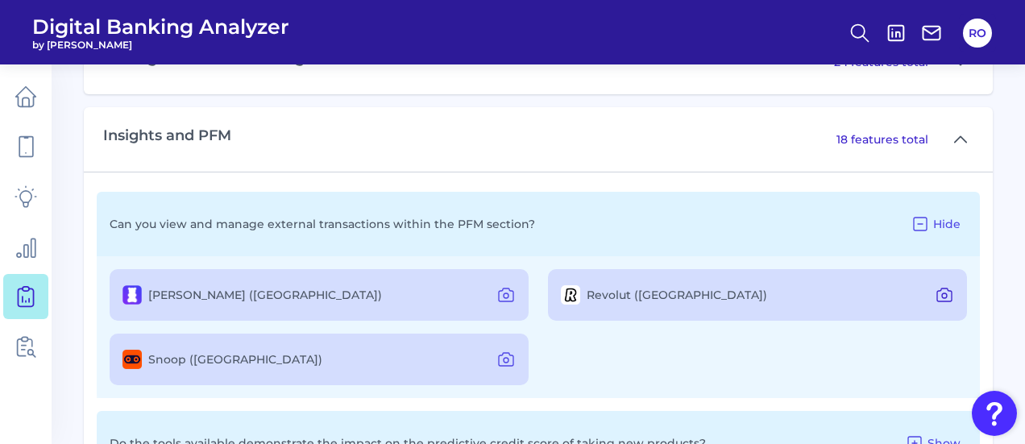
click at [948, 295] on icon at bounding box center [944, 294] width 19 height 19
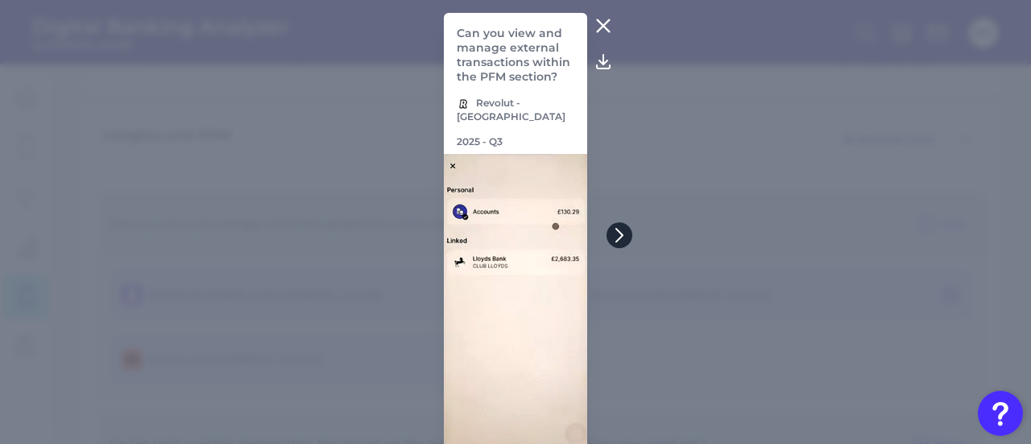
click at [617, 222] on button at bounding box center [620, 235] width 26 height 26
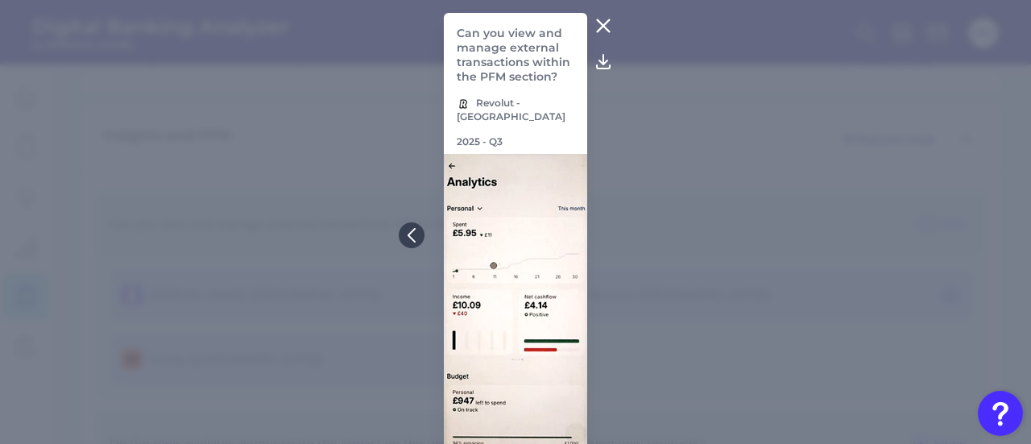
click at [600, 18] on icon at bounding box center [603, 25] width 19 height 19
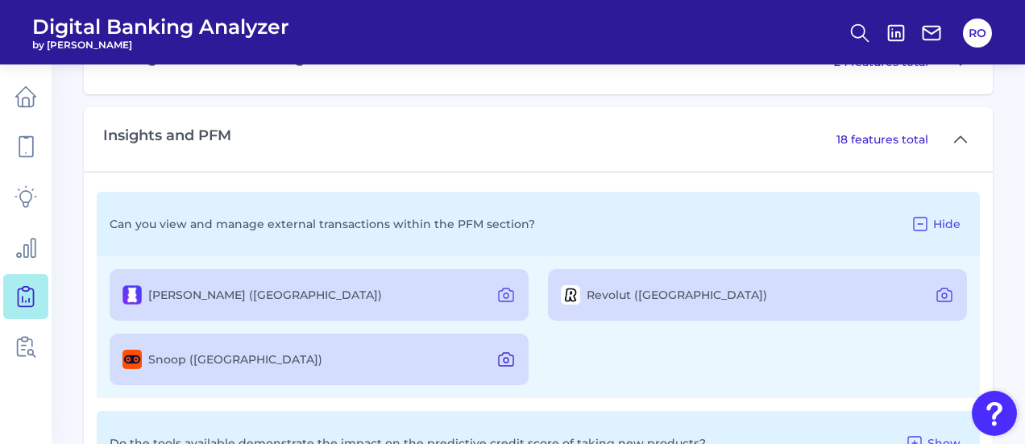
click at [510, 363] on icon at bounding box center [505, 359] width 19 height 19
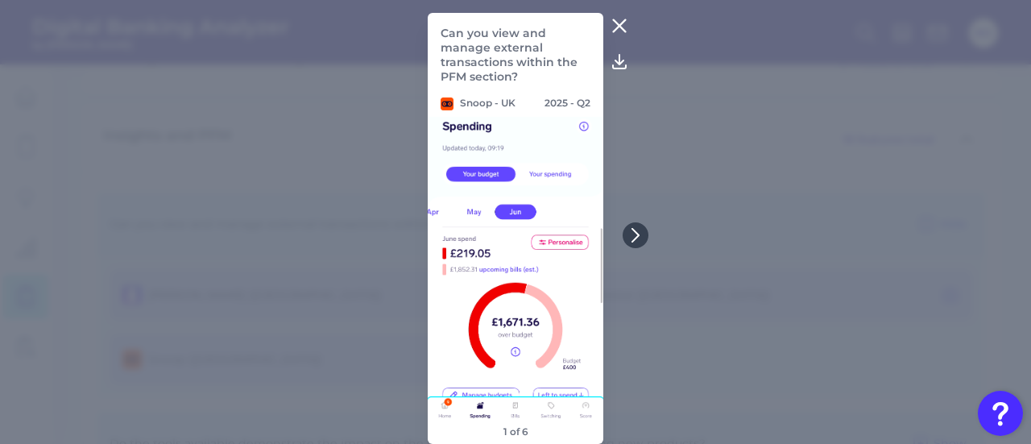
click at [608, 26] on button at bounding box center [619, 26] width 32 height 26
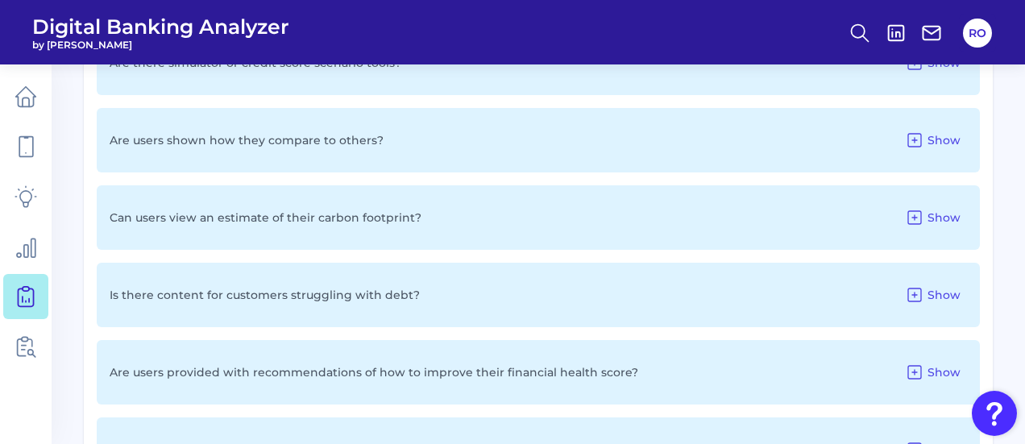
scroll to position [1605, 0]
click at [946, 221] on span "Show" at bounding box center [943, 216] width 33 height 15
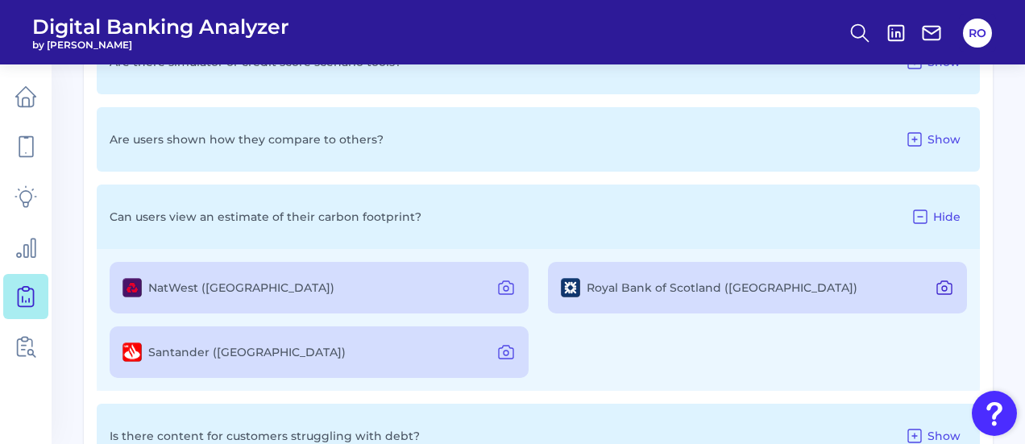
click at [943, 292] on icon at bounding box center [944, 287] width 19 height 19
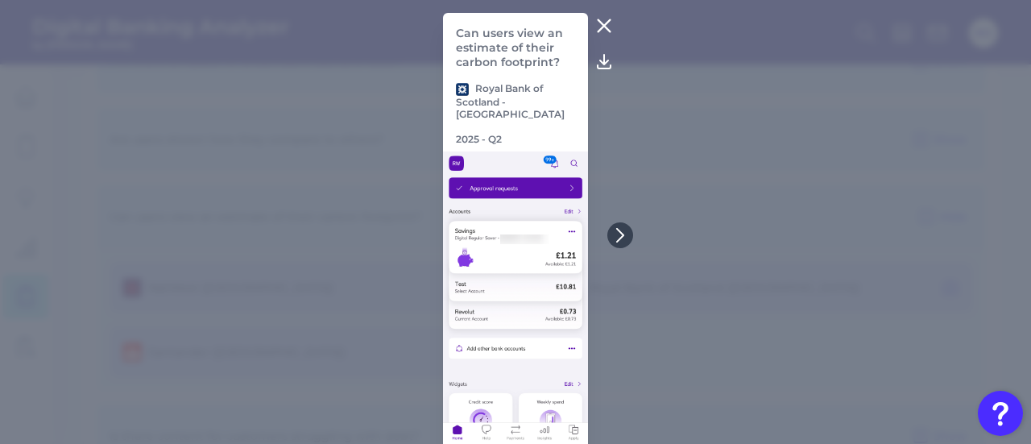
click at [596, 23] on icon at bounding box center [604, 25] width 19 height 19
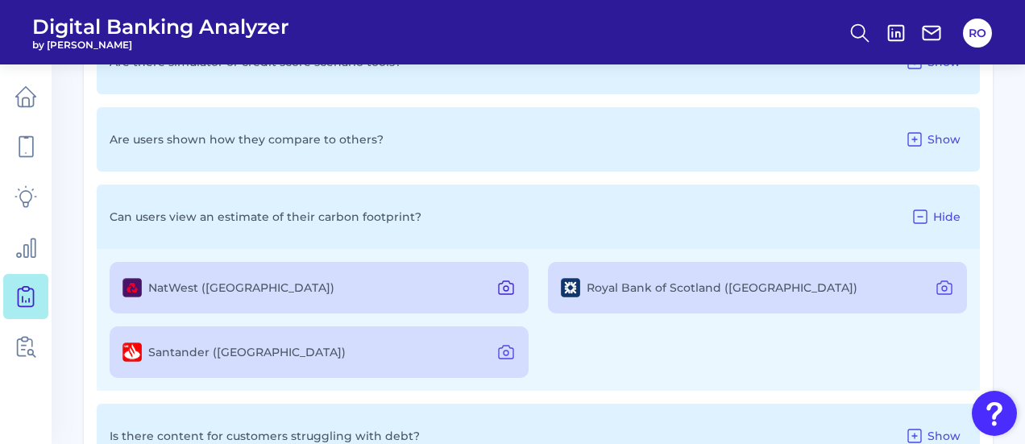
click at [495, 281] on button at bounding box center [506, 288] width 32 height 26
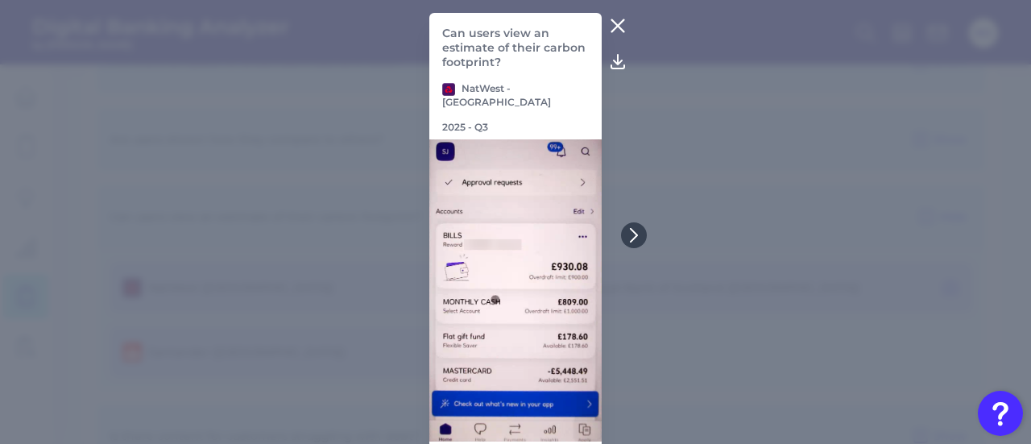
click at [615, 19] on icon at bounding box center [617, 25] width 19 height 19
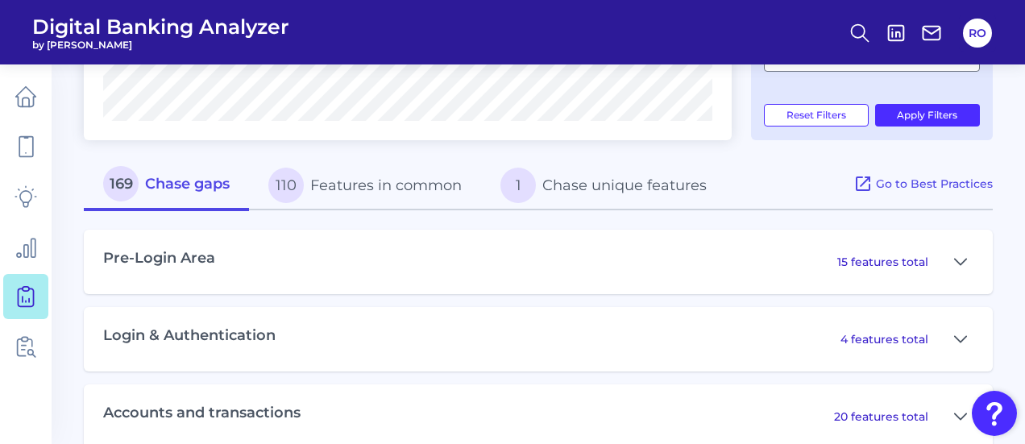
scroll to position [502, 0]
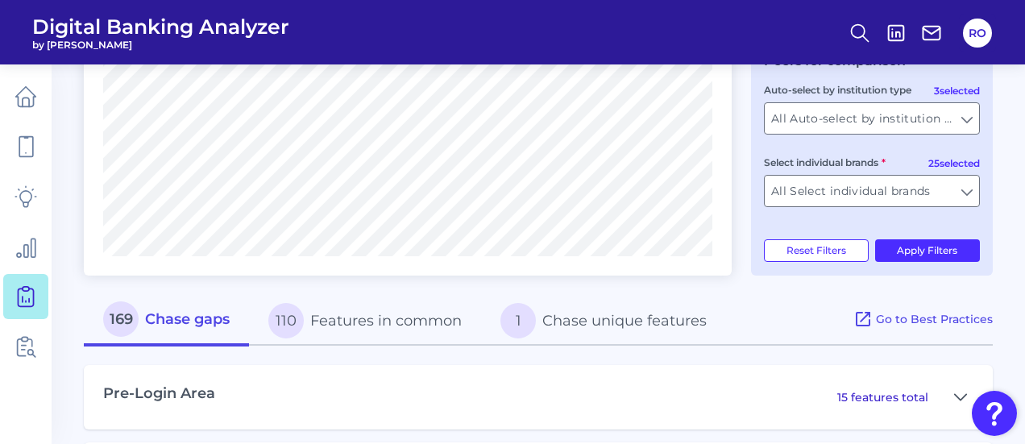
click at [373, 315] on button "110 Features in common" at bounding box center [365, 321] width 232 height 52
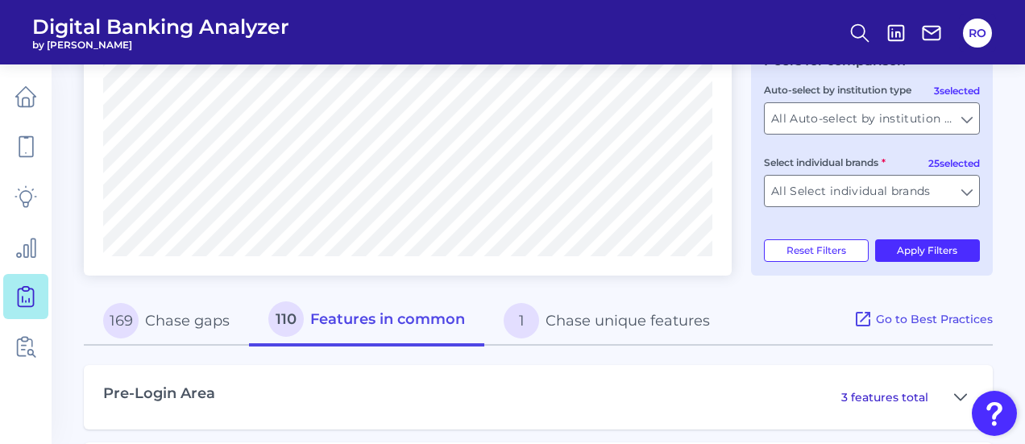
click at [616, 321] on button "1 Chase unique features" at bounding box center [606, 321] width 245 height 52
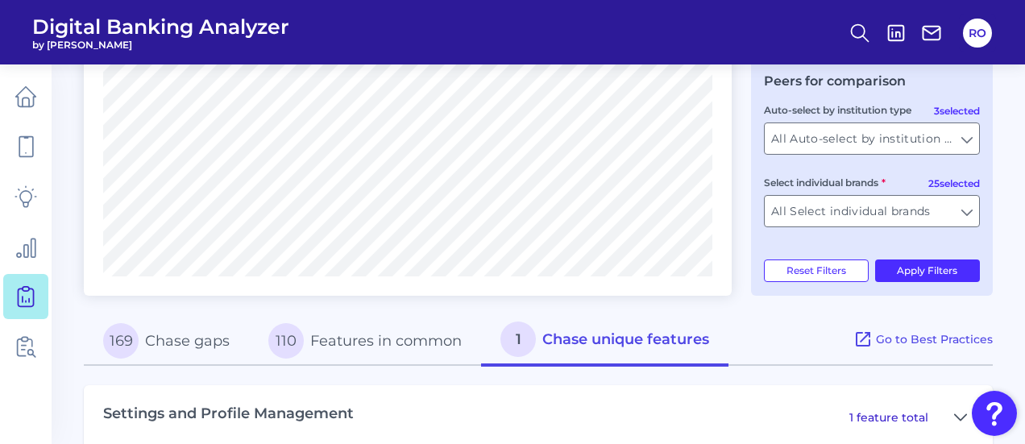
scroll to position [489, 0]
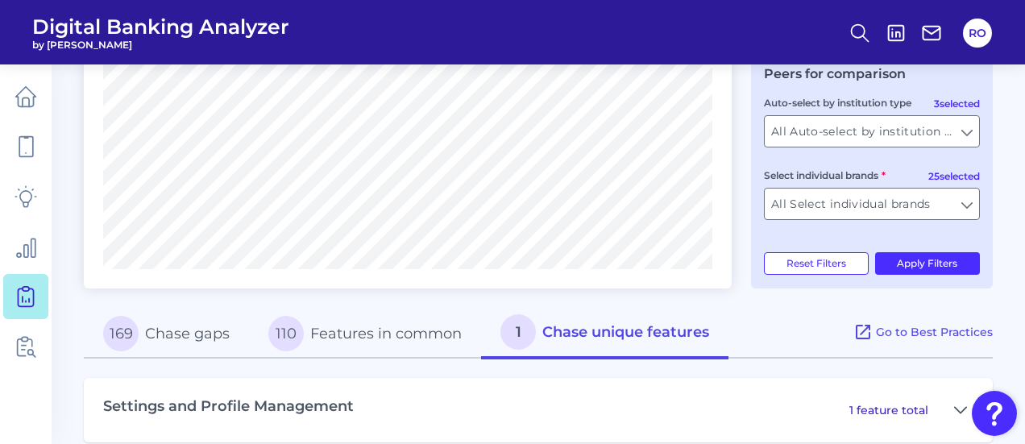
click at [142, 344] on button "169 Chase gaps" at bounding box center [166, 334] width 165 height 52
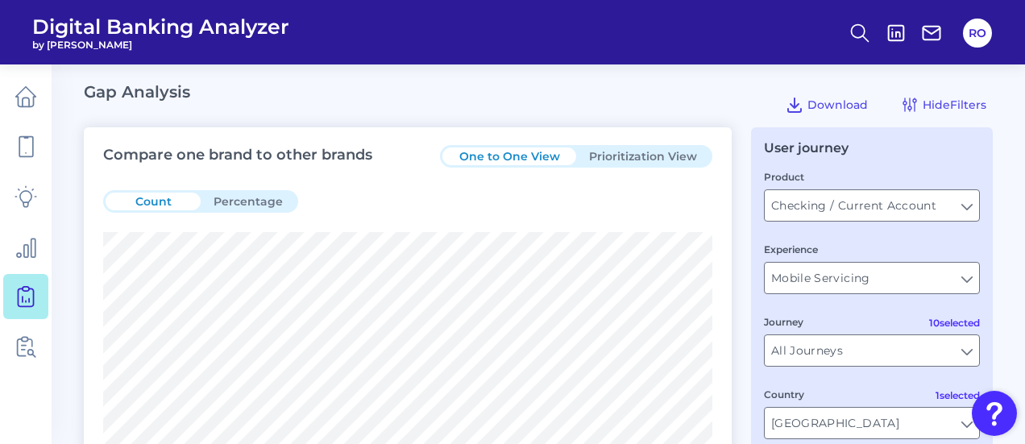
scroll to position [0, 0]
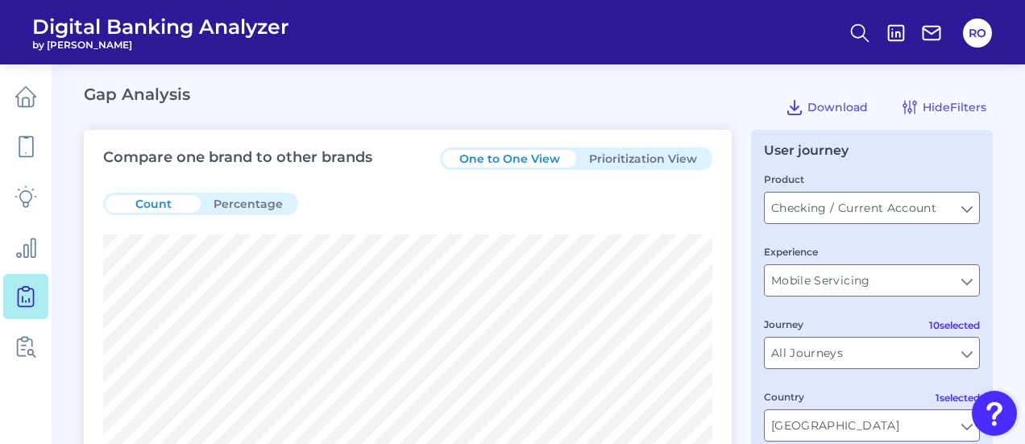
drag, startPoint x: 654, startPoint y: 160, endPoint x: 635, endPoint y: 151, distance: 21.3
click at [635, 151] on button "Prioritization View" at bounding box center [643, 159] width 134 height 18
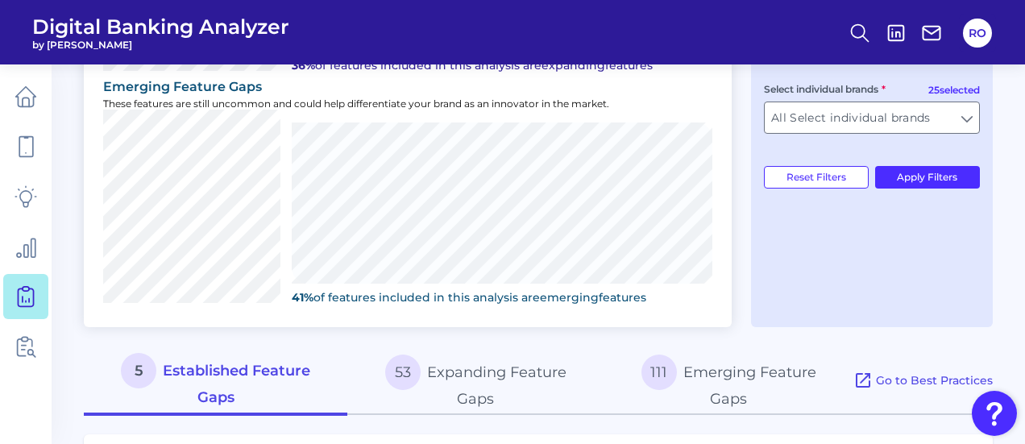
scroll to position [728, 0]
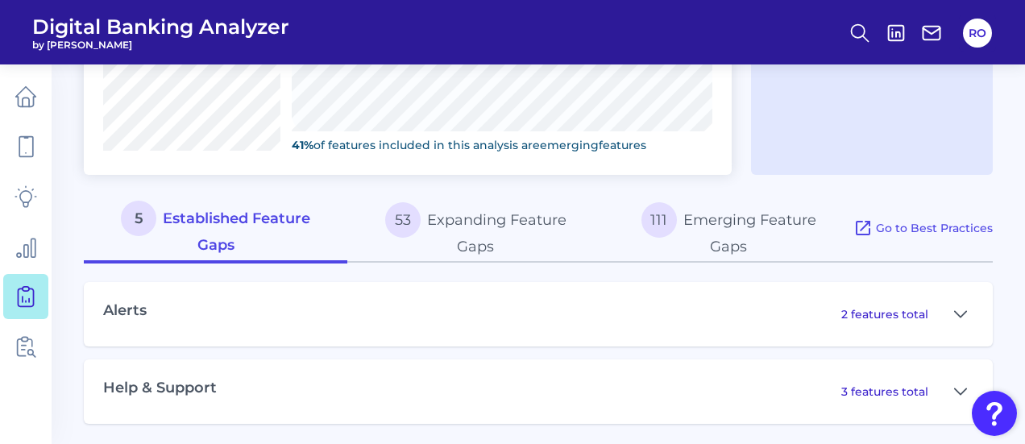
click at [716, 220] on button "111 Emerging Feature Gaps" at bounding box center [728, 228] width 250 height 69
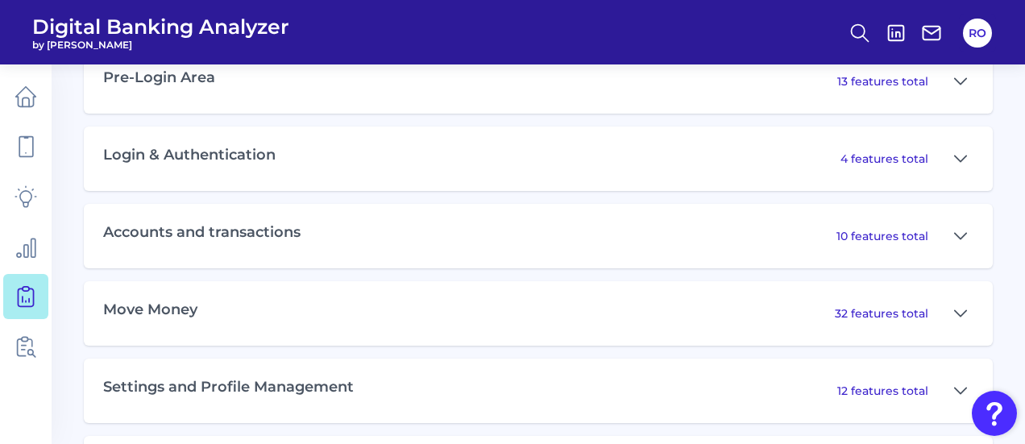
scroll to position [963, 0]
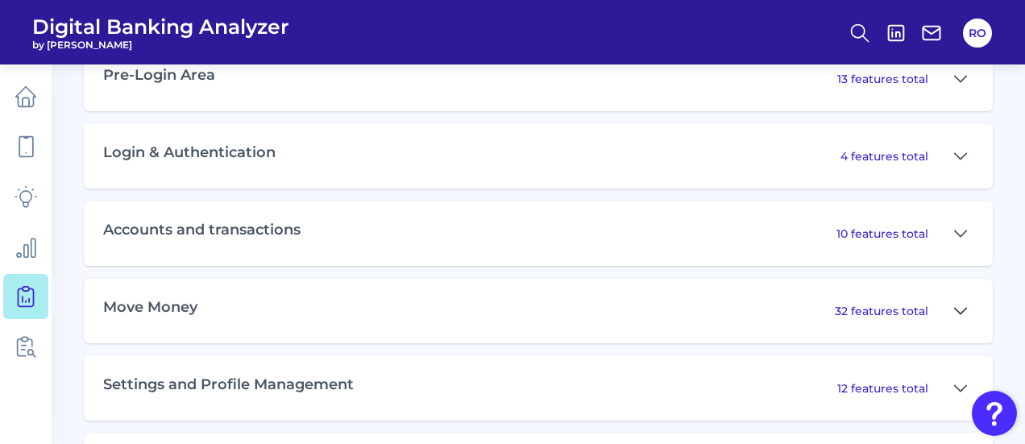
click at [962, 306] on icon at bounding box center [960, 310] width 13 height 19
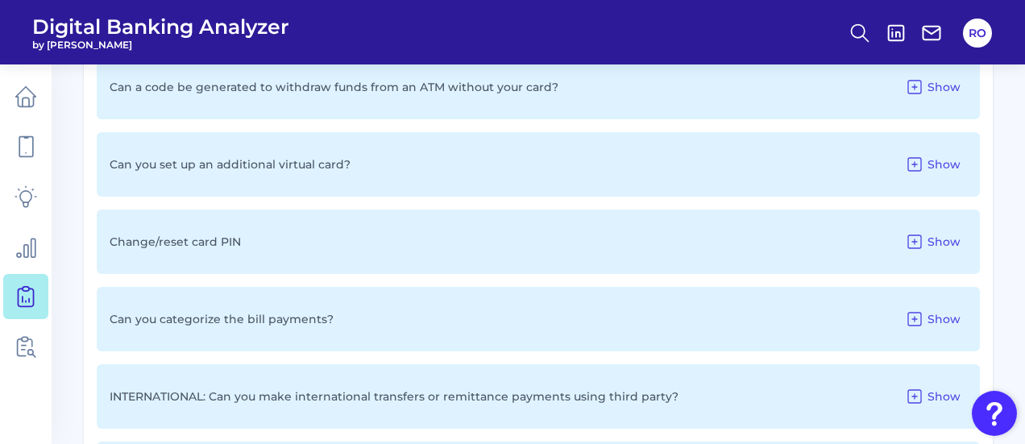
scroll to position [1285, 0]
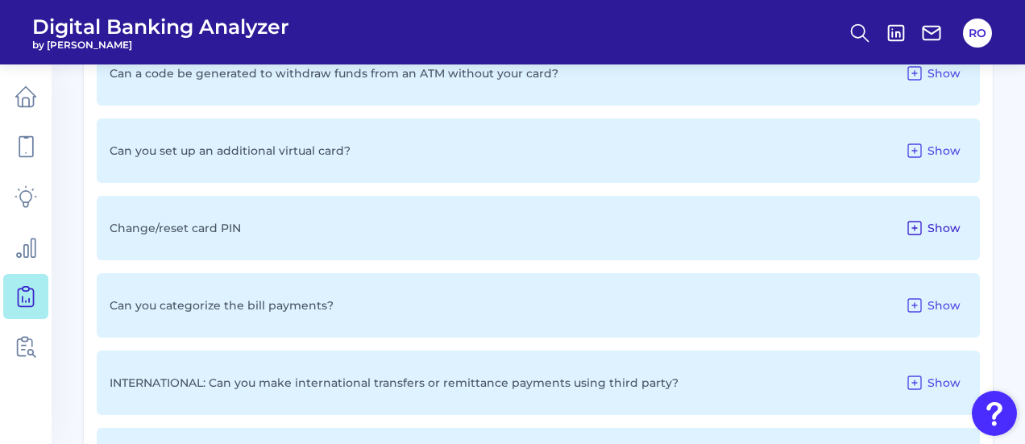
click at [933, 223] on span "Show" at bounding box center [943, 228] width 33 height 15
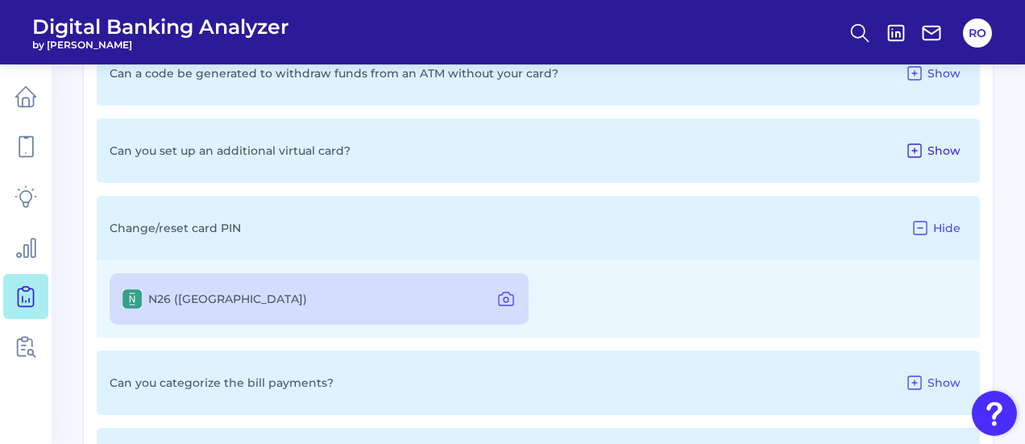
click at [928, 149] on span "Show" at bounding box center [943, 150] width 33 height 15
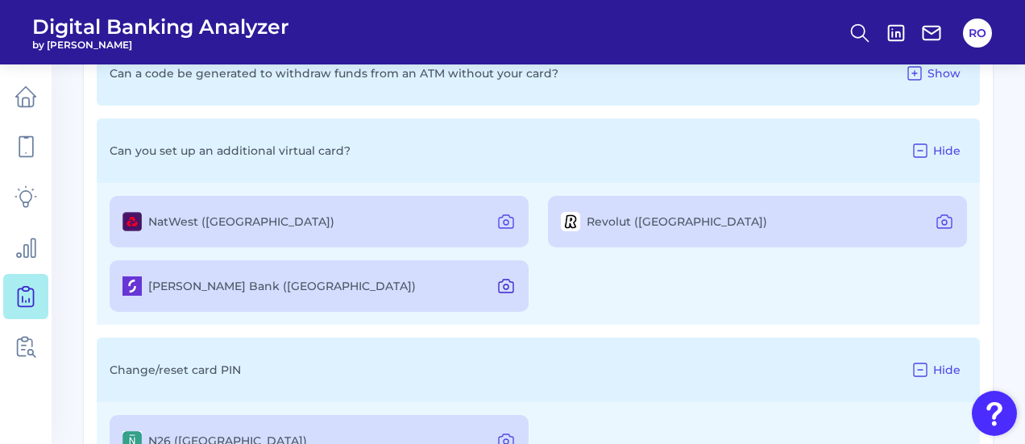
click at [506, 284] on icon at bounding box center [506, 286] width 5 height 5
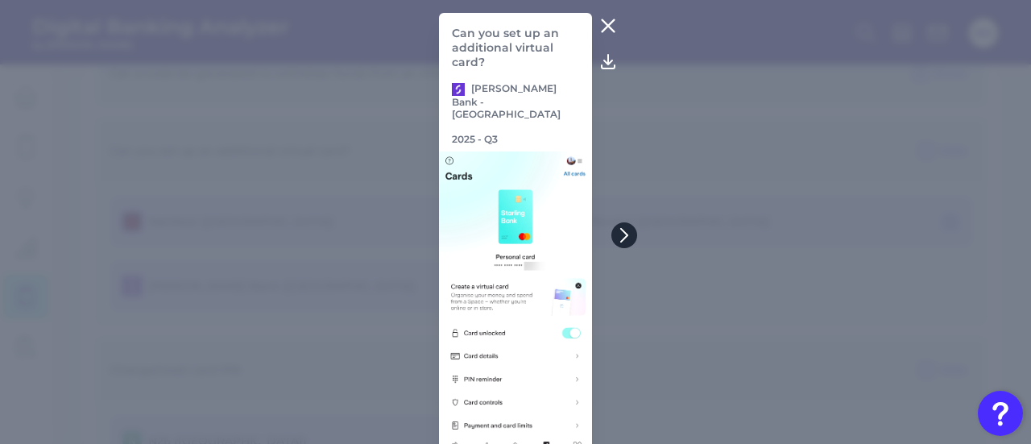
click at [617, 237] on icon at bounding box center [624, 235] width 15 height 15
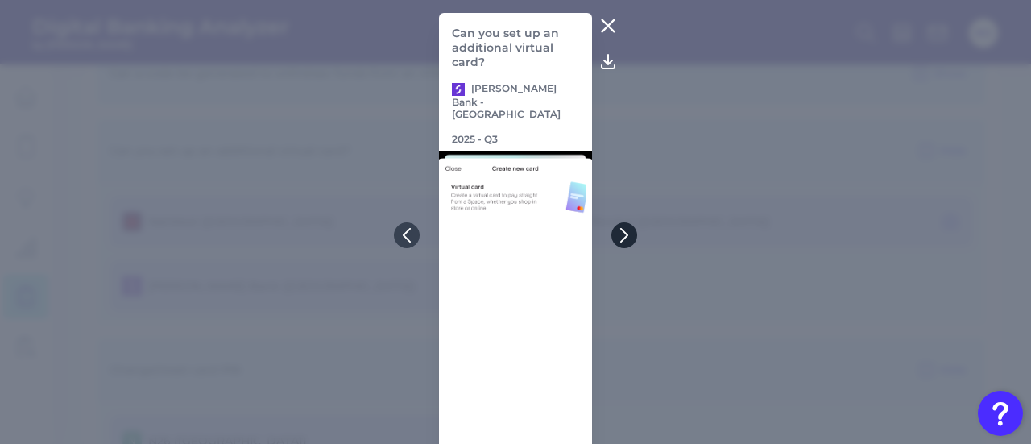
click at [617, 237] on icon at bounding box center [624, 235] width 15 height 15
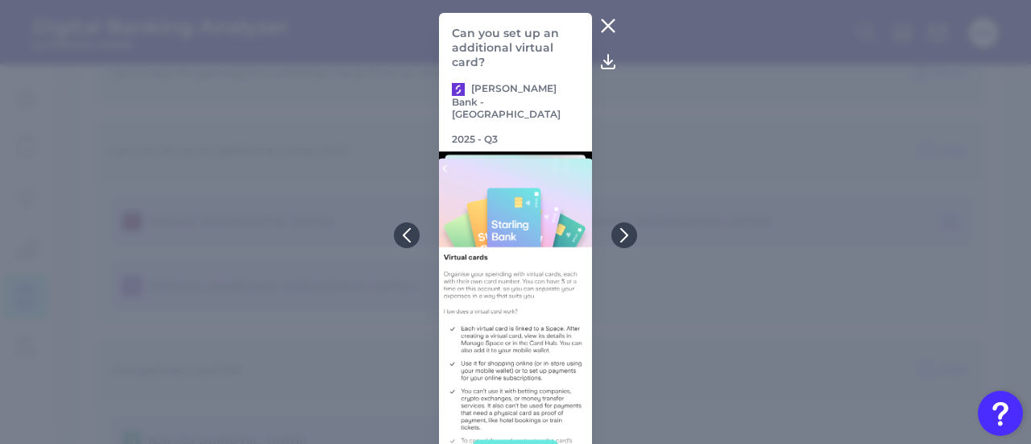
click at [603, 20] on icon at bounding box center [608, 25] width 19 height 19
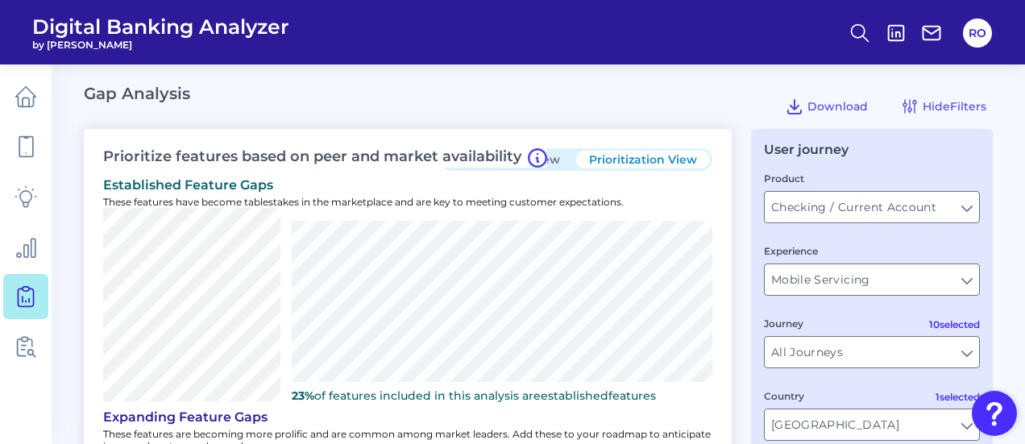
scroll to position [2, 0]
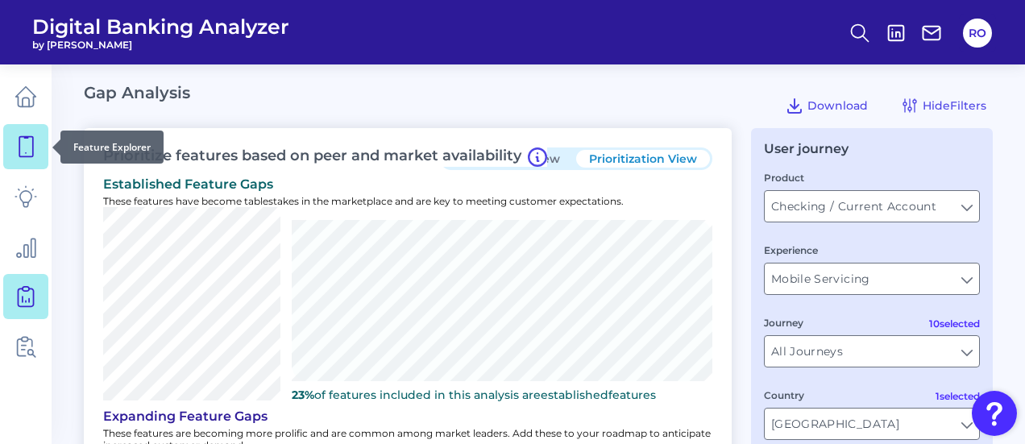
click at [15, 147] on icon at bounding box center [26, 146] width 23 height 23
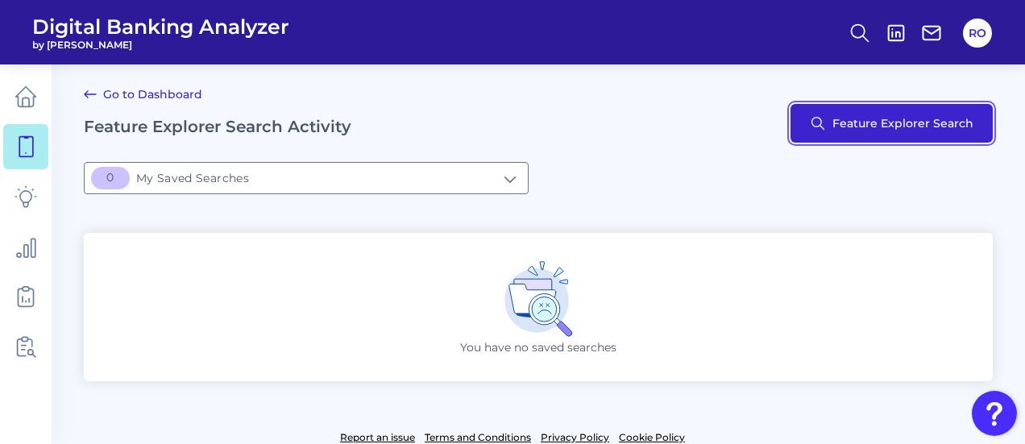
click at [854, 130] on button "Feature Explorer Search" at bounding box center [891, 123] width 202 height 39
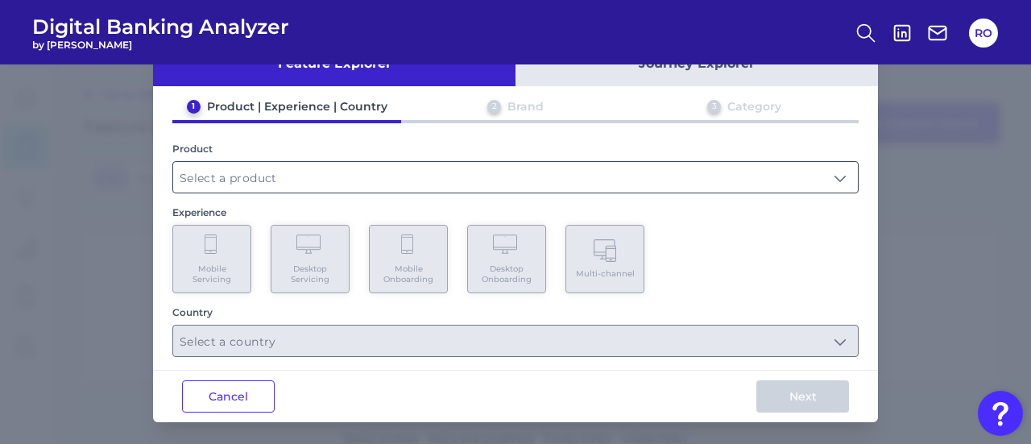
scroll to position [48, 0]
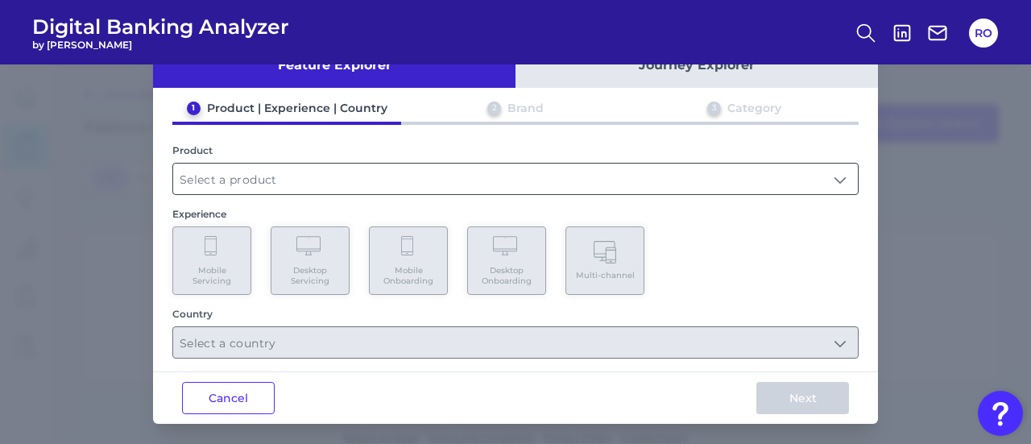
click at [469, 175] on input "text" at bounding box center [515, 179] width 685 height 31
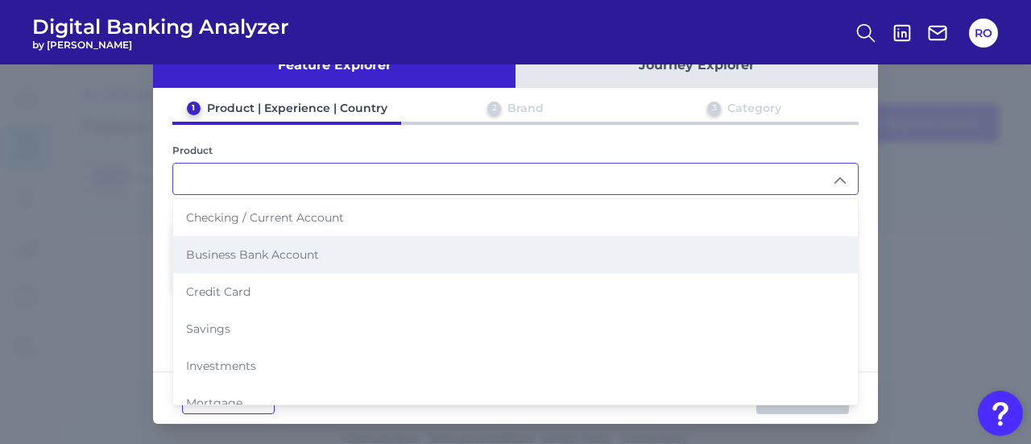
click at [355, 237] on li "Business Bank Account" at bounding box center [515, 254] width 685 height 37
type input "Business Bank Account"
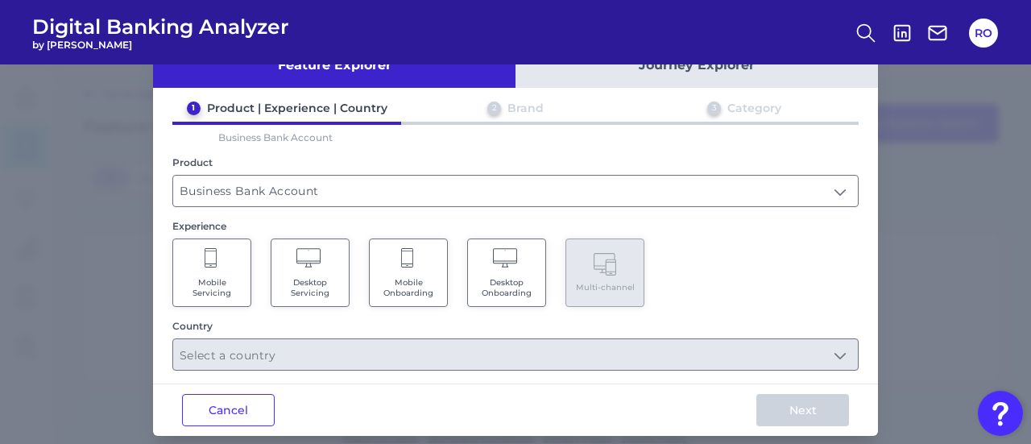
click at [193, 254] on Servicing "Mobile Servicing" at bounding box center [211, 272] width 79 height 68
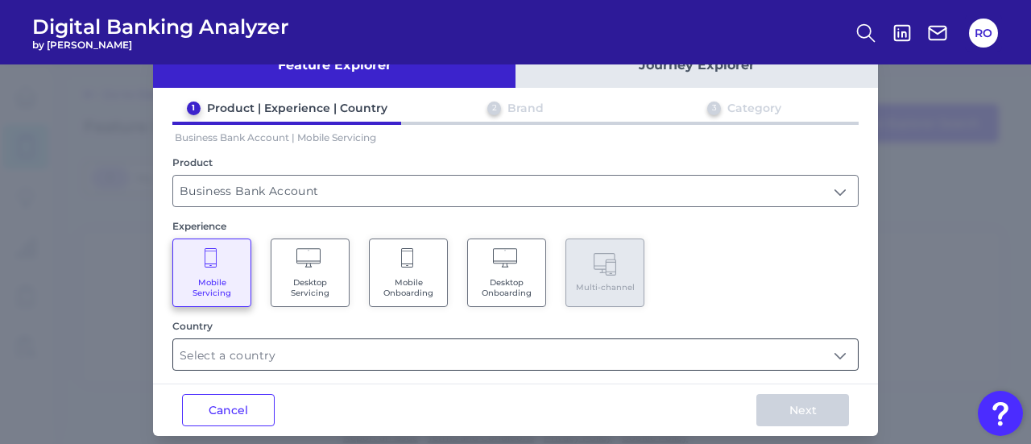
click at [317, 352] on input "text" at bounding box center [515, 354] width 685 height 31
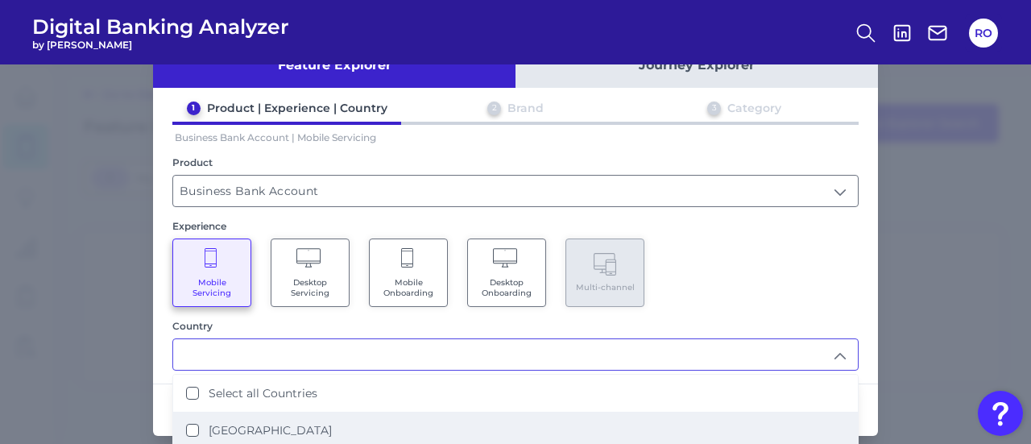
click at [272, 429] on label "[GEOGRAPHIC_DATA]" at bounding box center [270, 430] width 123 height 15
type input "[GEOGRAPHIC_DATA]"
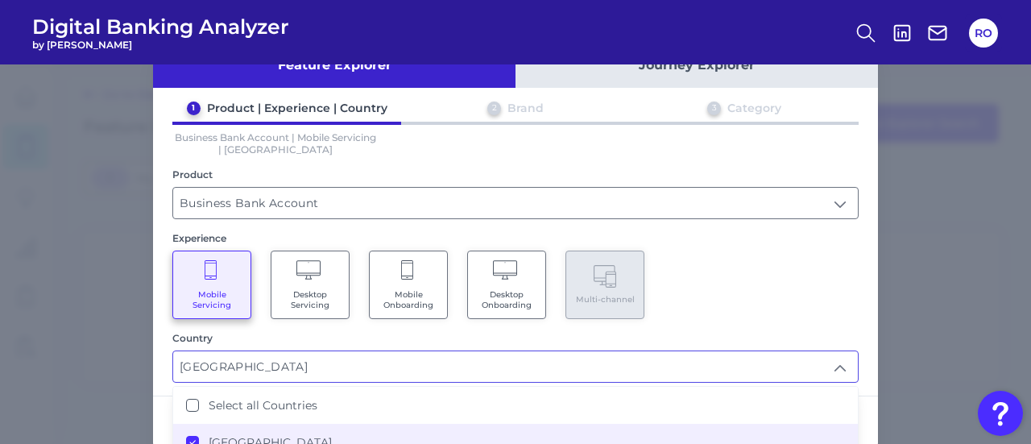
scroll to position [0, 0]
click at [771, 259] on div "Mobile Servicing Desktop Servicing Mobile Onboarding Desktop Onboarding Multi-c…" at bounding box center [515, 285] width 686 height 68
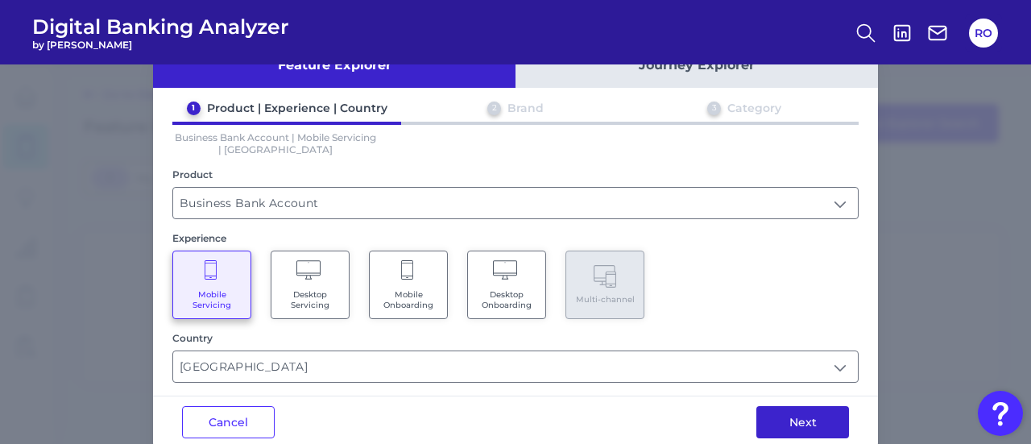
click at [793, 408] on button "Next" at bounding box center [803, 422] width 93 height 32
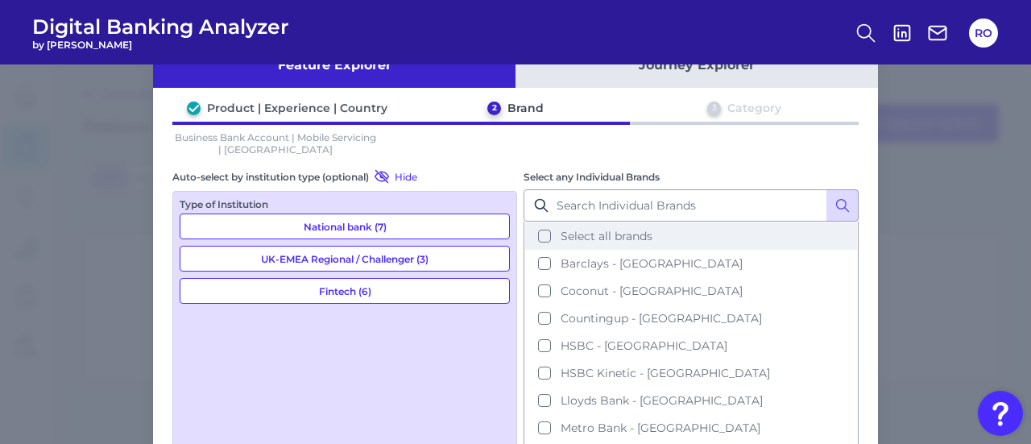
click at [588, 233] on span "Select all brands" at bounding box center [607, 236] width 92 height 15
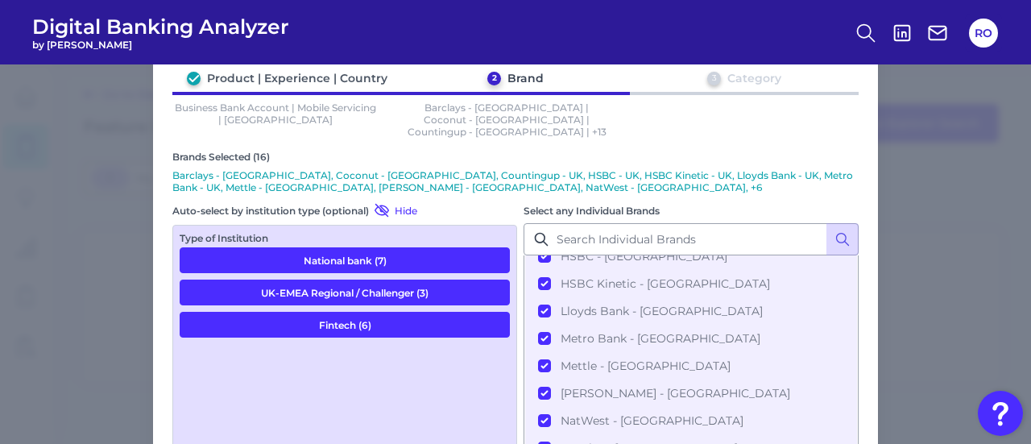
scroll to position [190, 0]
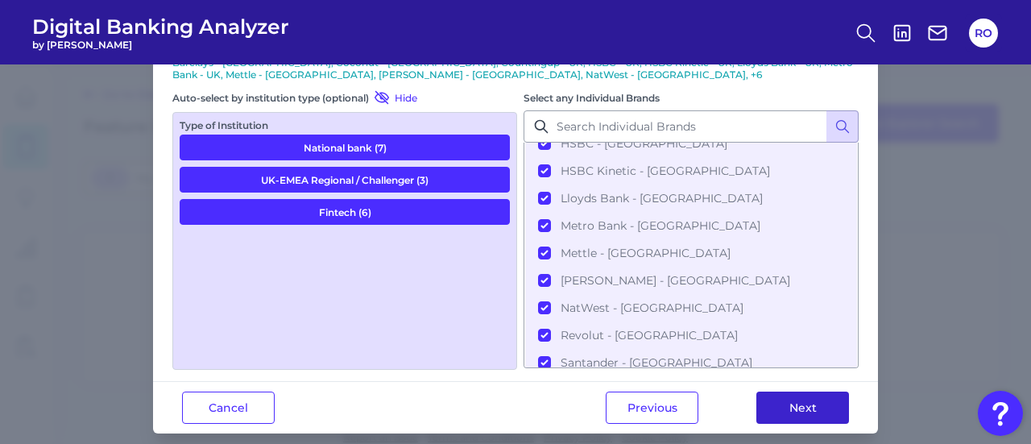
click at [790, 392] on button "Next" at bounding box center [803, 408] width 93 height 32
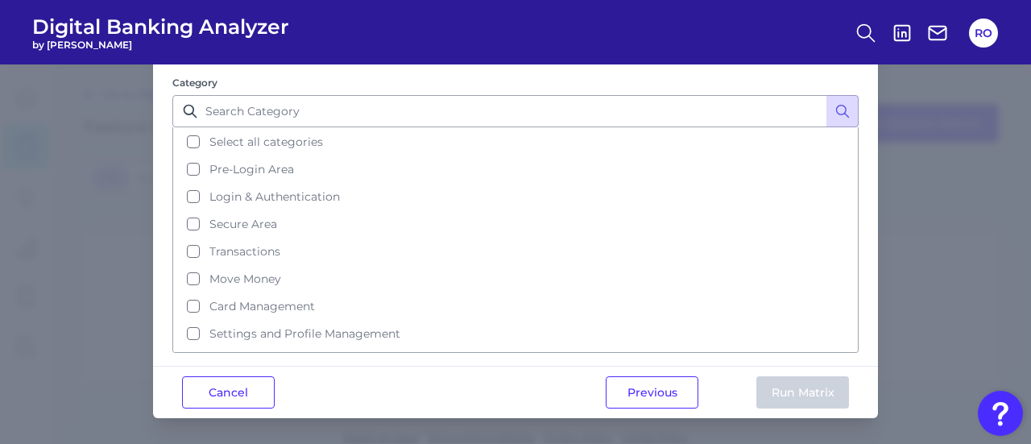
scroll to position [0, 0]
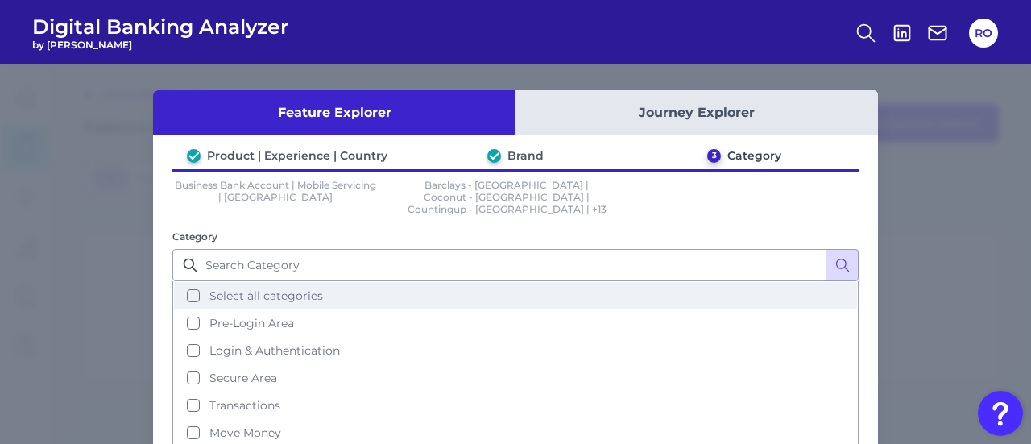
click at [293, 288] on span "Select all categories" at bounding box center [266, 295] width 114 height 15
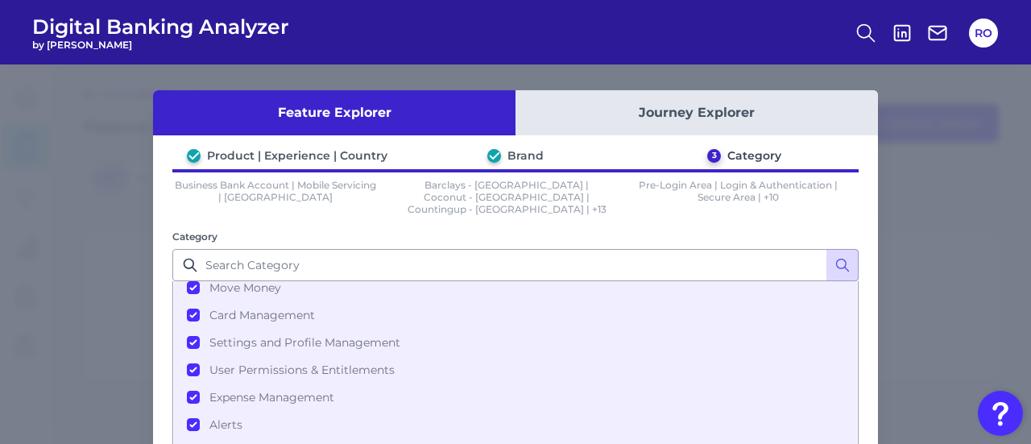
scroll to position [1, 0]
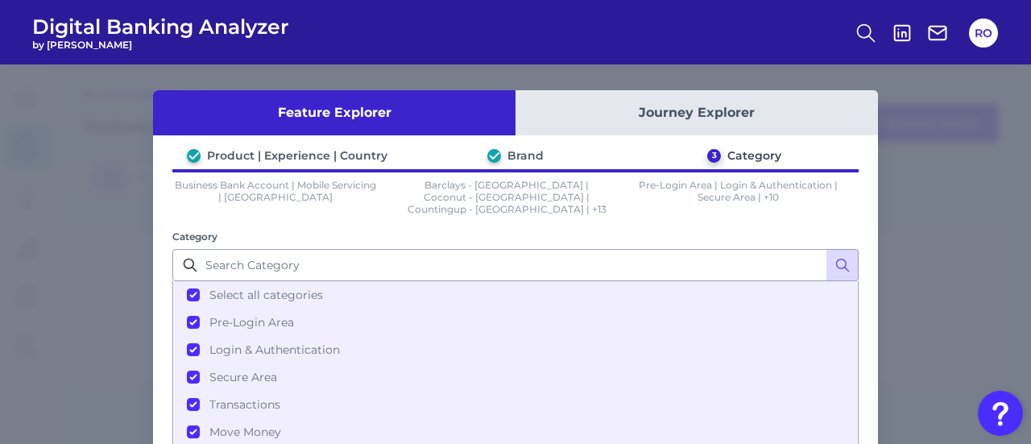
click at [1023, 341] on div "Feature Explorer Journey Explorer Product | Experience | Country Brand 3 Catego…" at bounding box center [515, 253] width 1031 height 379
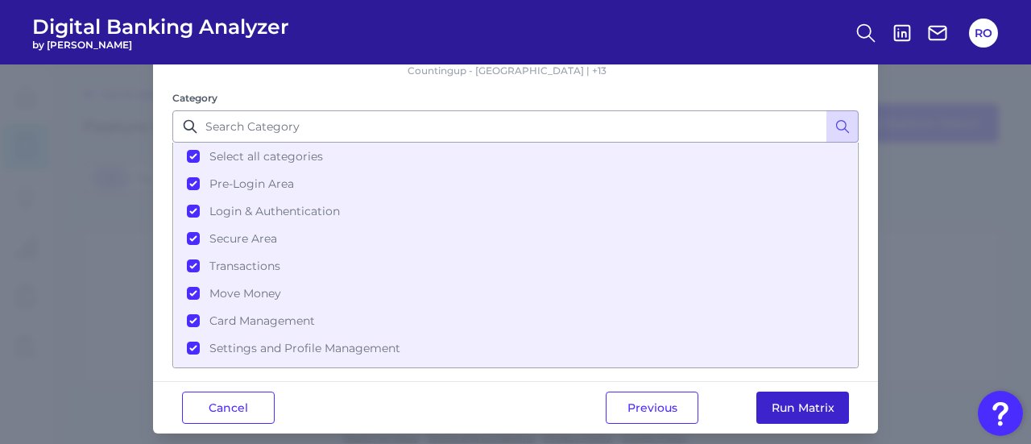
click at [773, 396] on button "Run Matrix" at bounding box center [803, 408] width 93 height 32
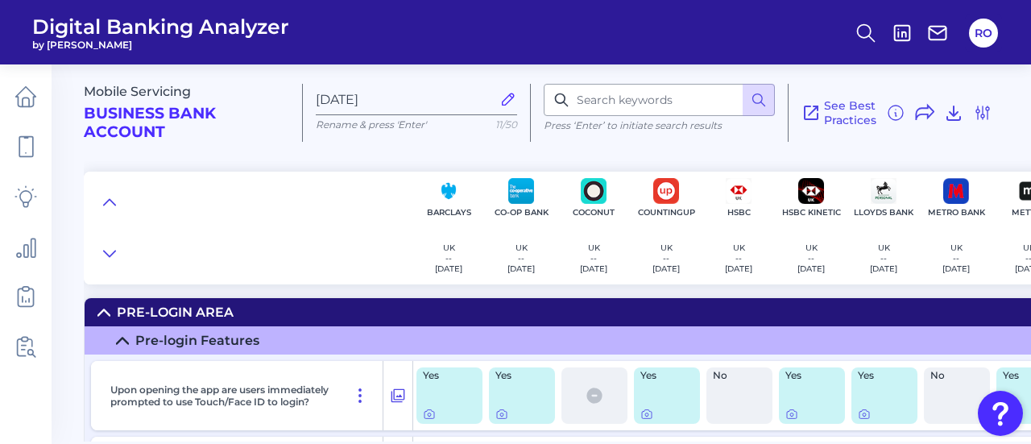
click at [121, 335] on icon at bounding box center [122, 340] width 13 height 13
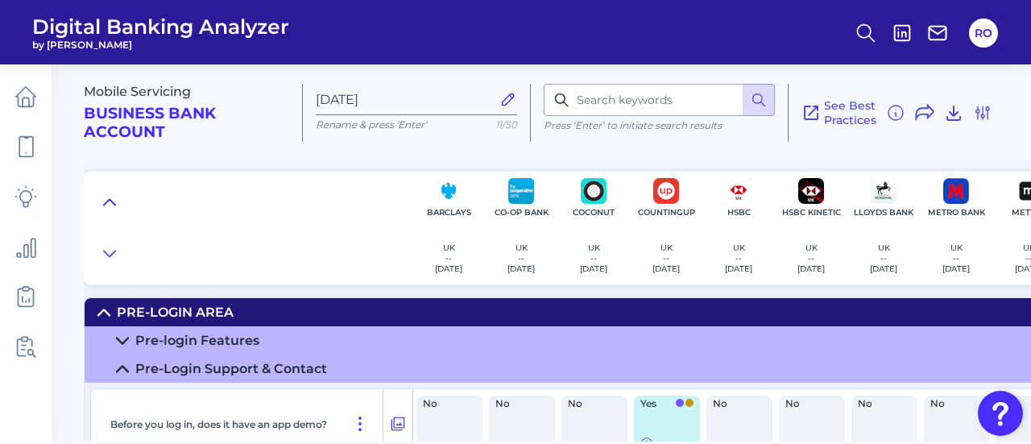
click at [112, 206] on icon at bounding box center [109, 202] width 13 height 16
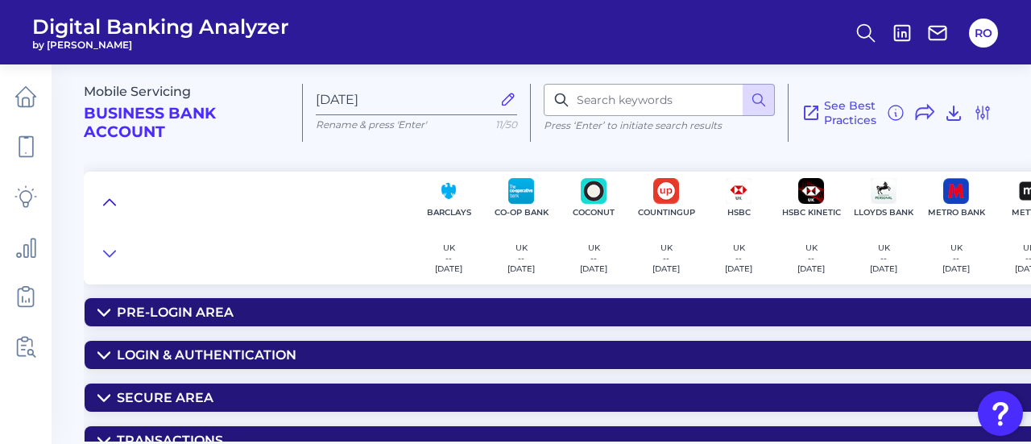
click at [112, 206] on icon at bounding box center [109, 202] width 13 height 16
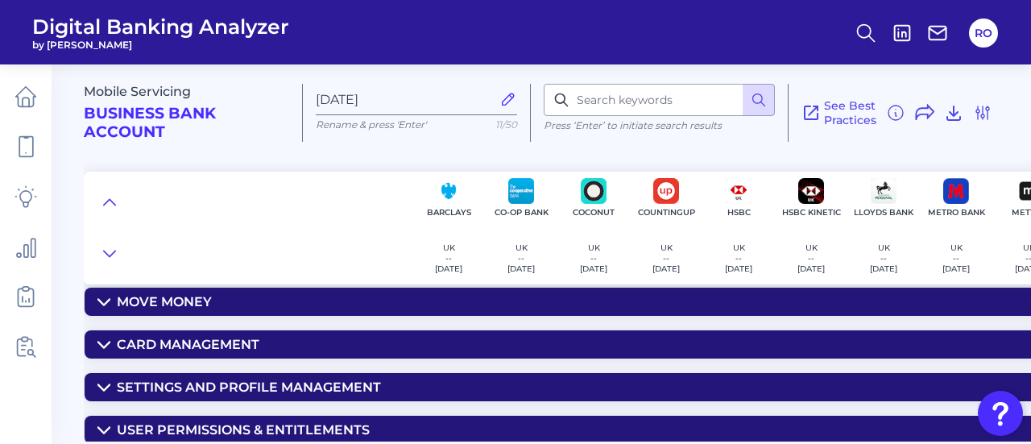
scroll to position [180, 0]
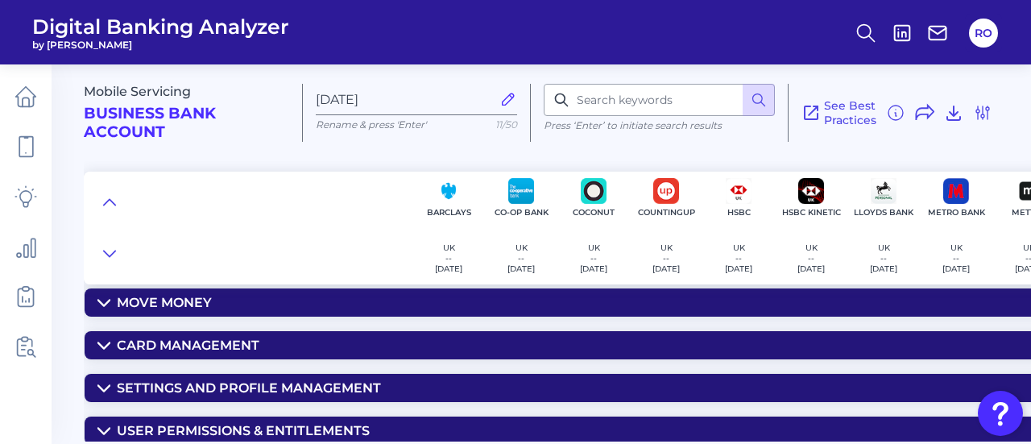
click at [102, 300] on icon at bounding box center [103, 303] width 13 height 13
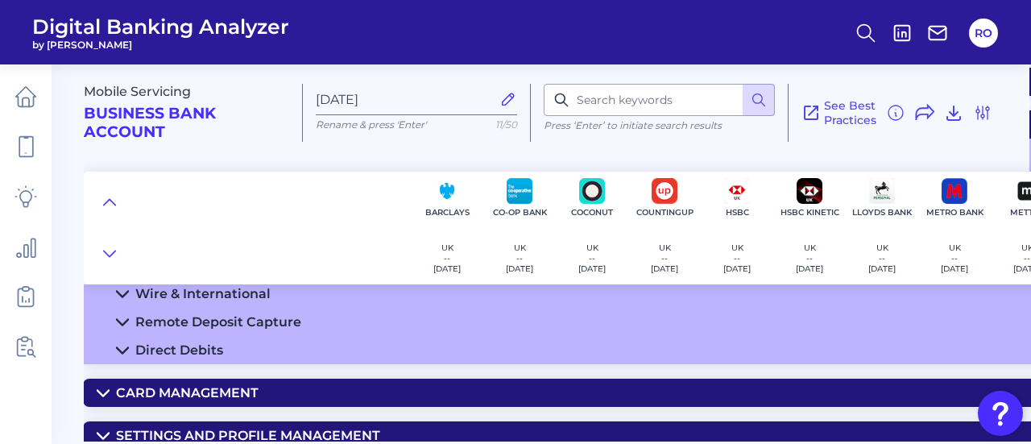
scroll to position [358, 2]
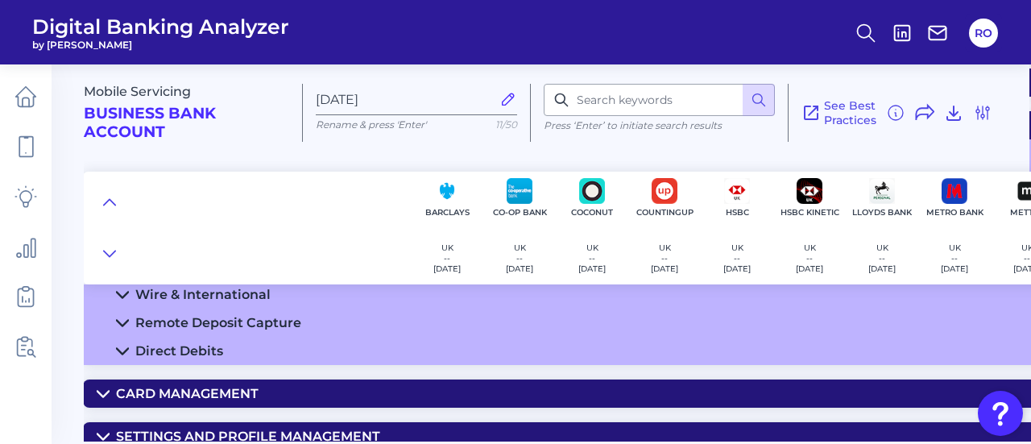
click at [199, 348] on div "Direct Debits" at bounding box center [179, 350] width 88 height 15
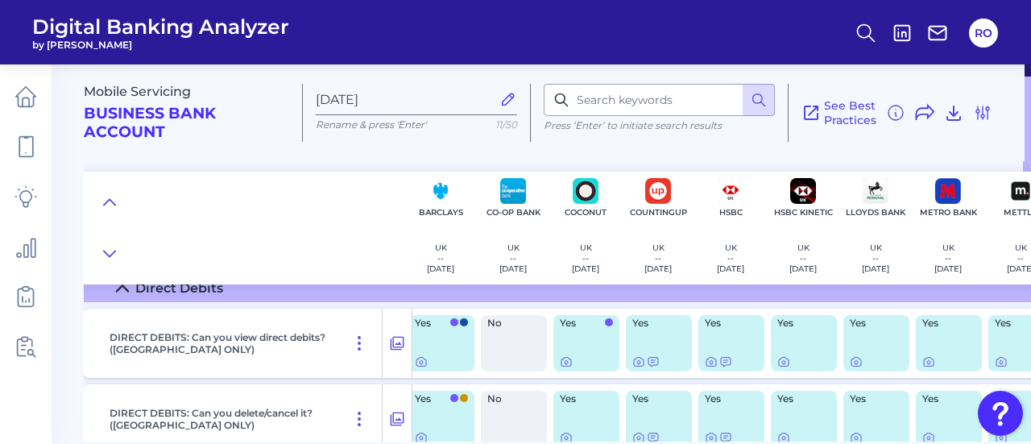
scroll to position [421, 8]
click at [418, 363] on icon at bounding box center [421, 361] width 13 height 13
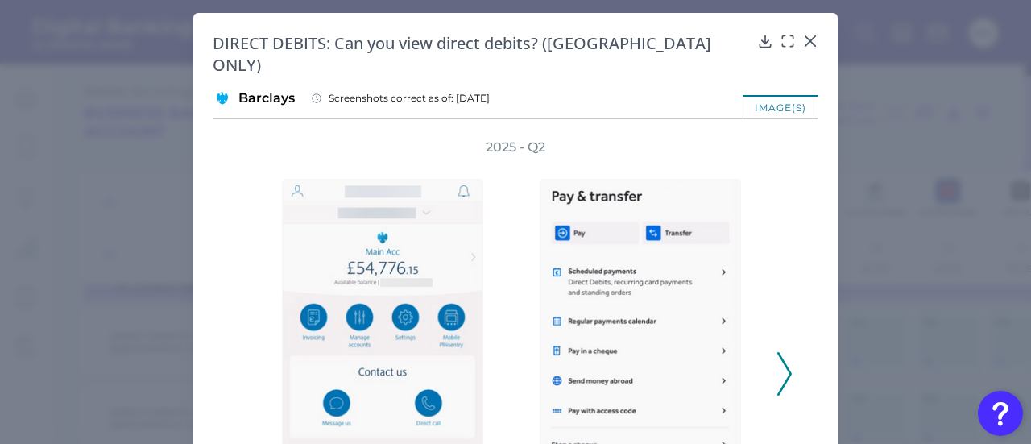
click at [782, 355] on icon at bounding box center [785, 374] width 15 height 44
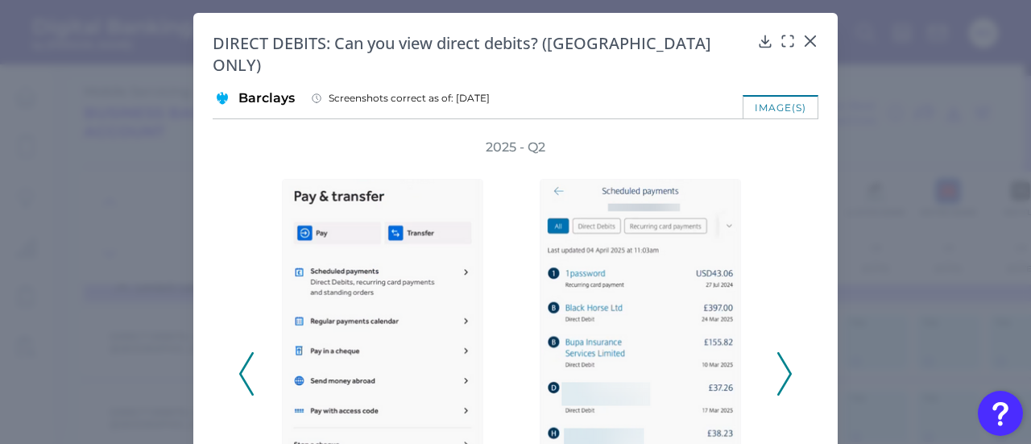
click at [782, 355] on icon at bounding box center [785, 374] width 15 height 44
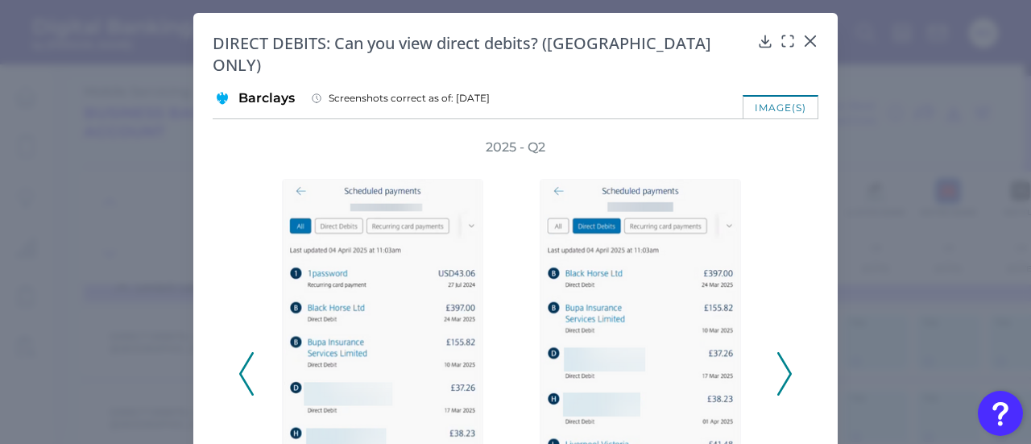
scroll to position [201, 0]
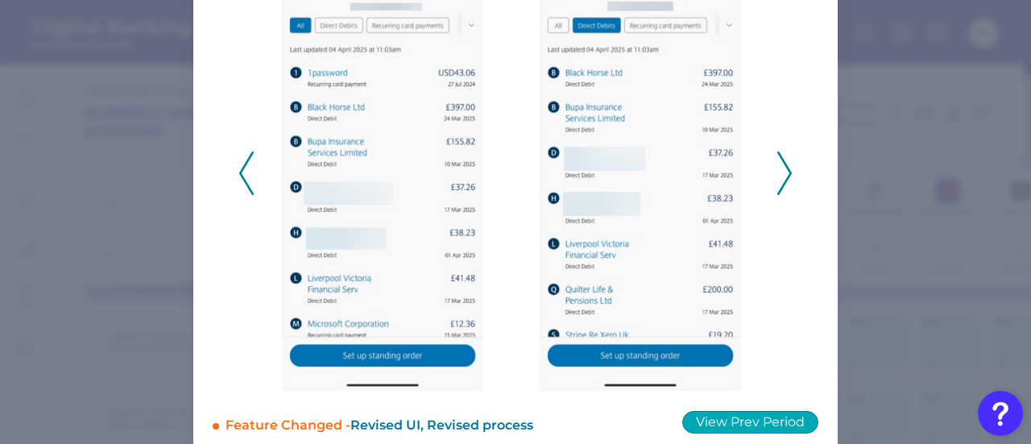
click at [719, 411] on button "View Prev Period" at bounding box center [750, 422] width 136 height 23
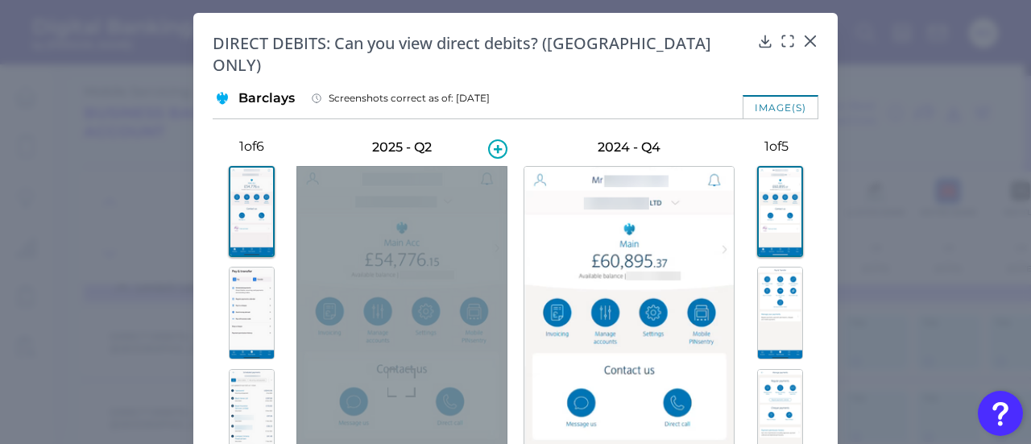
scroll to position [1, 0]
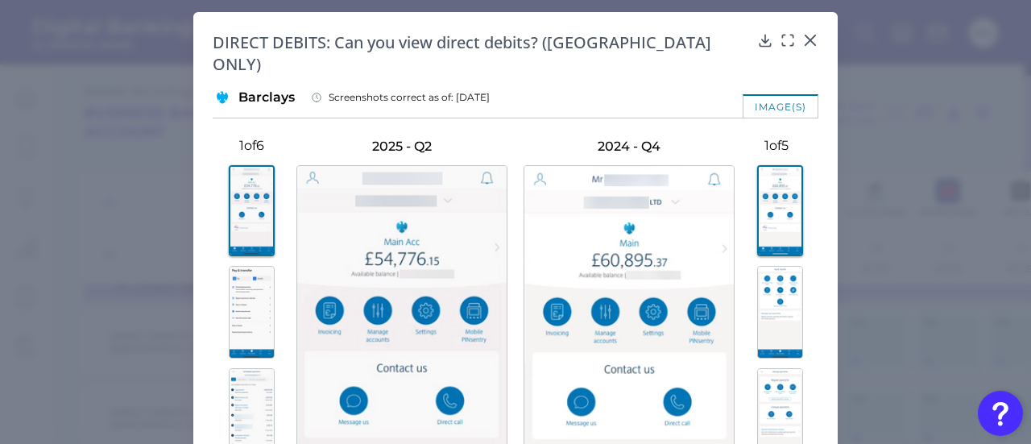
click at [250, 304] on img at bounding box center [252, 312] width 46 height 93
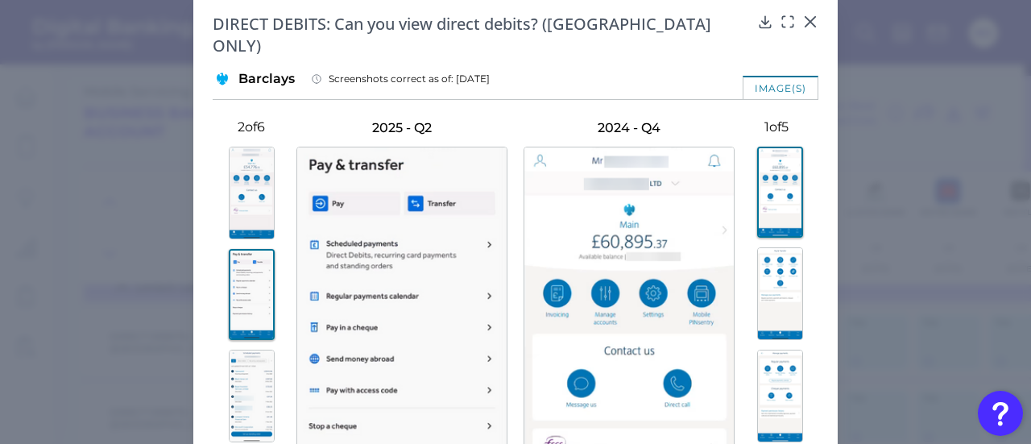
scroll to position [0, 0]
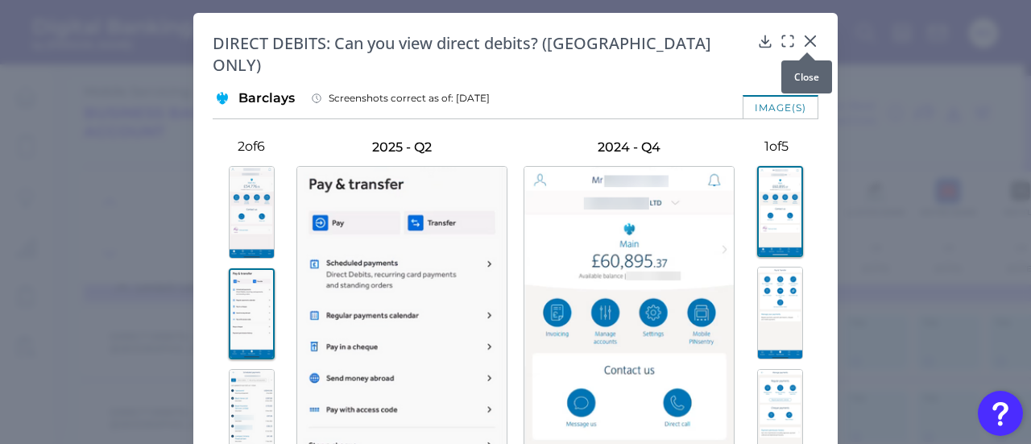
click at [809, 46] on div at bounding box center [807, 52] width 16 height 16
click at [808, 40] on icon at bounding box center [811, 41] width 10 height 10
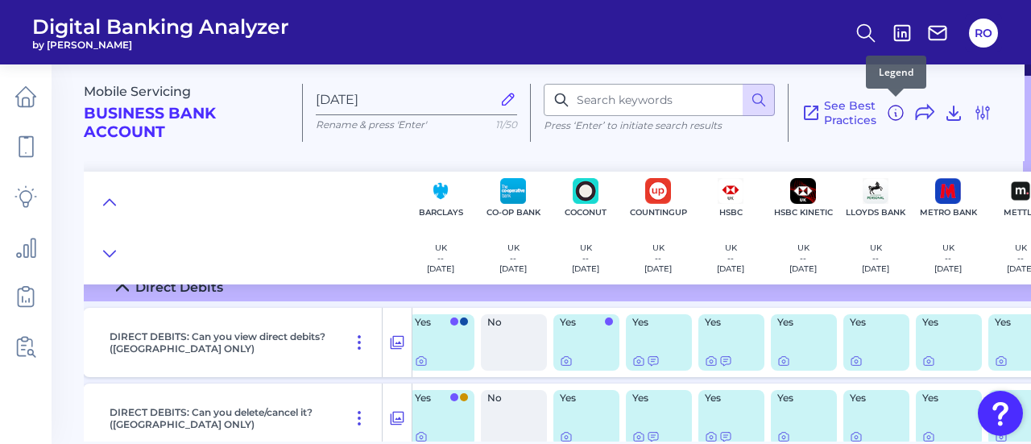
click at [892, 111] on icon at bounding box center [895, 112] width 19 height 19
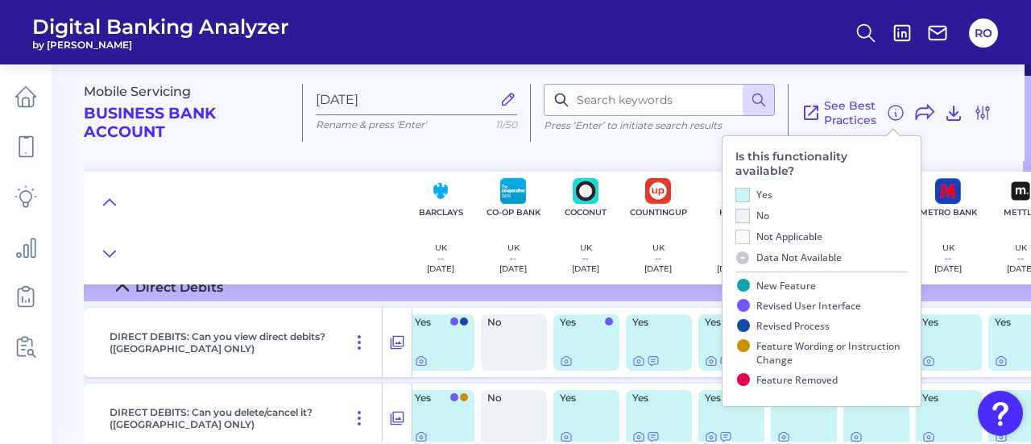
click at [317, 212] on div at bounding box center [248, 228] width 329 height 113
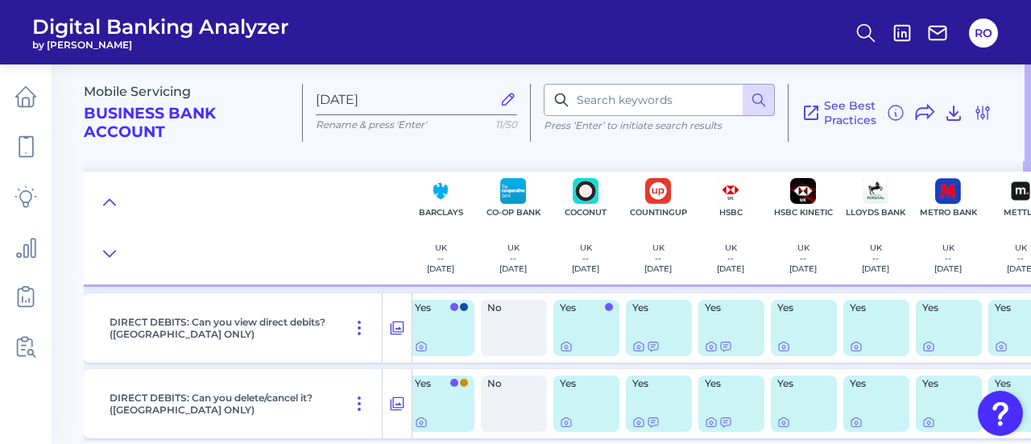
scroll to position [493, 7]
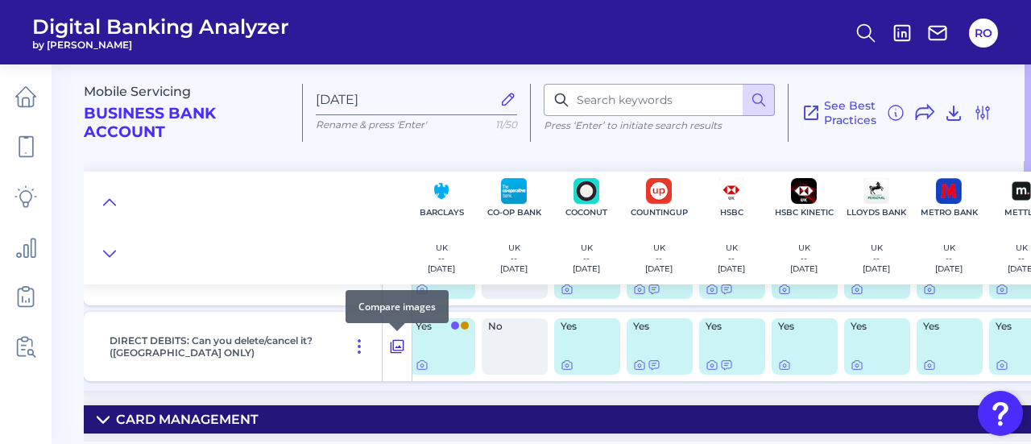
click at [399, 348] on icon at bounding box center [398, 347] width 14 height 14
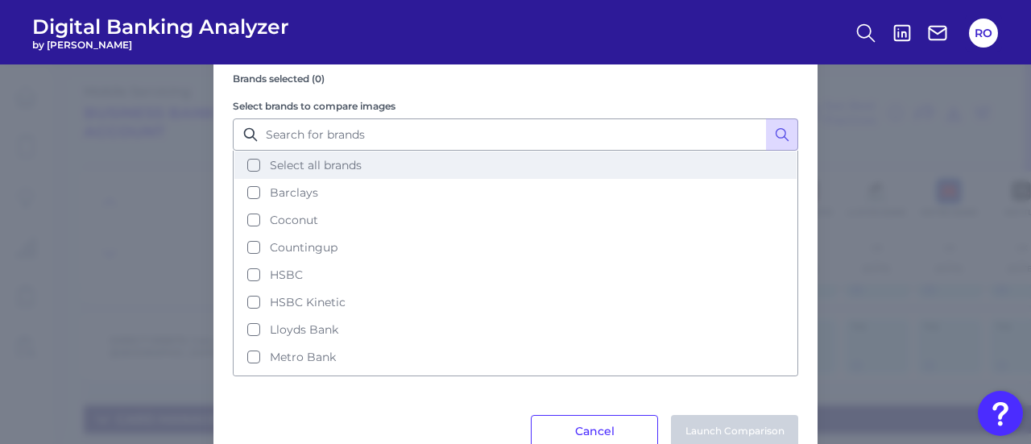
click at [326, 164] on span "Select all brands" at bounding box center [316, 165] width 92 height 15
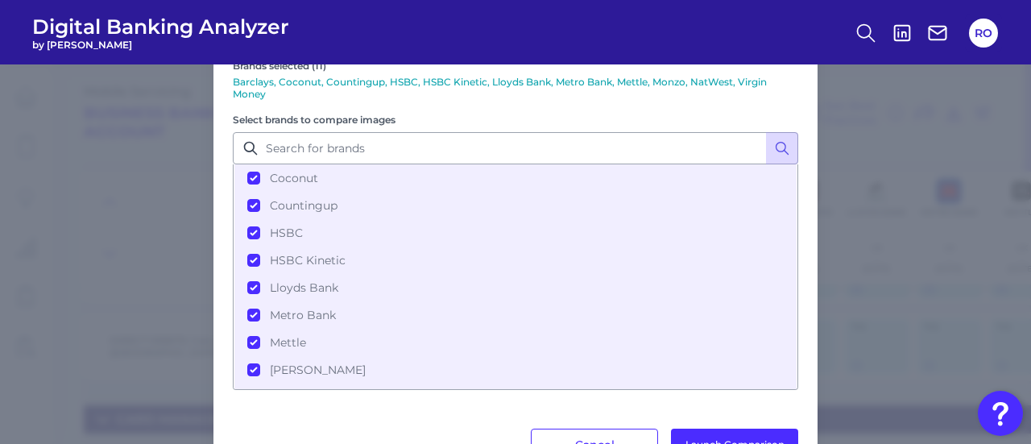
scroll to position [53, 0]
click at [699, 433] on button "Launch Comparison" at bounding box center [734, 445] width 127 height 32
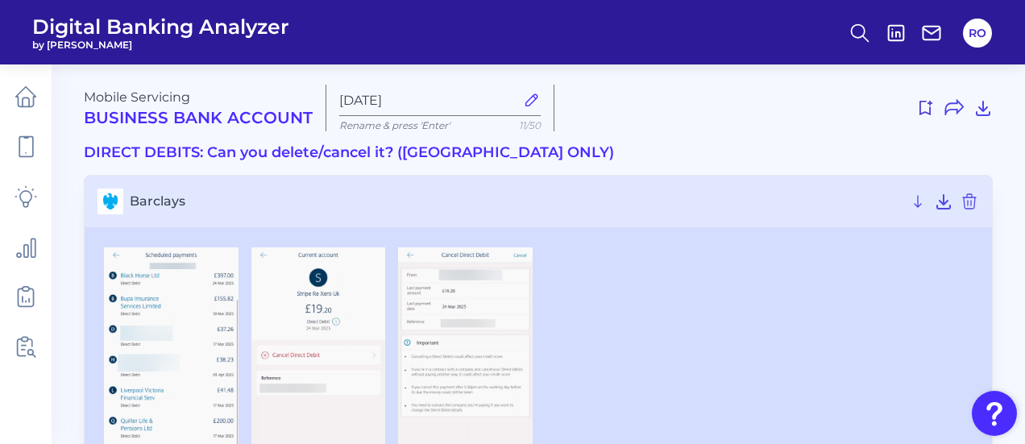
click at [198, 351] on img at bounding box center [171, 385] width 135 height 276
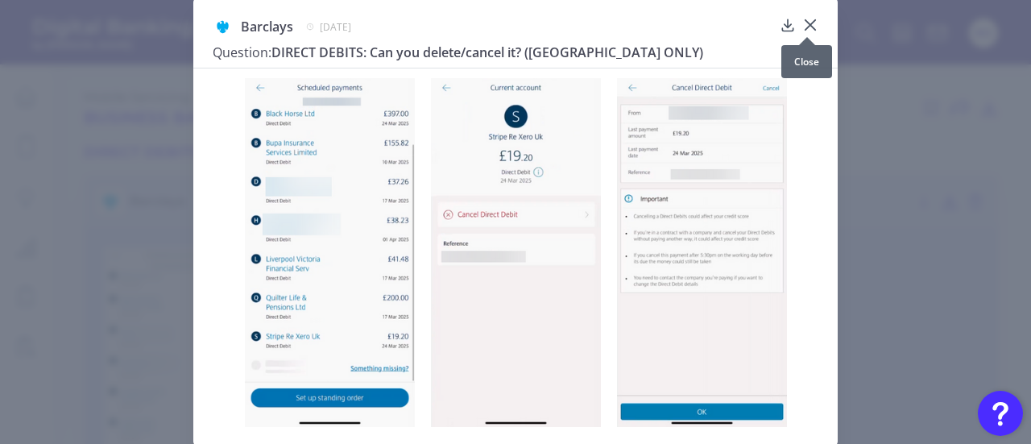
click at [808, 20] on icon at bounding box center [810, 25] width 16 height 16
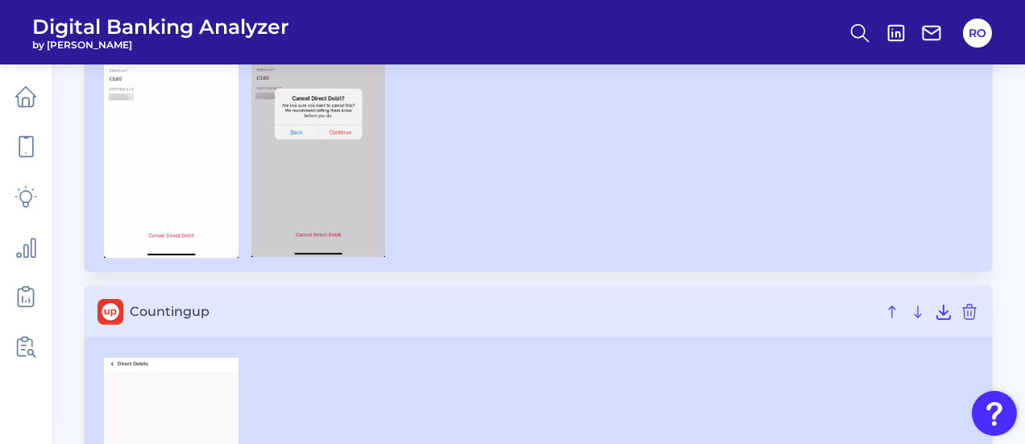
scroll to position [554, 0]
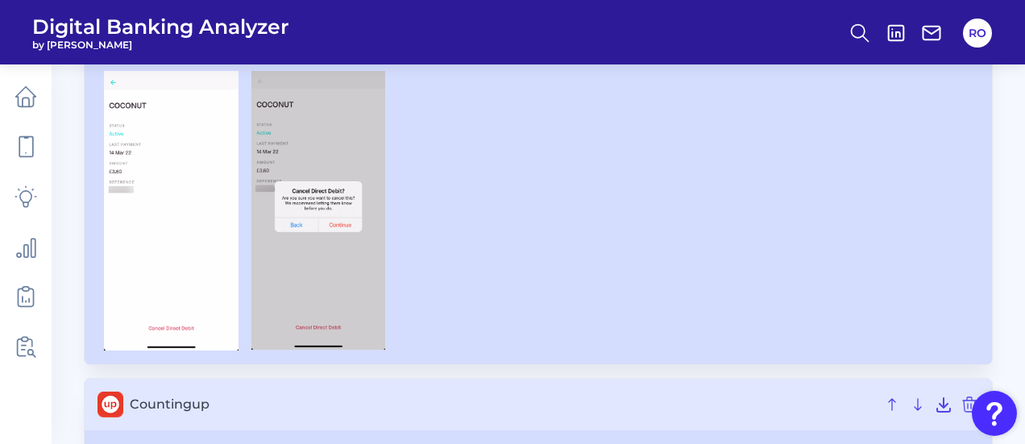
click at [752, 325] on div at bounding box center [537, 211] width 881 height 280
click at [894, 402] on icon at bounding box center [891, 404] width 19 height 19
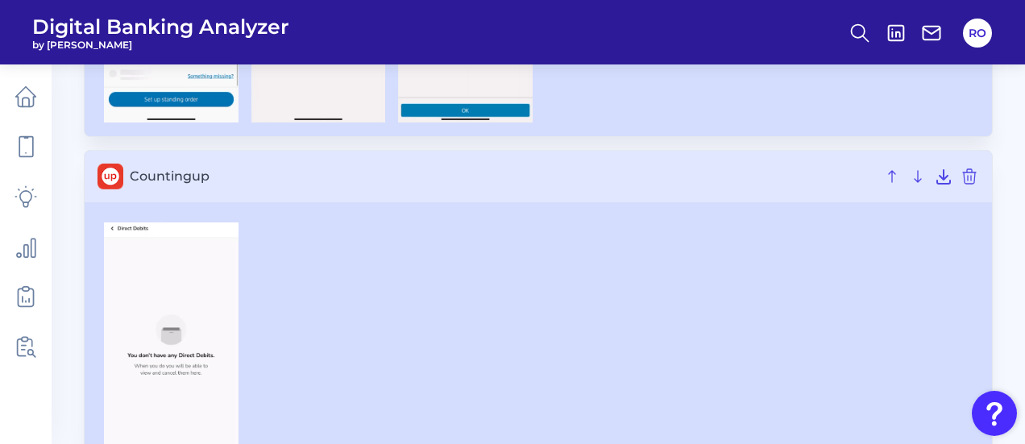
scroll to position [402, 0]
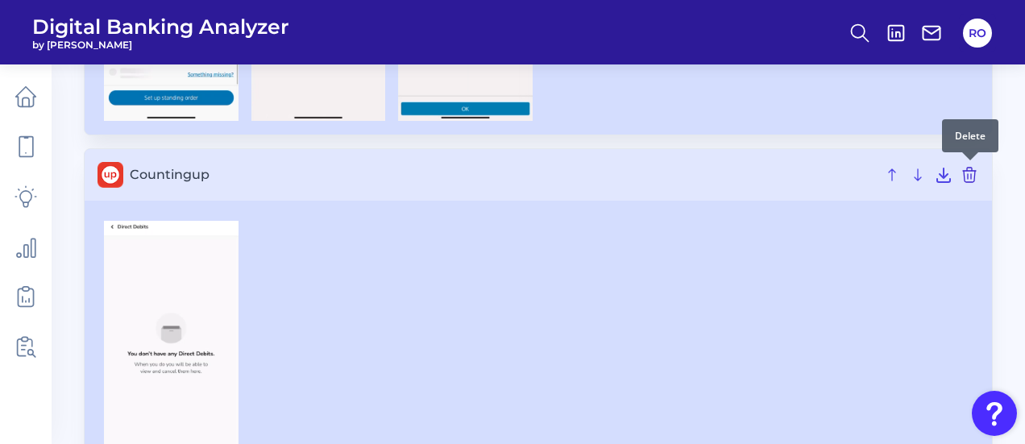
click at [968, 180] on icon at bounding box center [969, 174] width 19 height 19
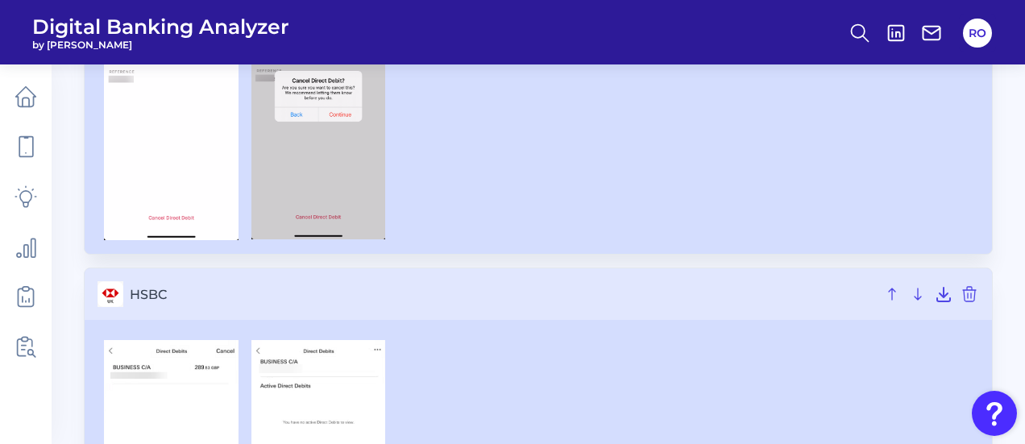
scroll to position [661, 0]
drag, startPoint x: 873, startPoint y: 241, endPoint x: 823, endPoint y: 264, distance: 55.1
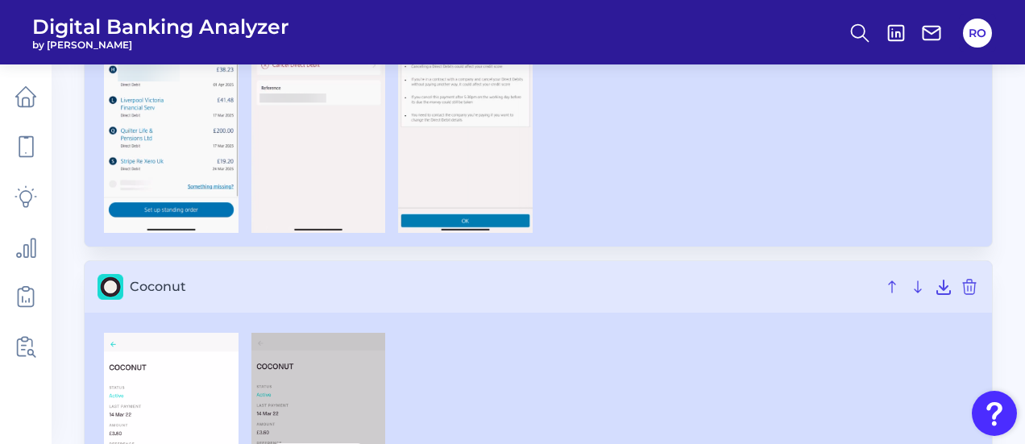
scroll to position [289, 0]
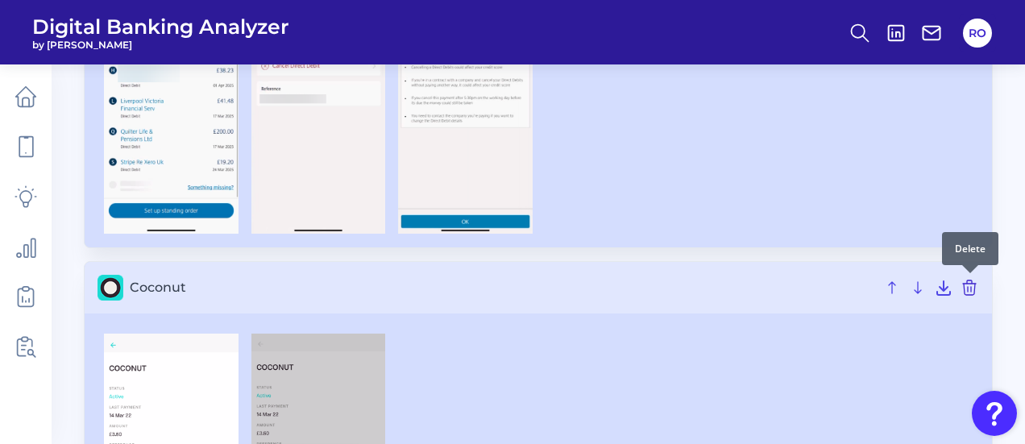
click at [968, 285] on icon at bounding box center [969, 287] width 13 height 15
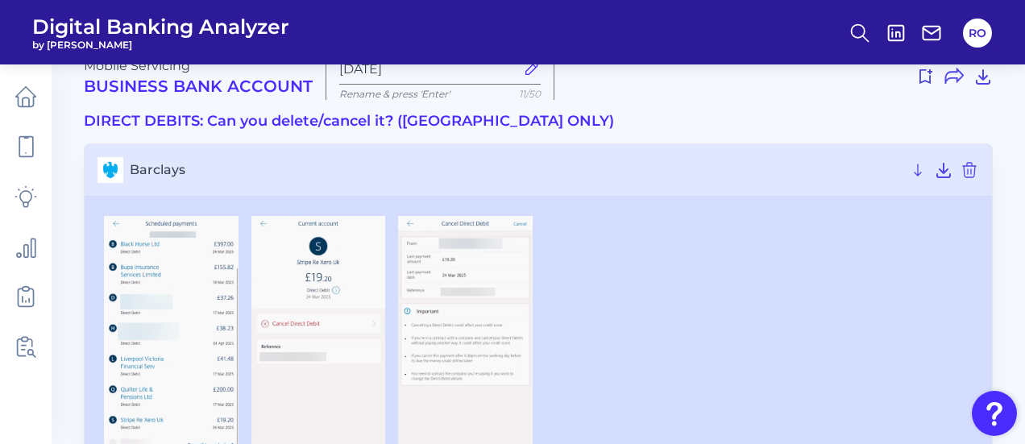
scroll to position [4, 0]
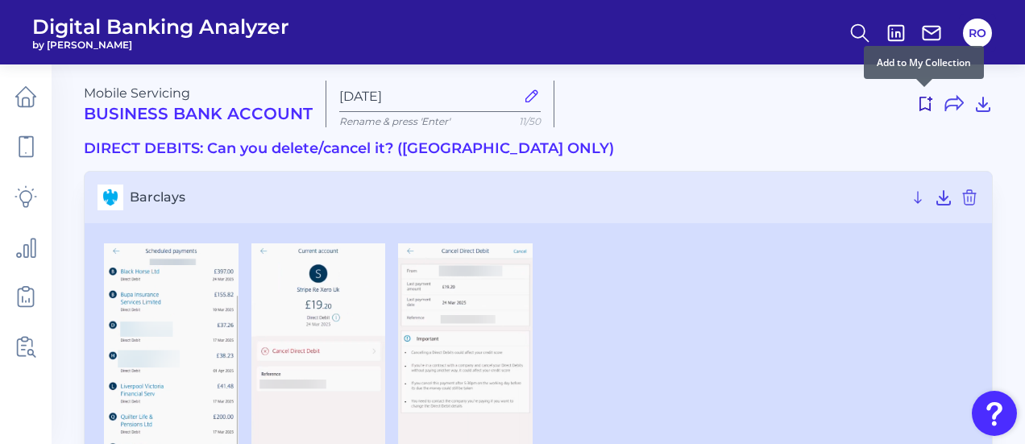
click at [923, 99] on icon at bounding box center [924, 103] width 19 height 19
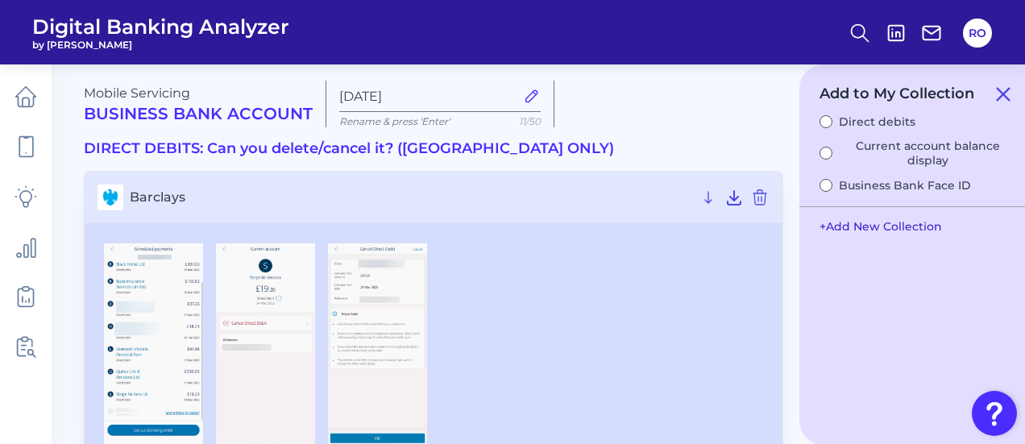
click at [867, 230] on button "+ Add New Collection" at bounding box center [880, 226] width 139 height 31
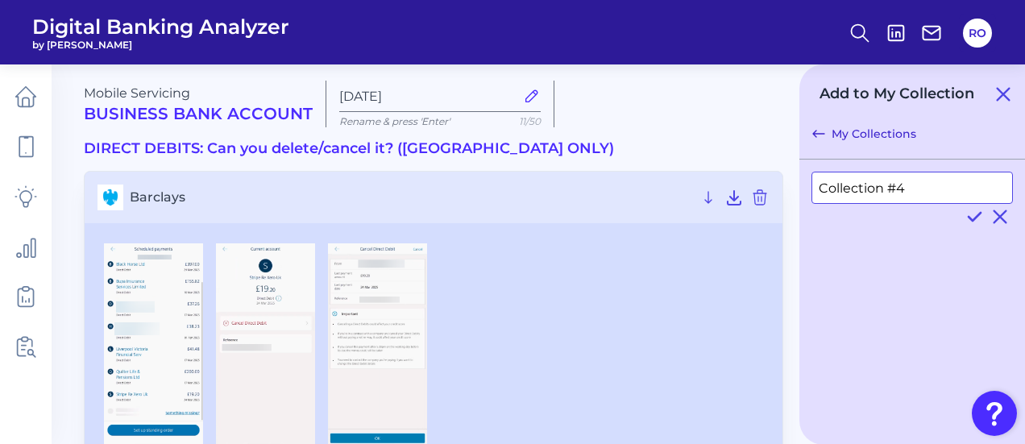
click at [910, 189] on input "Collection #4" at bounding box center [911, 188] width 201 height 32
type input "Business Banking"
click at [973, 218] on icon at bounding box center [974, 217] width 12 height 8
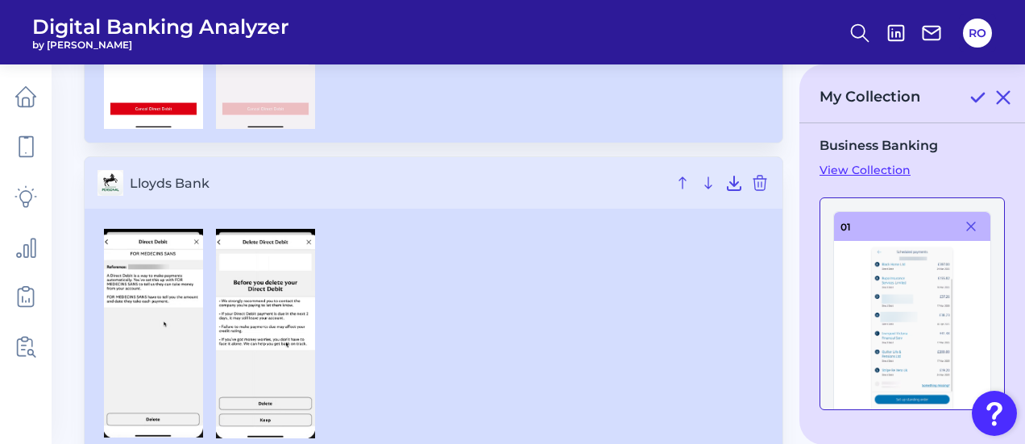
scroll to position [949, 0]
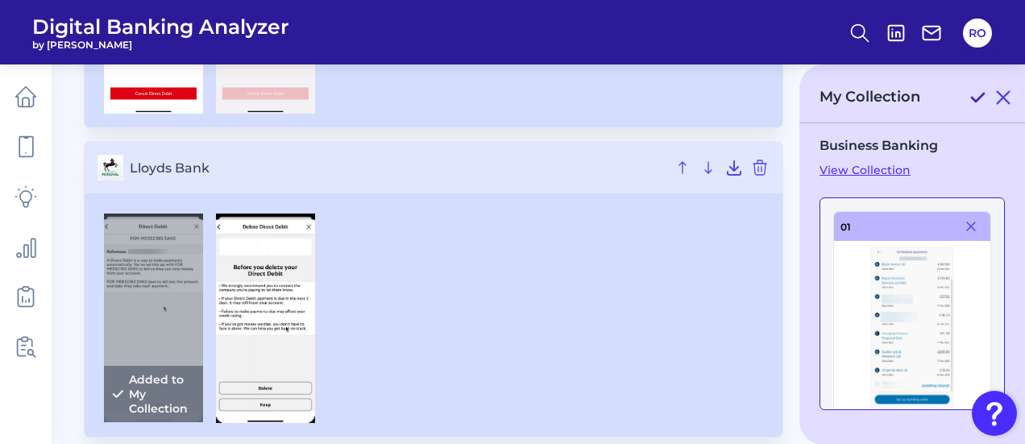
click at [977, 94] on icon at bounding box center [977, 97] width 19 height 19
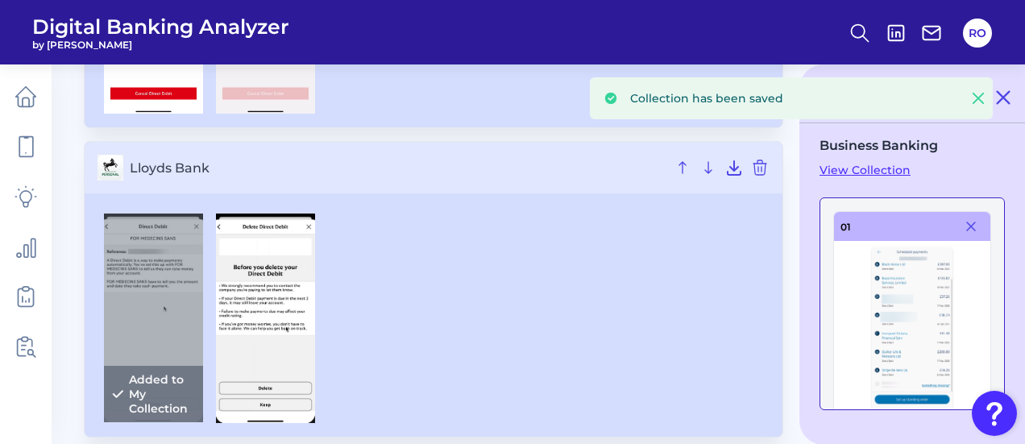
click at [875, 164] on link "View Collection" at bounding box center [911, 170] width 185 height 15
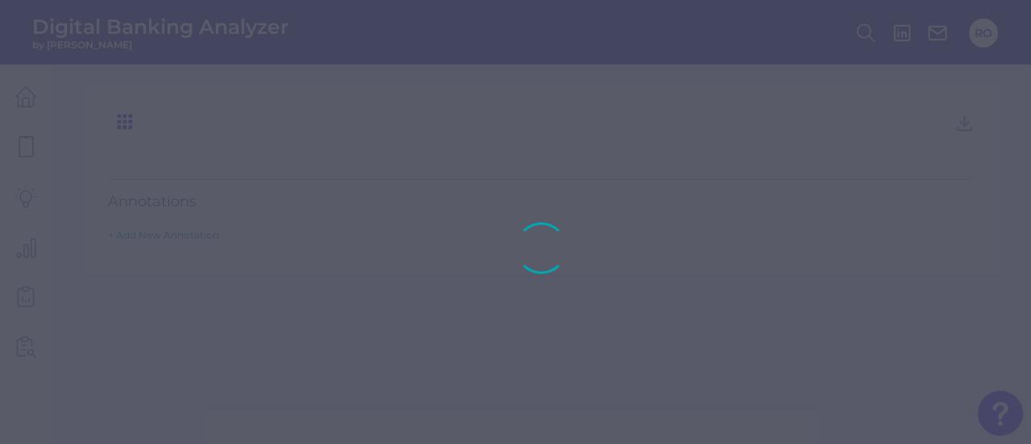
type input "Business Banking"
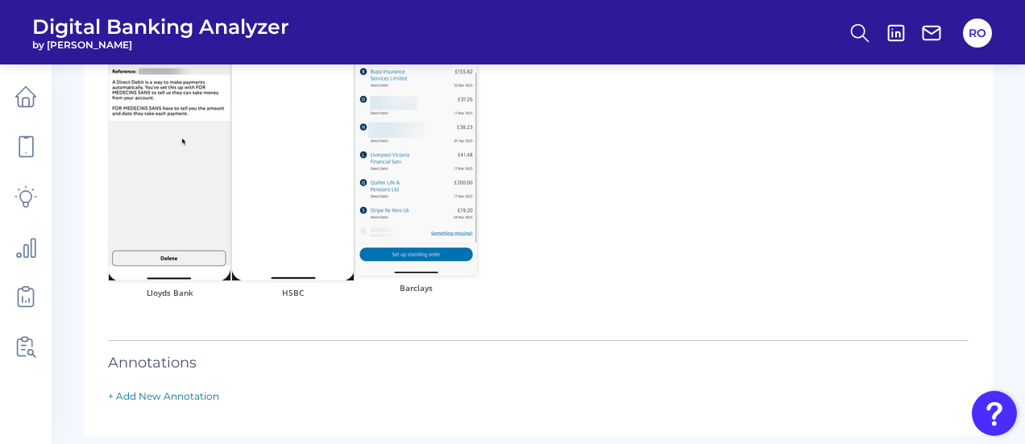
scroll to position [151, 0]
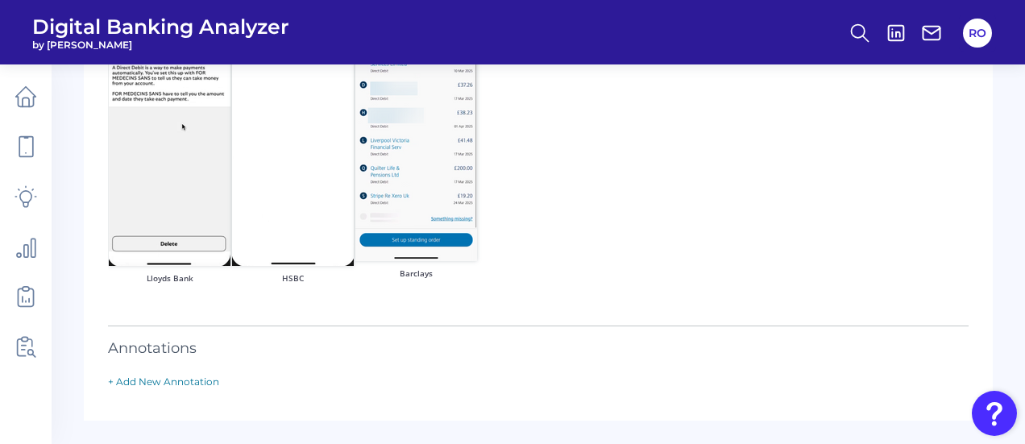
click at [158, 393] on div "Business Banking Business Banking Press ‘Enter’ to save title 16 /50 Lloyds Ban…" at bounding box center [538, 177] width 909 height 487
click at [153, 379] on link "+ Add New Annotation" at bounding box center [163, 381] width 111 height 12
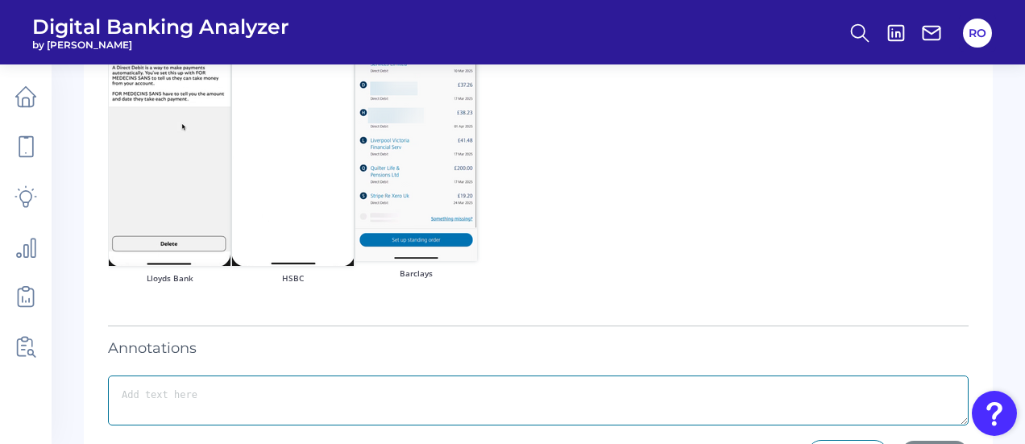
click at [155, 384] on textarea at bounding box center [538, 400] width 861 height 50
type textarea "-"
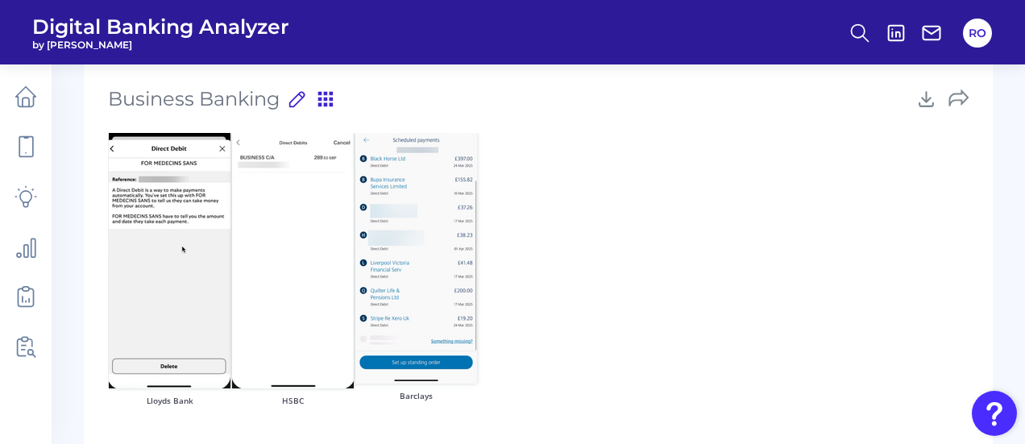
scroll to position [0, 0]
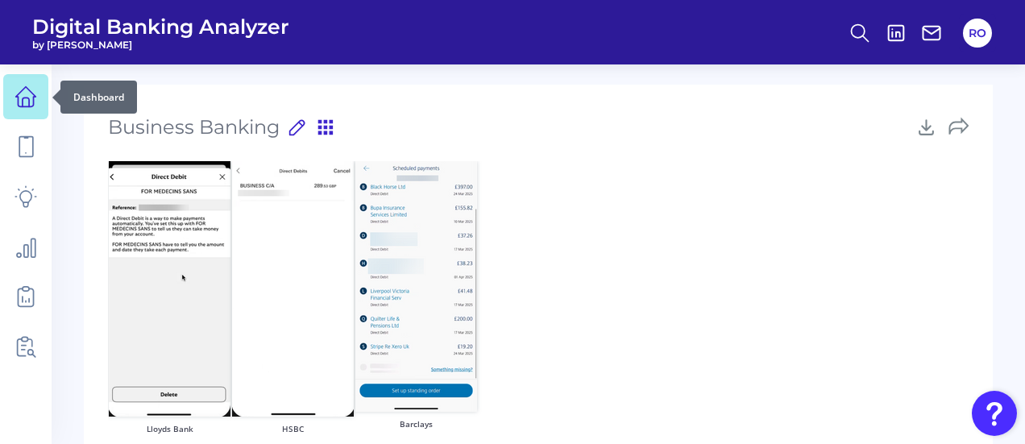
click at [39, 86] on link at bounding box center [25, 96] width 45 height 45
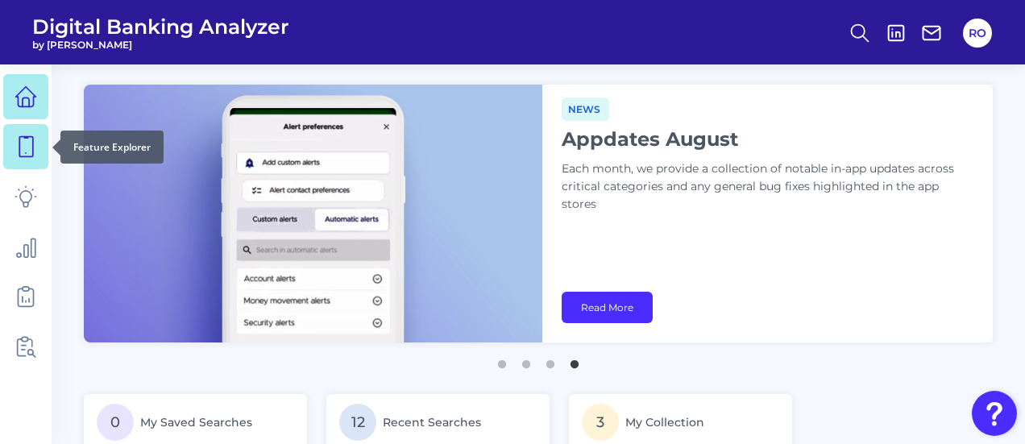
click at [19, 137] on icon at bounding box center [26, 146] width 23 height 23
